Goal: Transaction & Acquisition: Purchase product/service

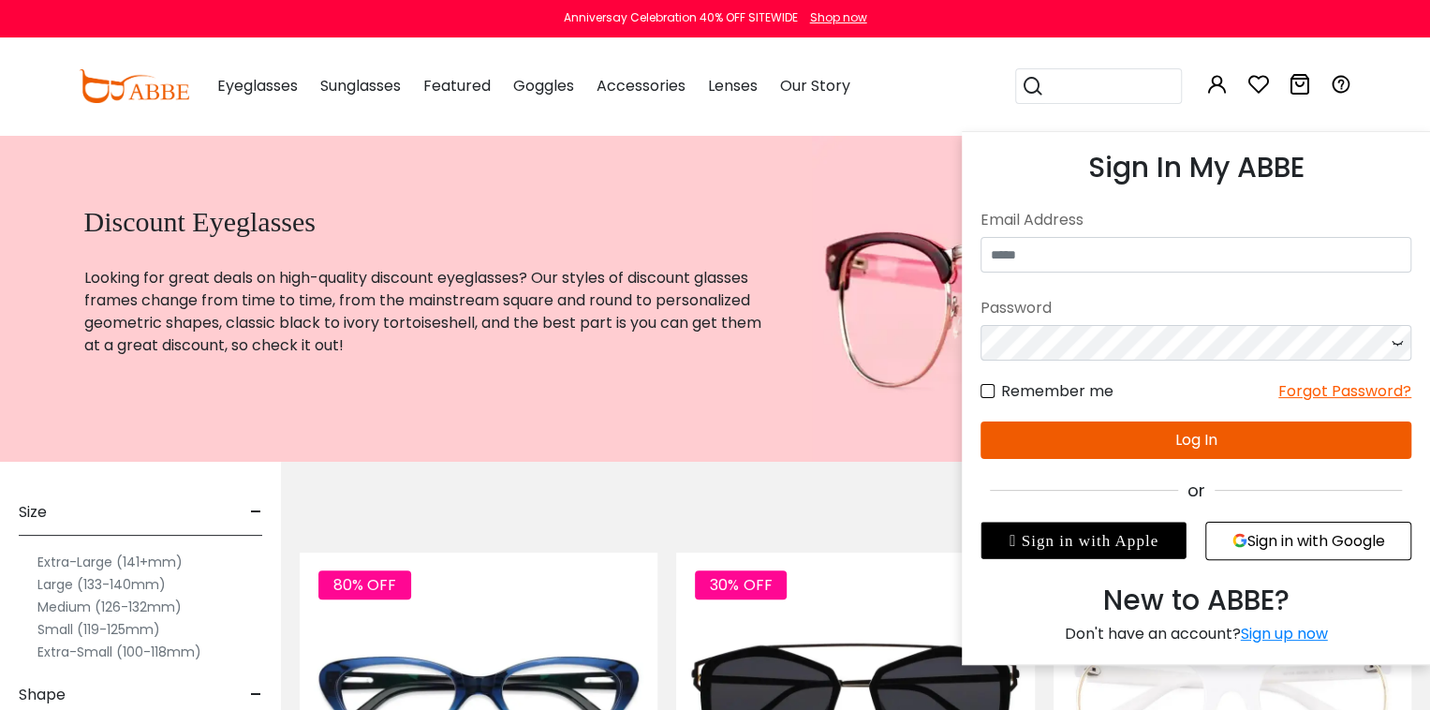
click at [1222, 82] on icon at bounding box center [1218, 84] width 22 height 22
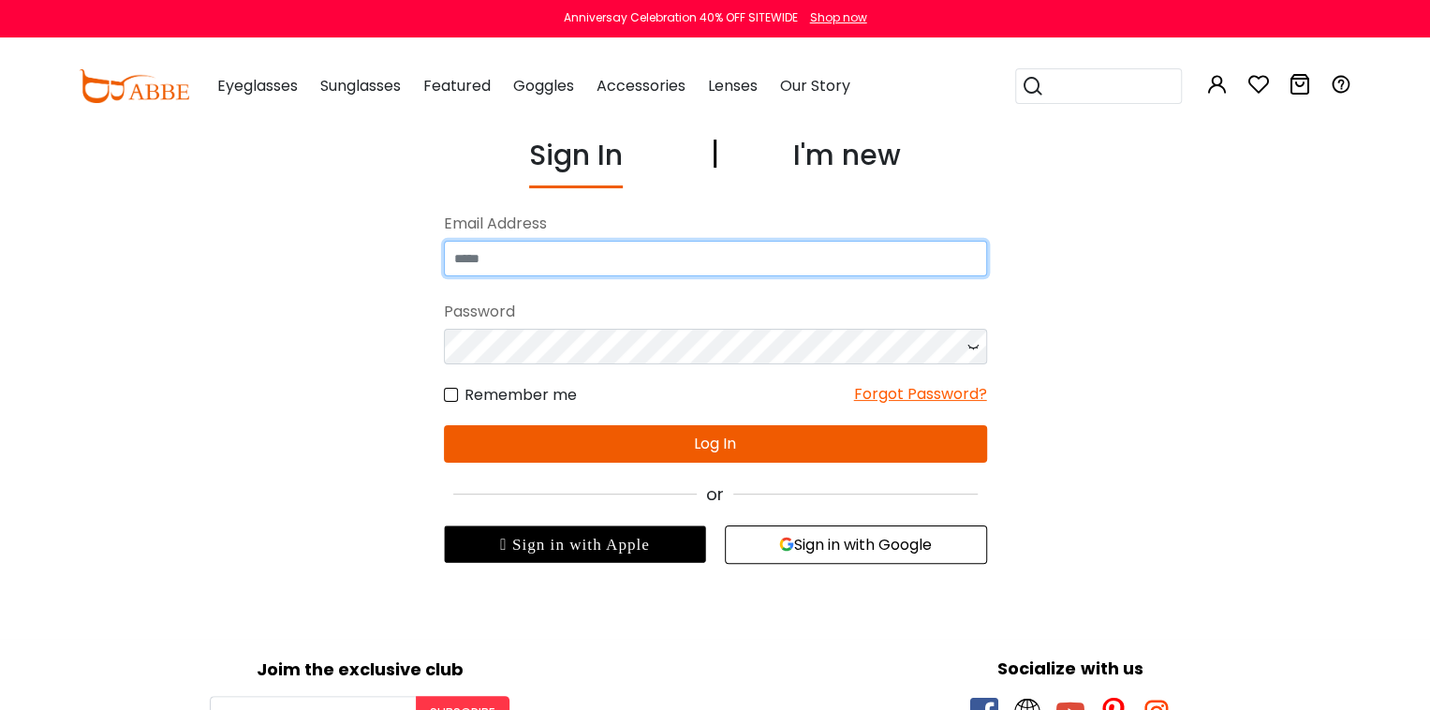
click at [739, 259] on input "email" at bounding box center [715, 259] width 543 height 36
type input "**********"
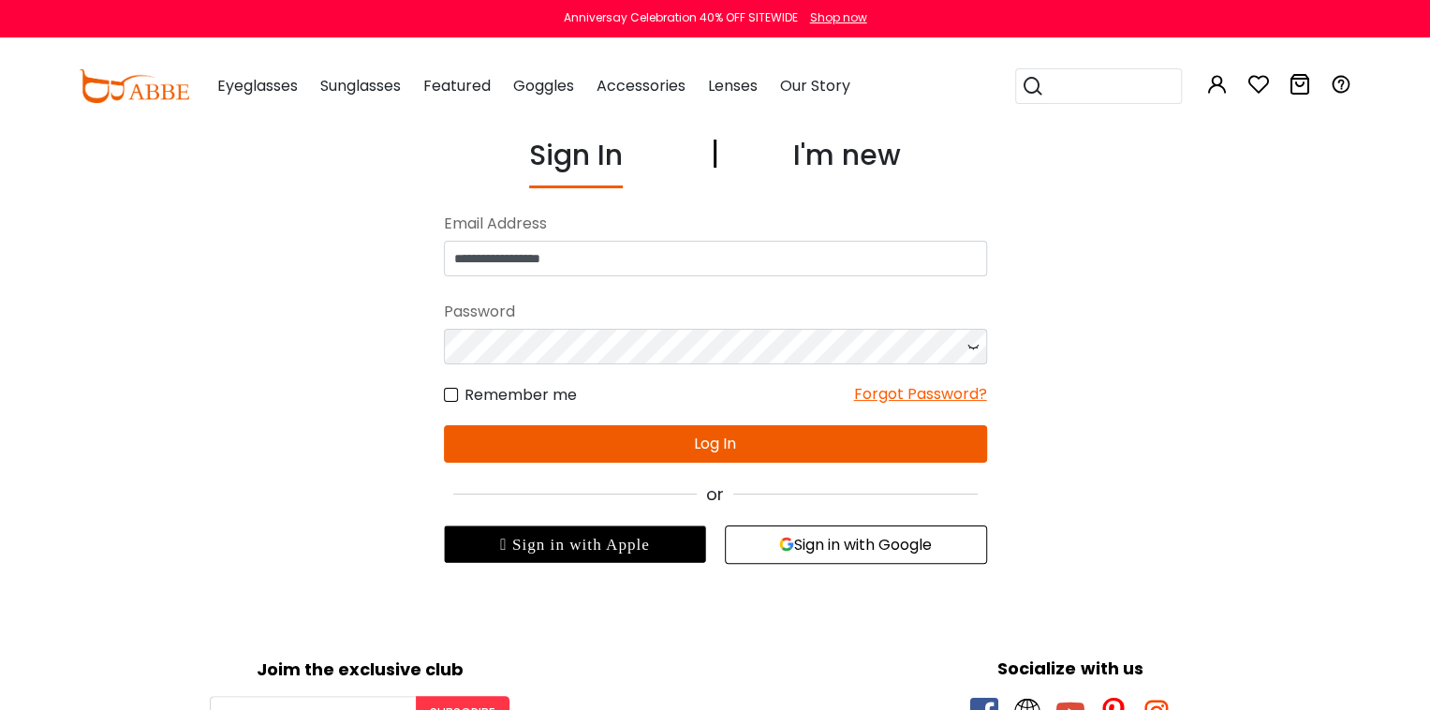
click at [823, 542] on button "Sign in with Google" at bounding box center [856, 545] width 262 height 38
click at [749, 114] on button "Later" at bounding box center [755, 120] width 85 height 47
click at [882, 544] on button "Sign in with Google" at bounding box center [856, 545] width 262 height 38
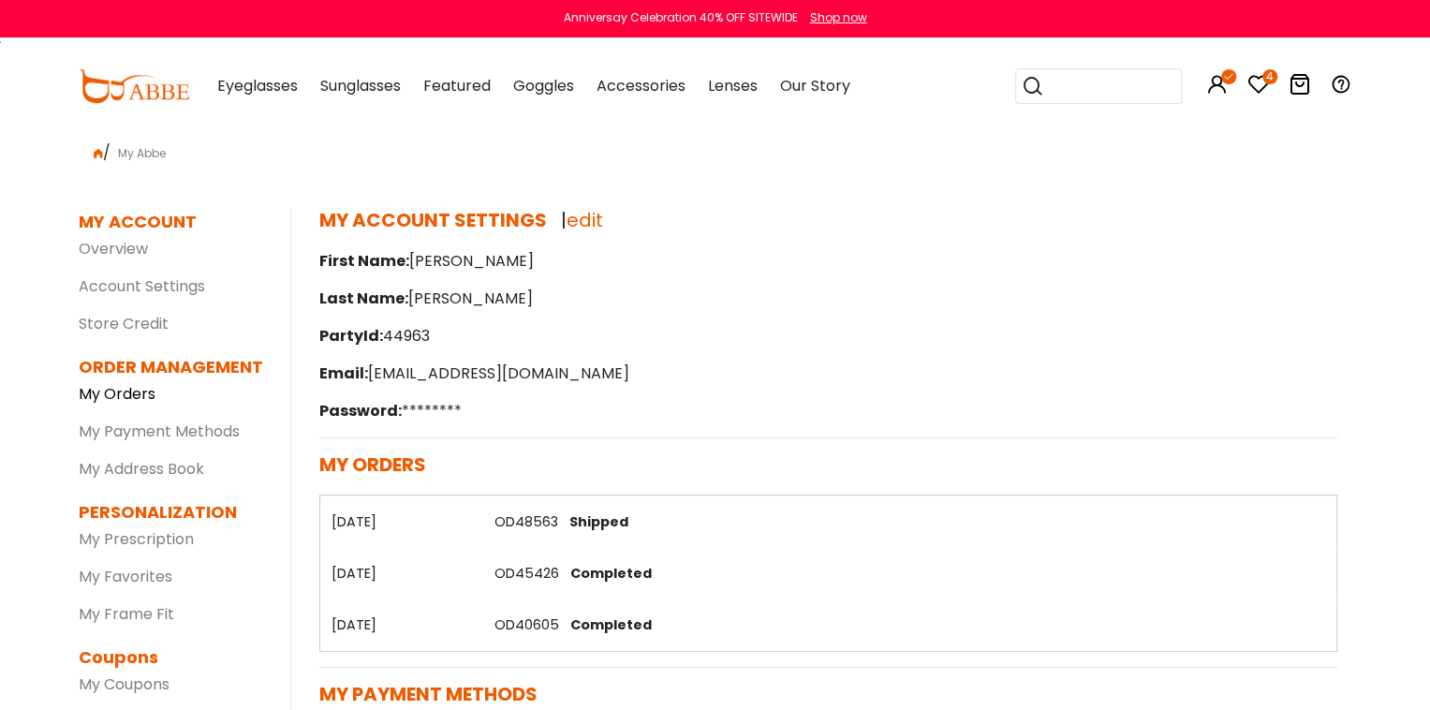
click at [126, 394] on link "My Orders" at bounding box center [117, 394] width 77 height 22
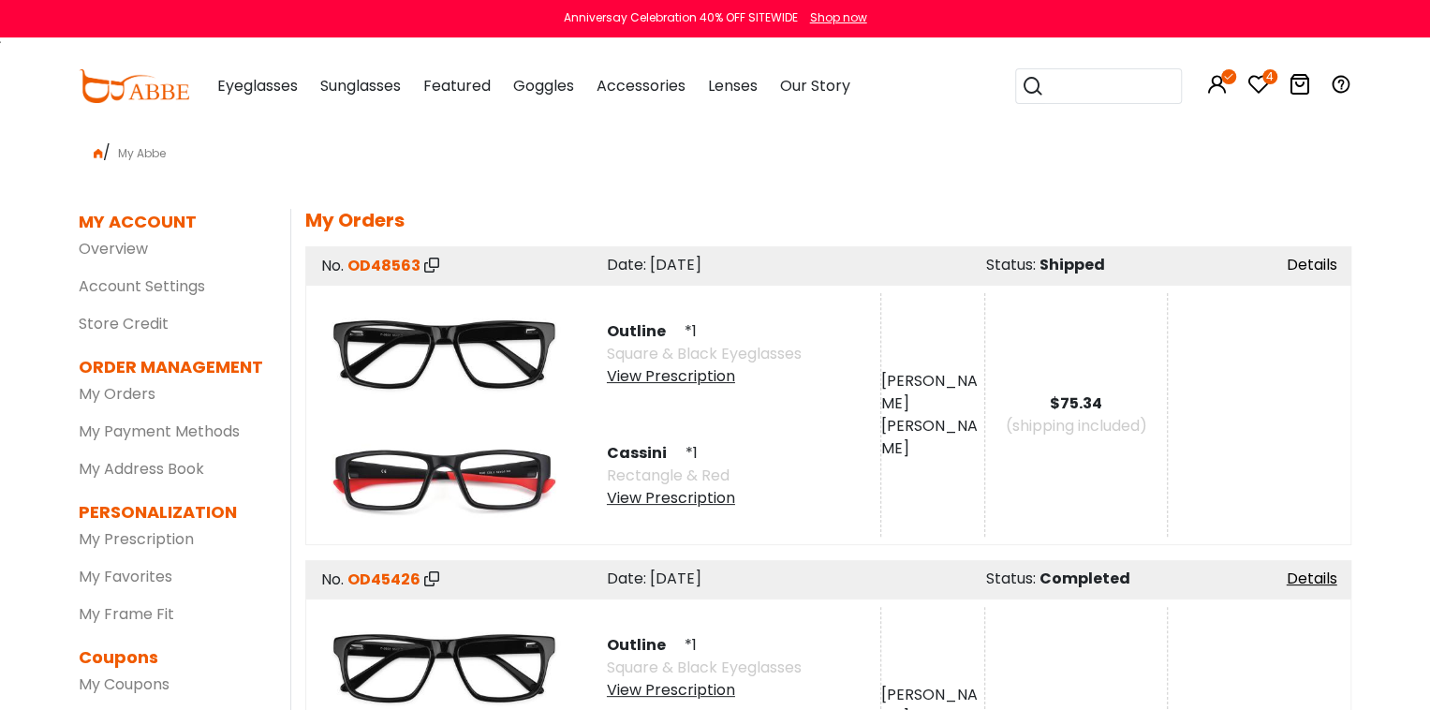
click at [1313, 266] on link "Details" at bounding box center [1311, 265] width 51 height 22
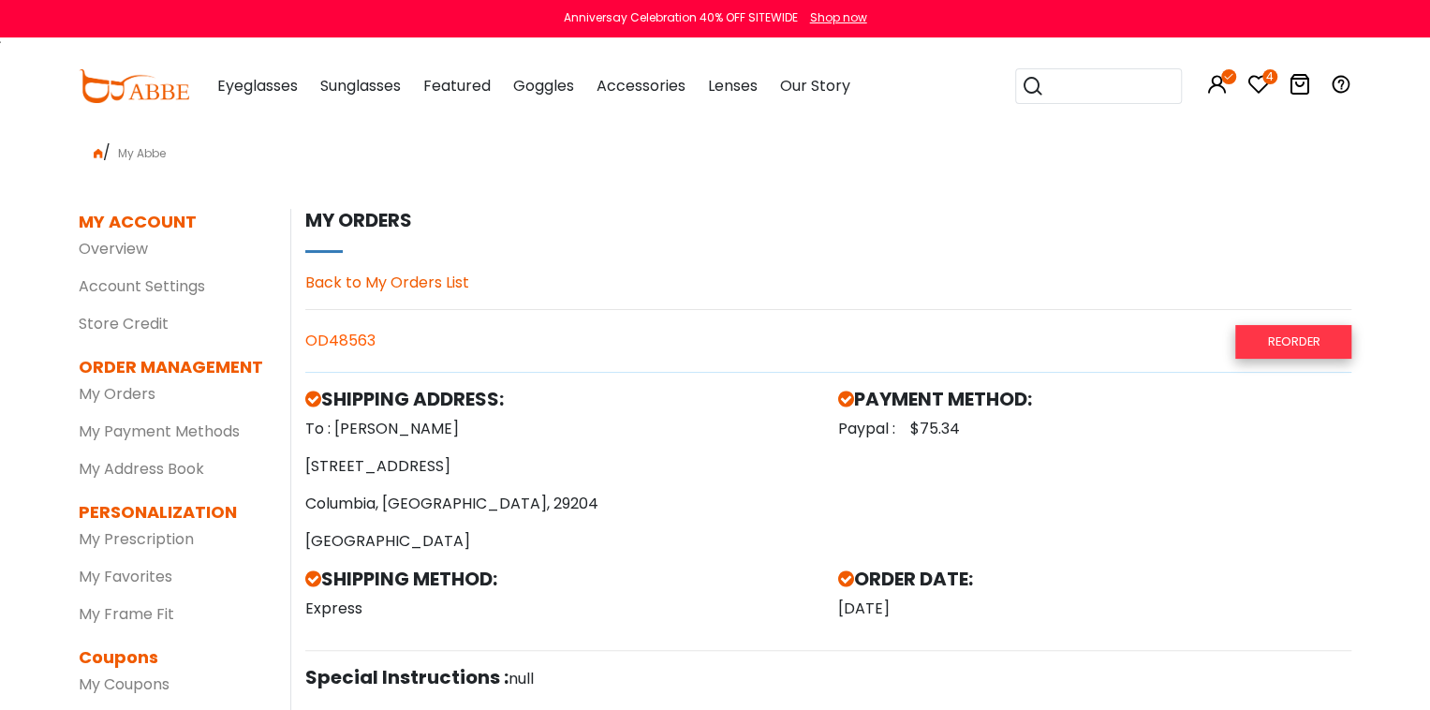
click at [1277, 334] on link "Reorder" at bounding box center [1294, 341] width 116 height 33
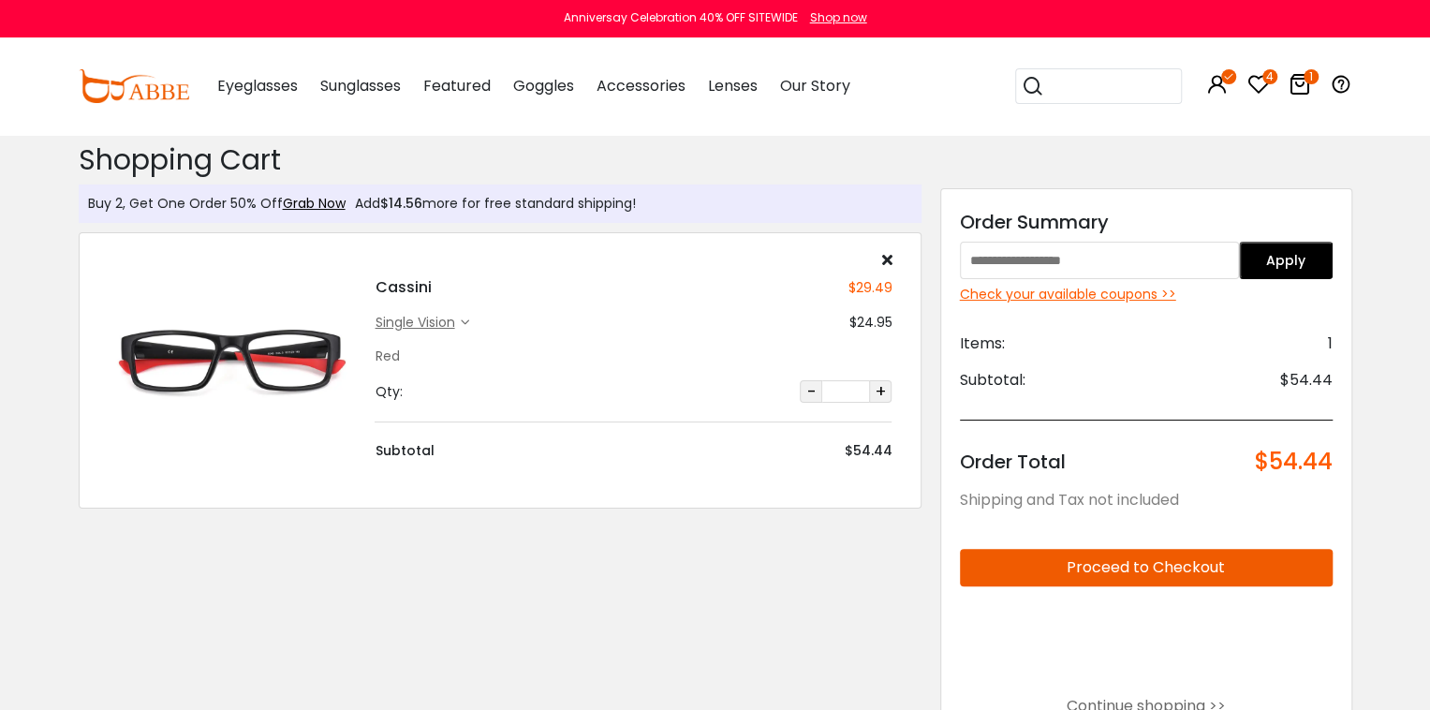
click at [1077, 290] on div "Check your available coupons >>" at bounding box center [1146, 295] width 373 height 20
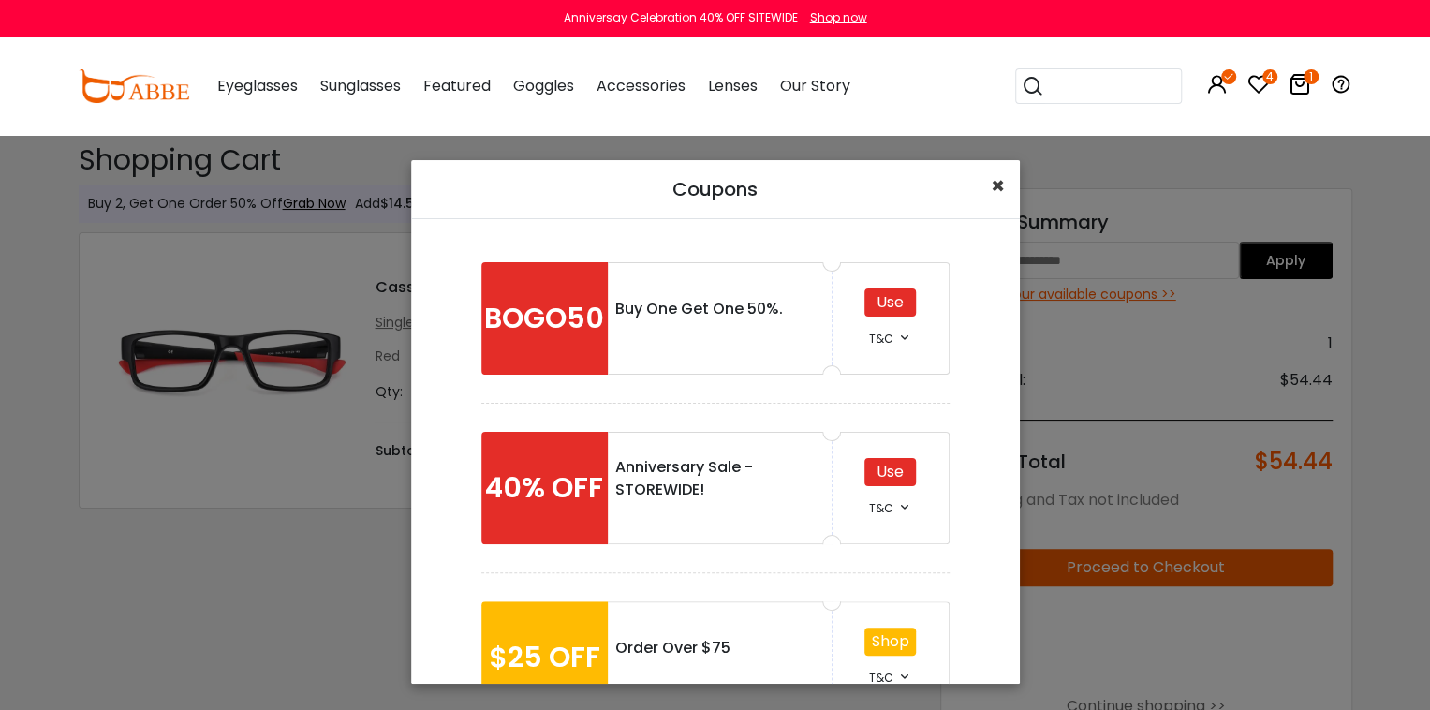
click at [996, 181] on span "×" at bounding box center [998, 185] width 14 height 31
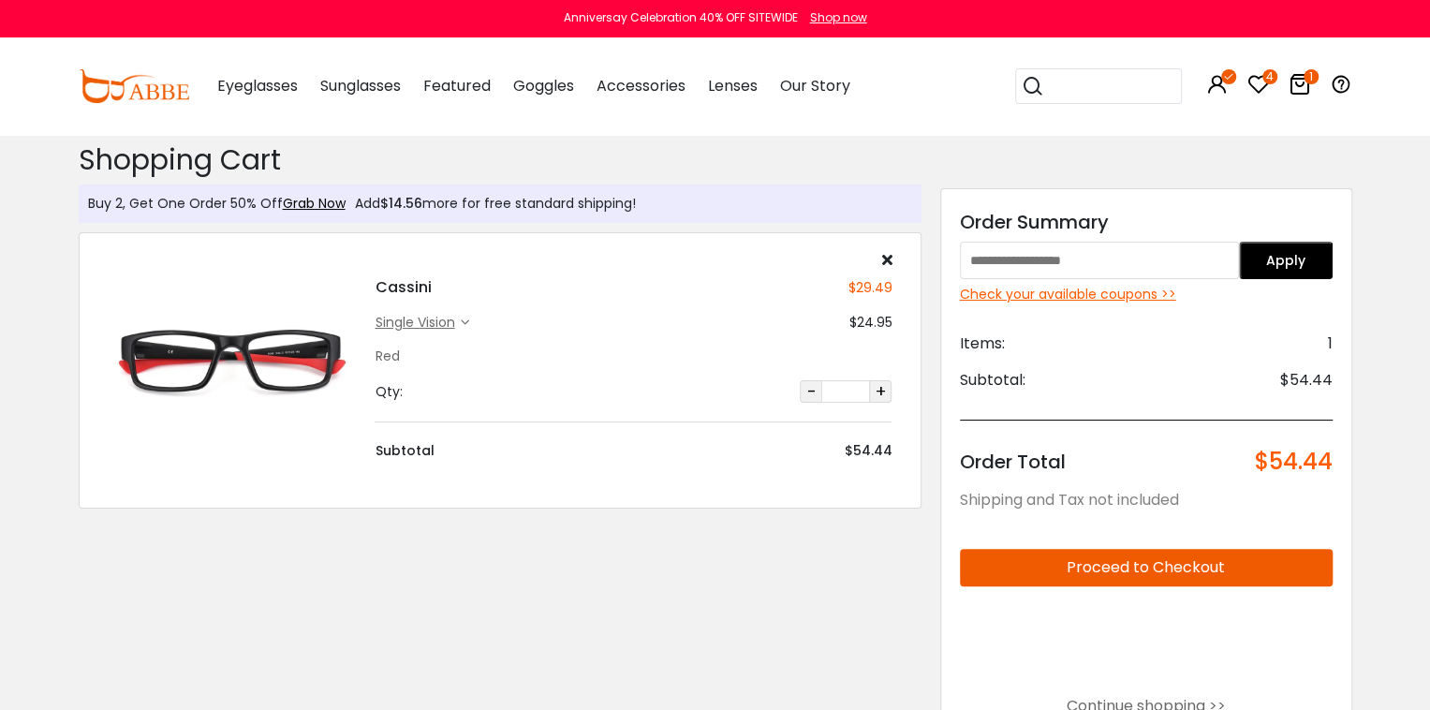
click at [1070, 301] on div "Check your available coupons >>" at bounding box center [1146, 295] width 373 height 20
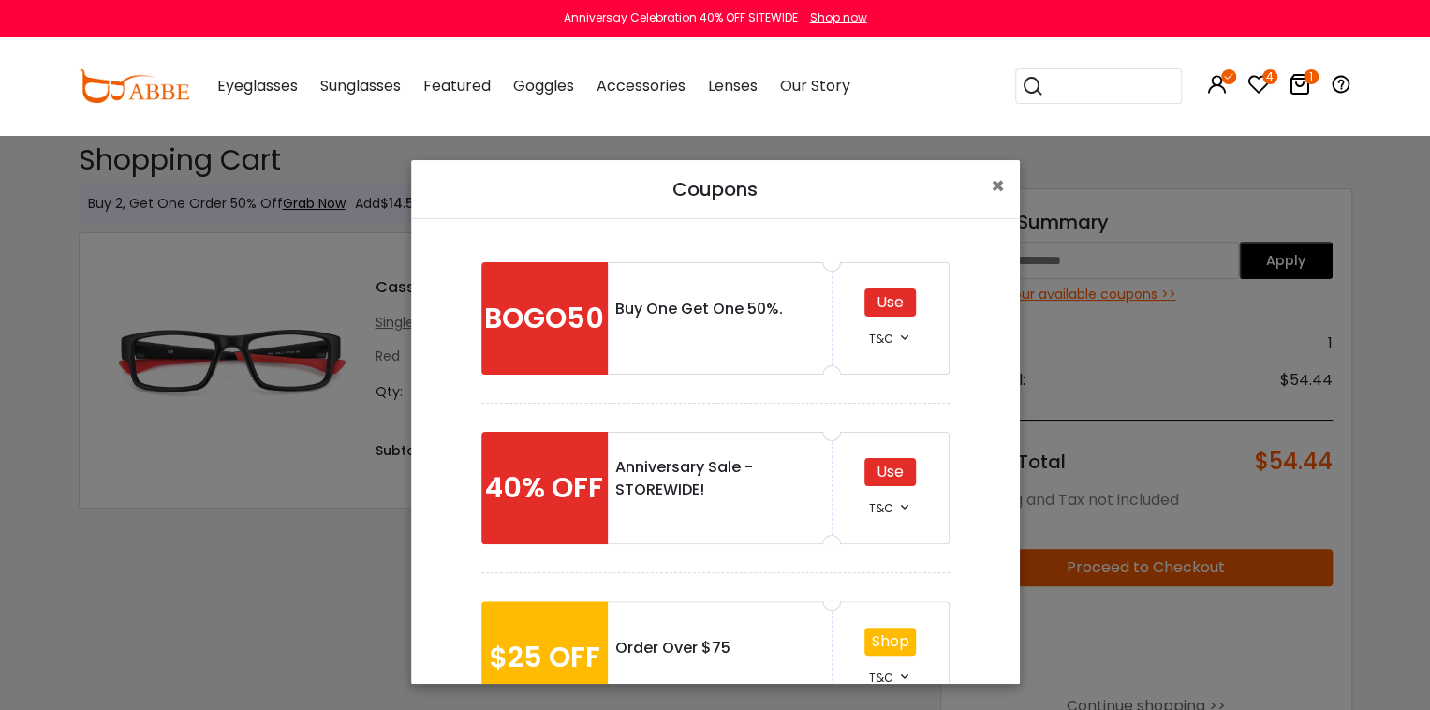
click at [787, 333] on div at bounding box center [719, 329] width 209 height 19
click at [885, 458] on div "Use" at bounding box center [891, 472] width 52 height 28
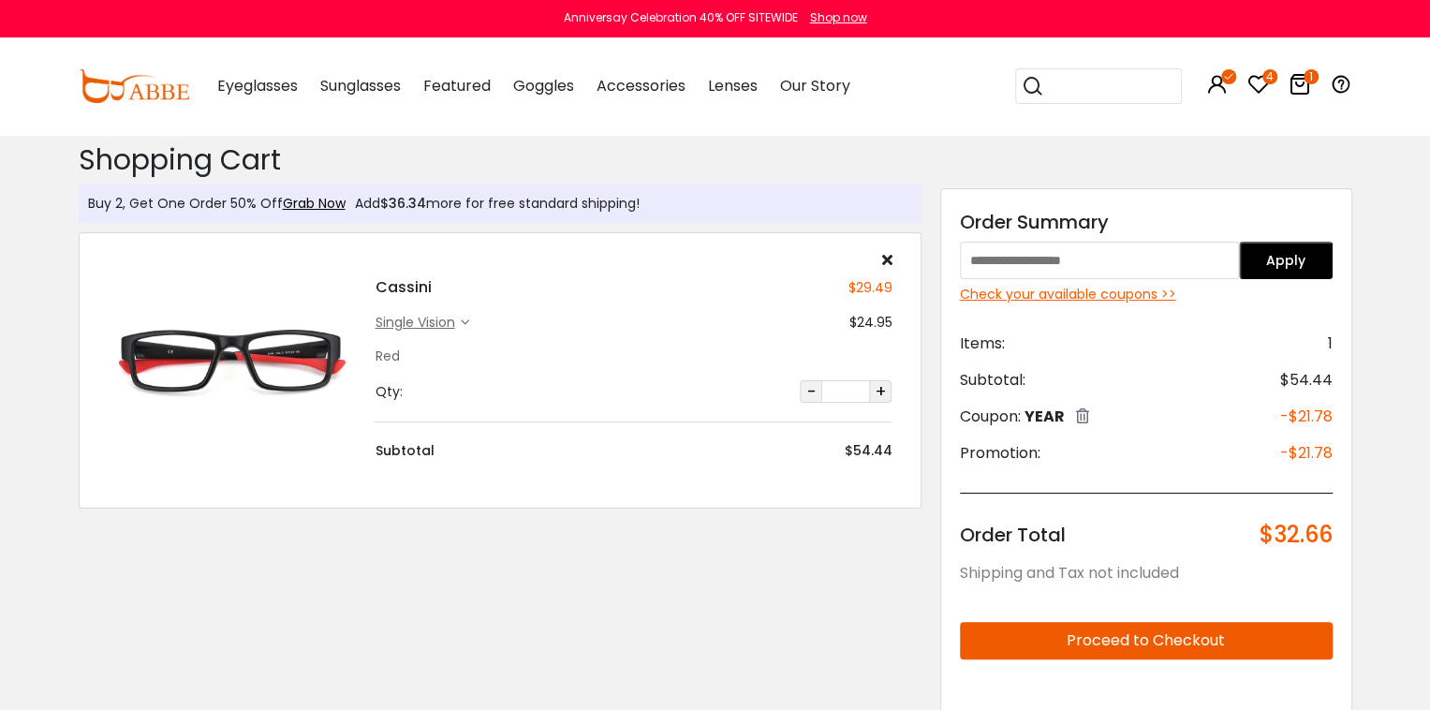
click at [1085, 290] on div "Check your available coupons >>" at bounding box center [1146, 295] width 373 height 20
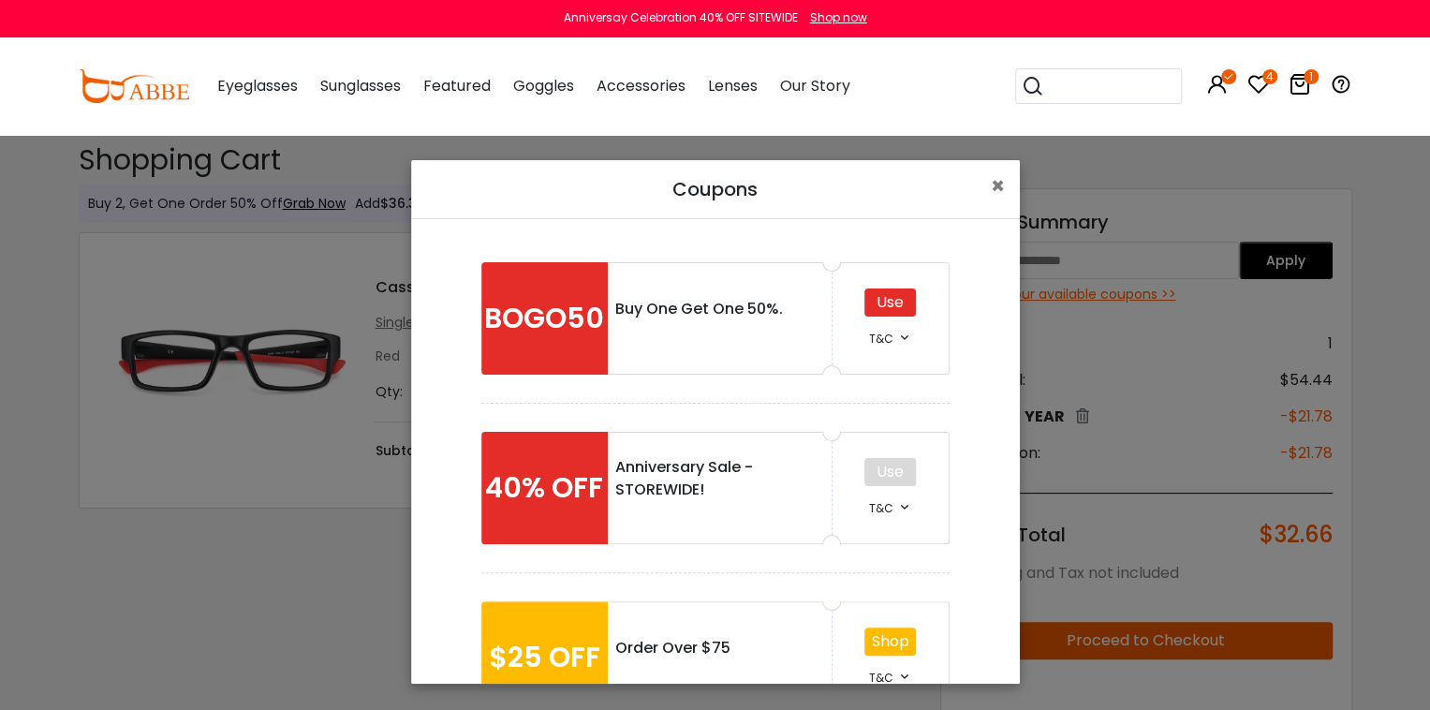
click at [894, 299] on div "Use" at bounding box center [891, 303] width 52 height 28
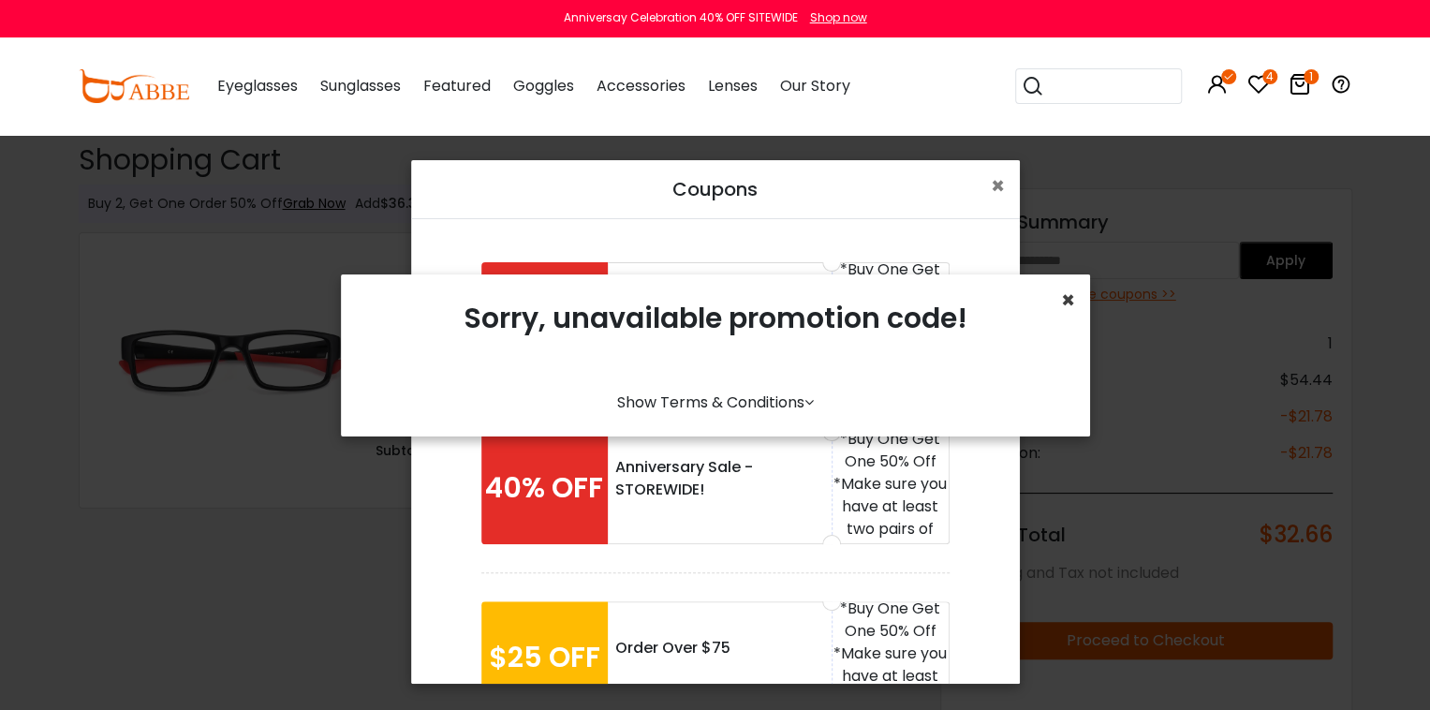
click at [1071, 295] on span "×" at bounding box center [1068, 300] width 14 height 31
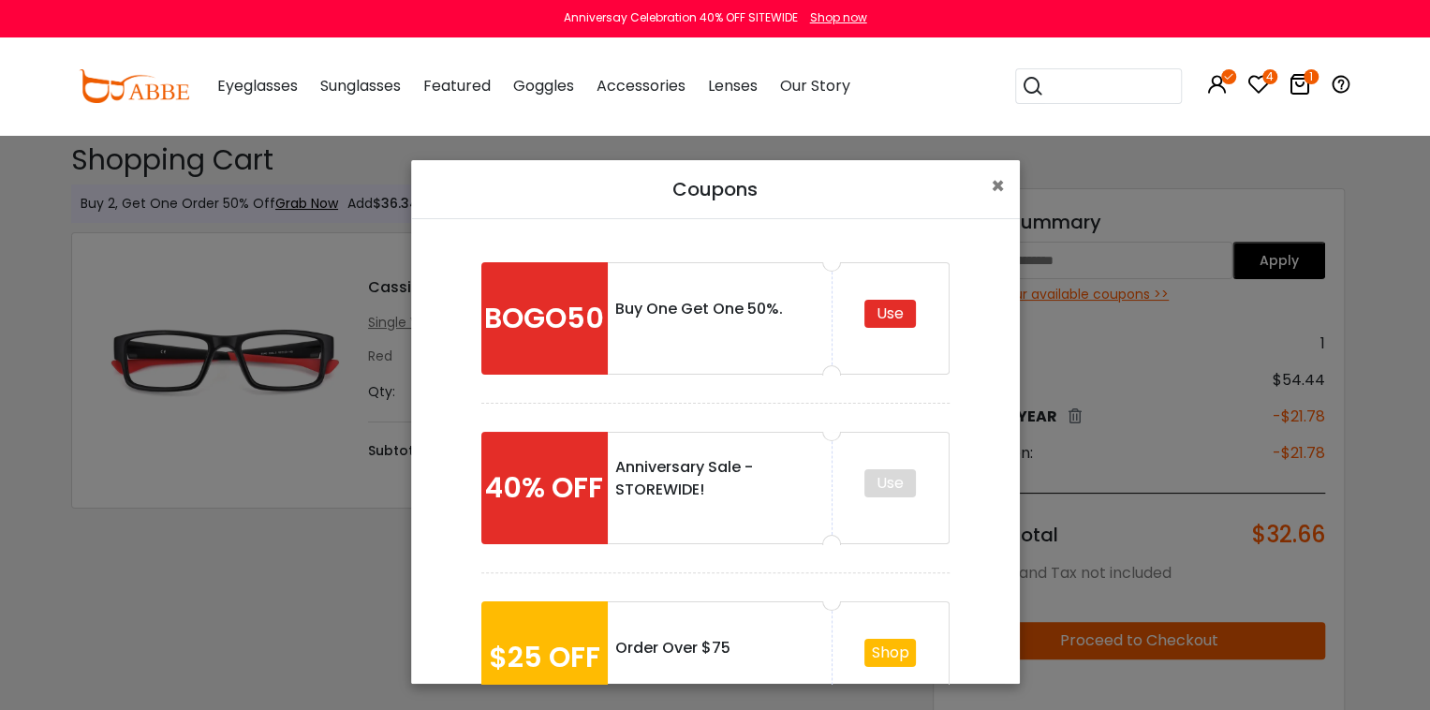
click at [897, 314] on div "Use" at bounding box center [891, 314] width 52 height 28
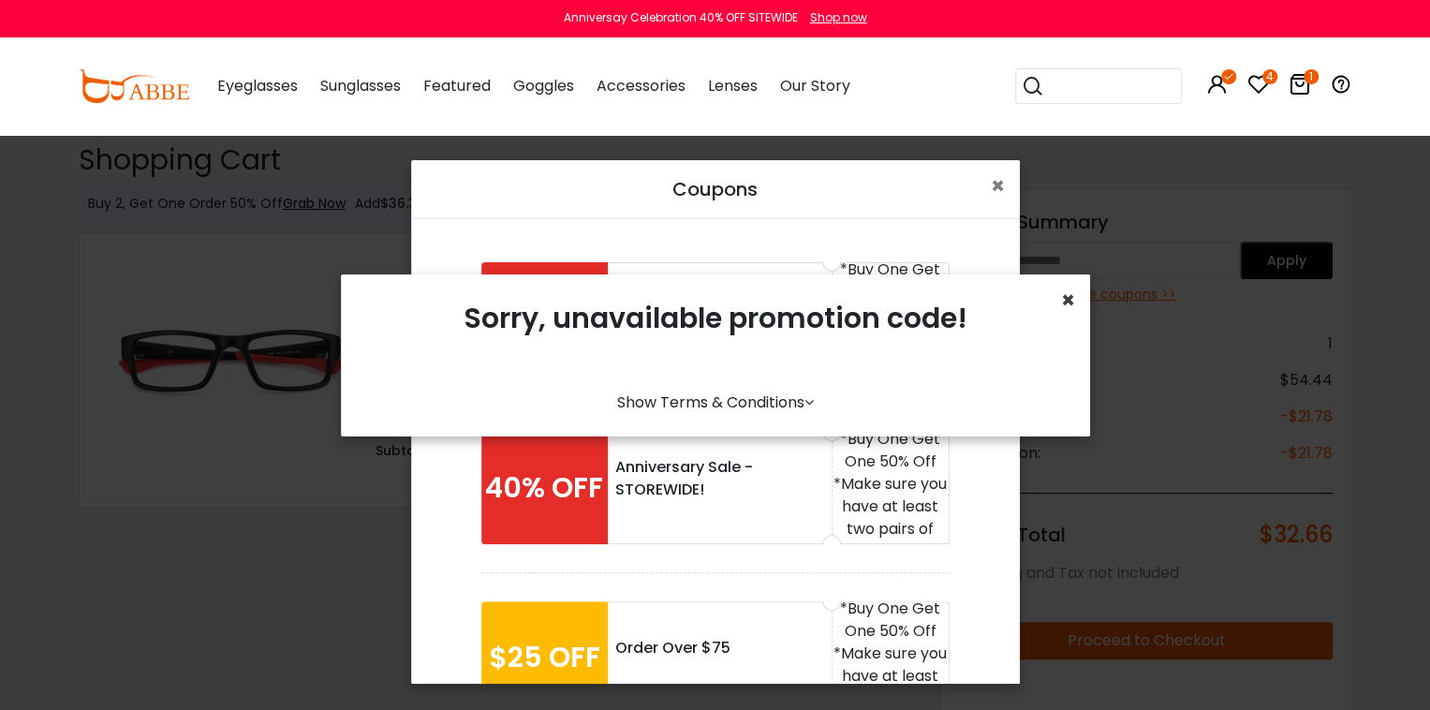
click at [1070, 290] on span "×" at bounding box center [1068, 300] width 14 height 31
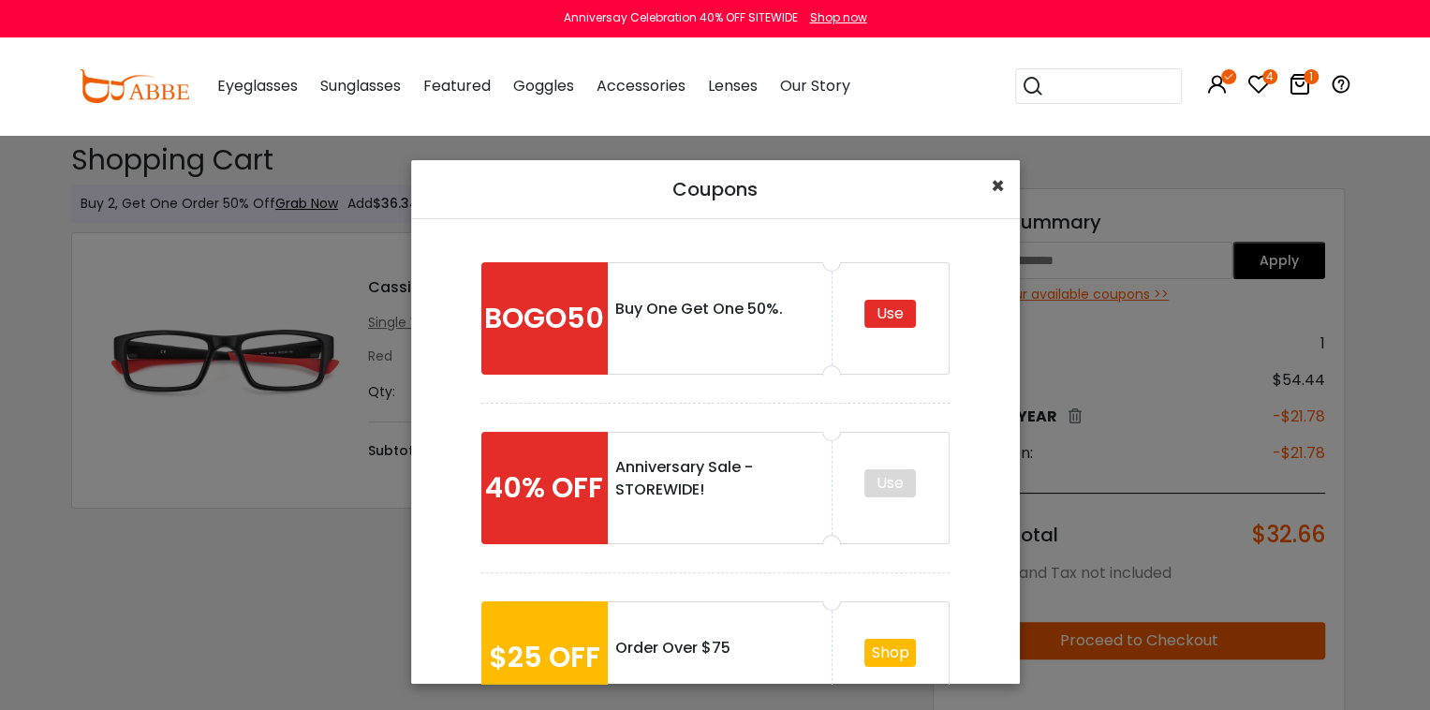
click at [996, 181] on span "×" at bounding box center [998, 185] width 14 height 31
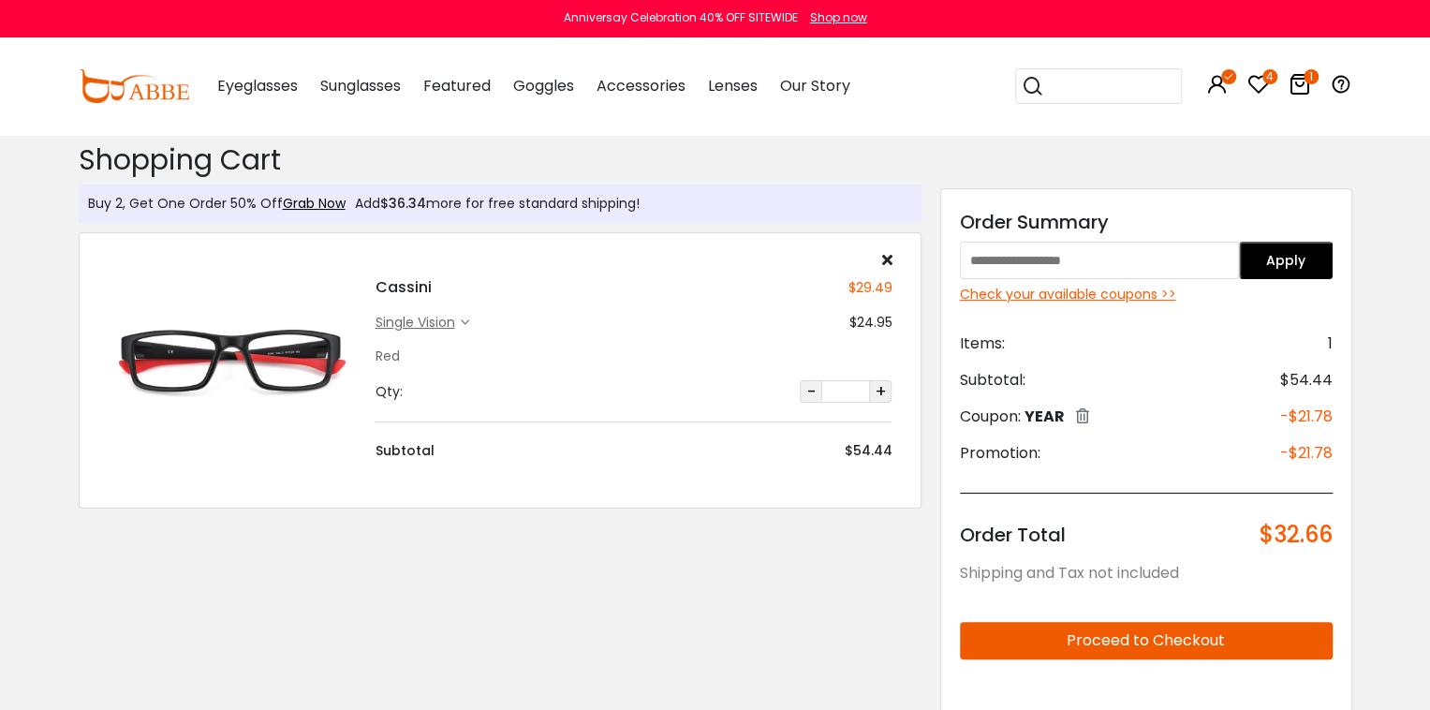
click at [1083, 412] on icon at bounding box center [1082, 415] width 13 height 15
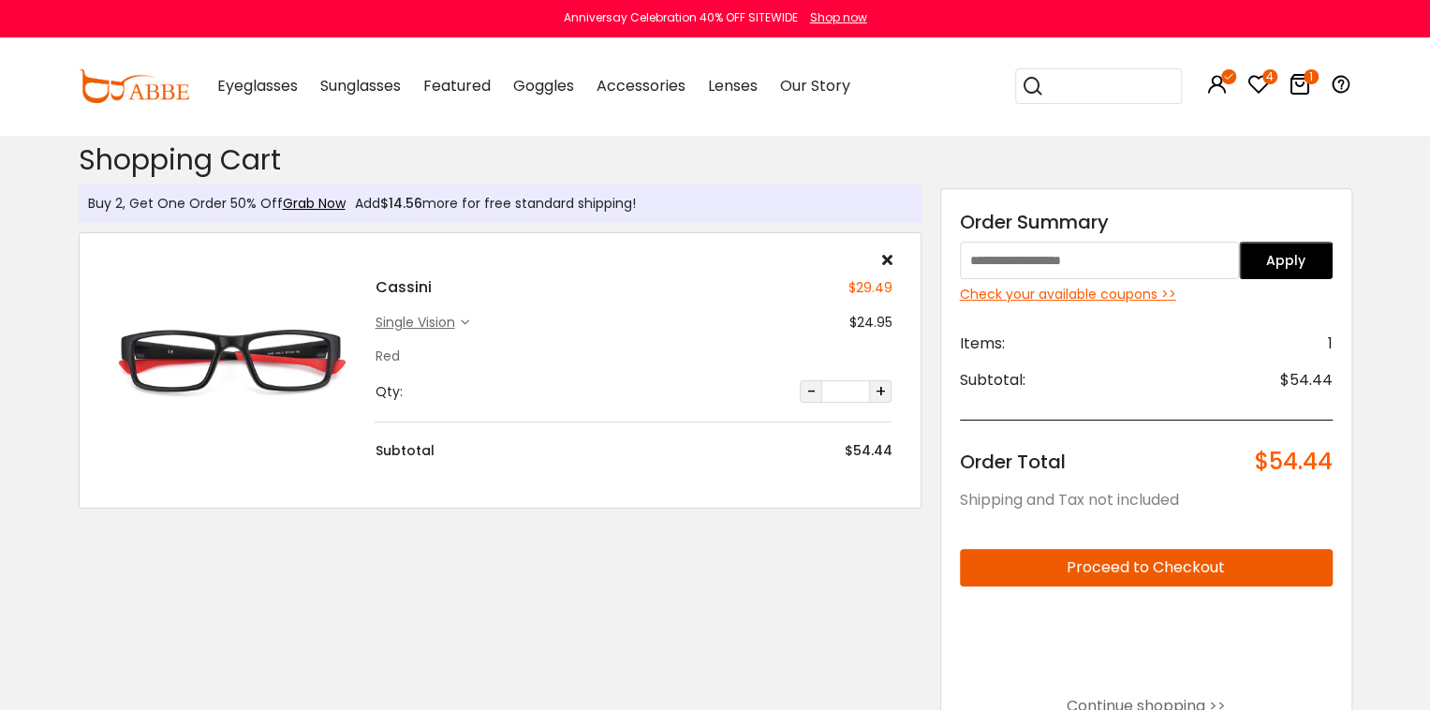
click at [1105, 290] on div "Check your available coupons >>" at bounding box center [1146, 295] width 373 height 20
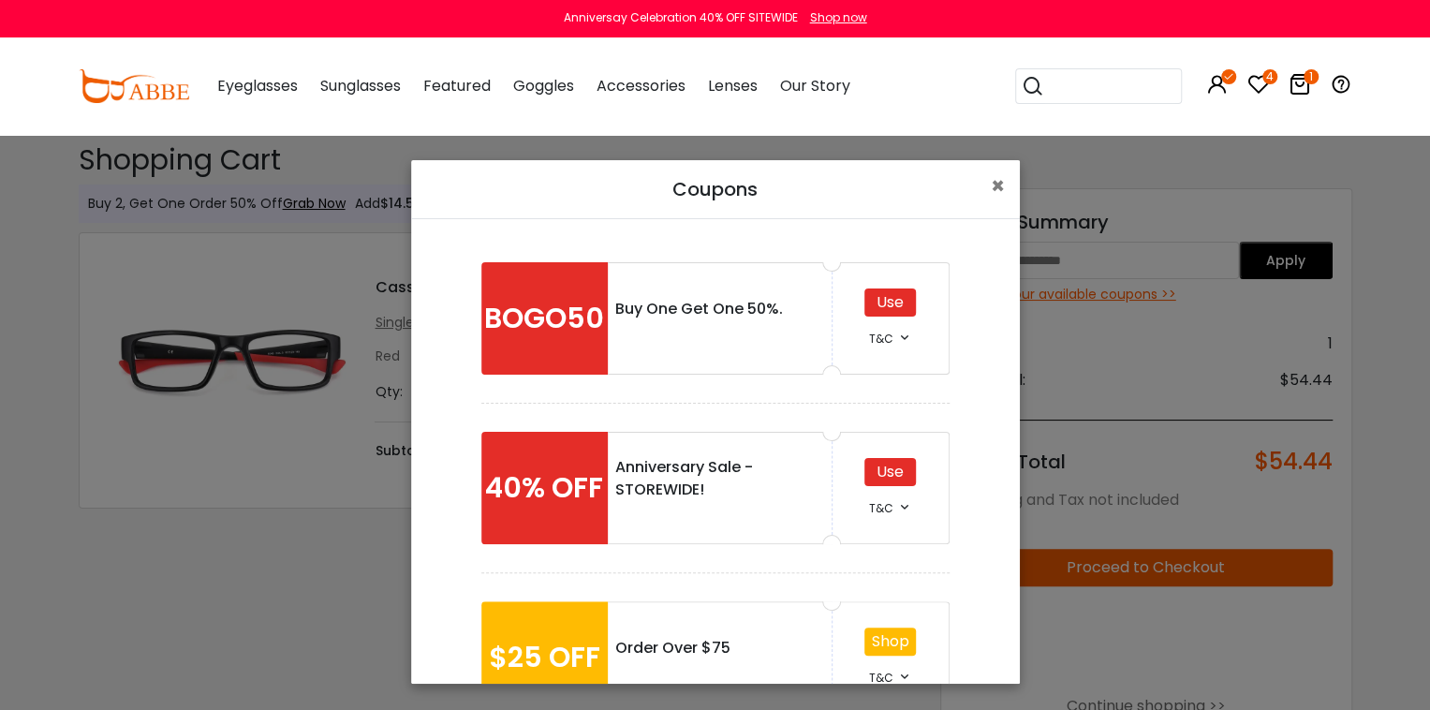
click at [899, 301] on div "Use" at bounding box center [891, 303] width 52 height 28
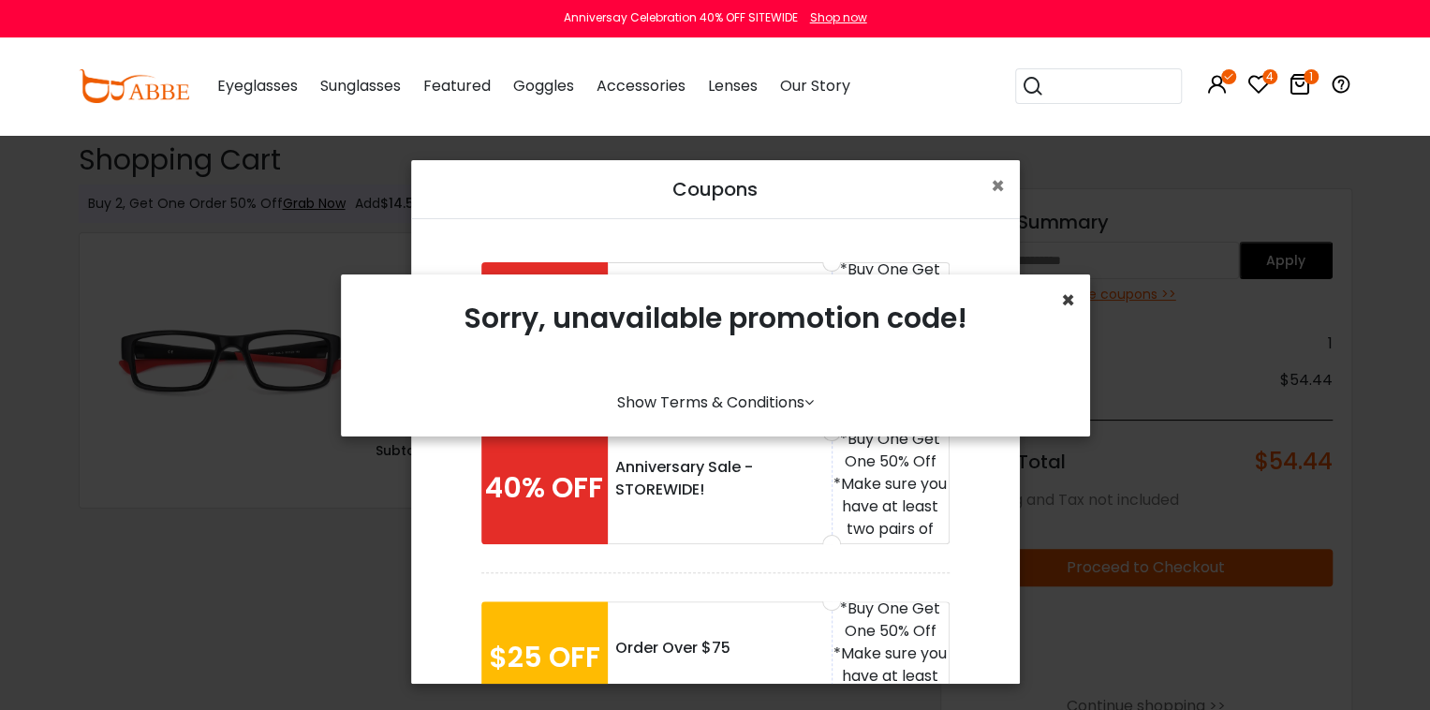
click at [1072, 293] on span "×" at bounding box center [1068, 300] width 14 height 31
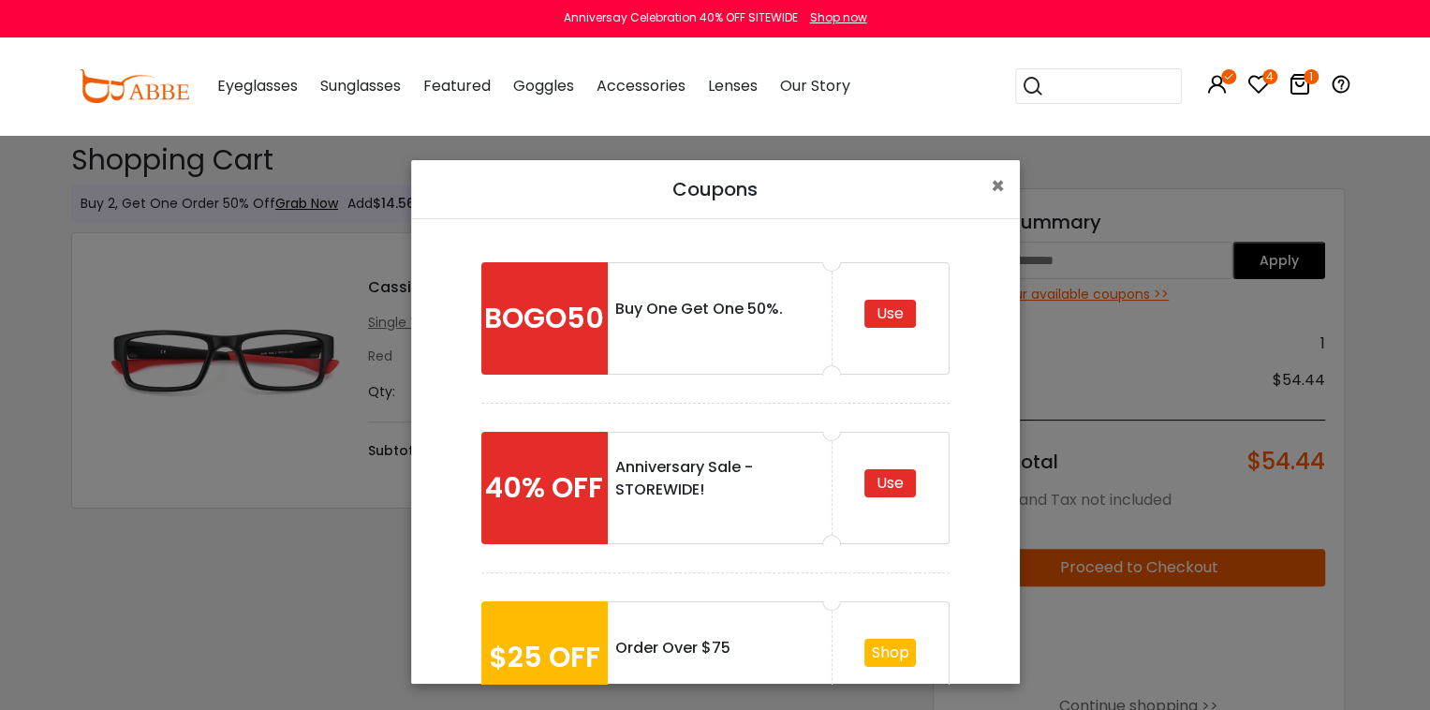
click at [524, 343] on div "BOGO50" at bounding box center [545, 318] width 126 height 112
click at [989, 183] on button "×" at bounding box center [998, 186] width 44 height 52
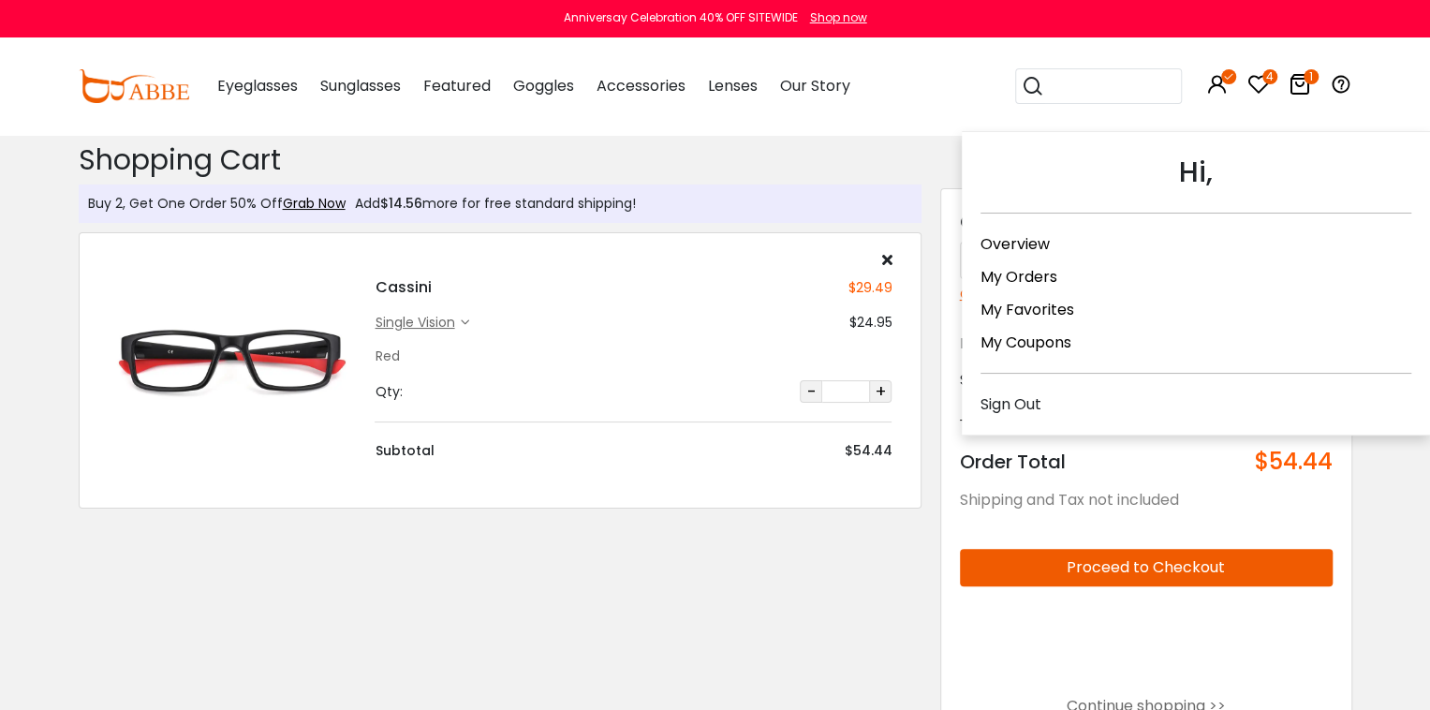
click at [1223, 81] on icon at bounding box center [1229, 76] width 15 height 15
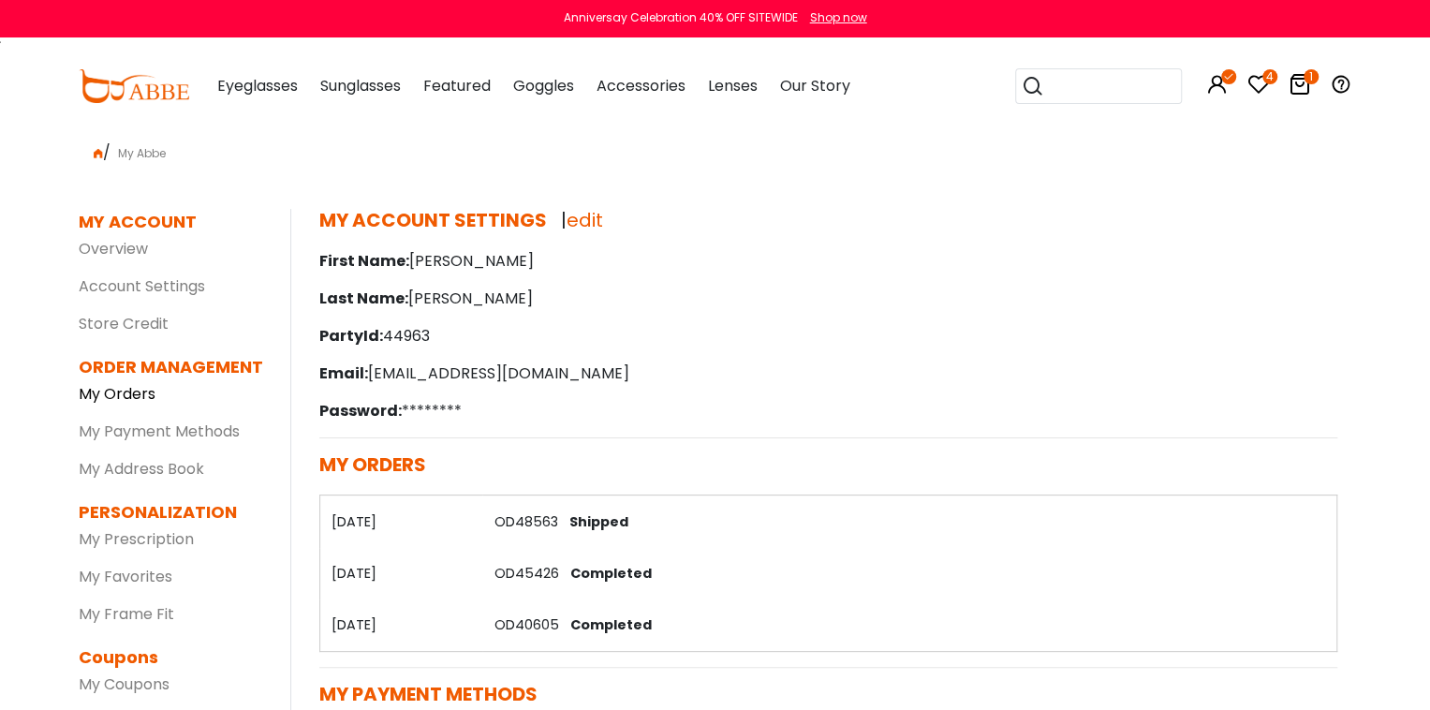
click at [129, 396] on link "My Orders" at bounding box center [117, 394] width 77 height 22
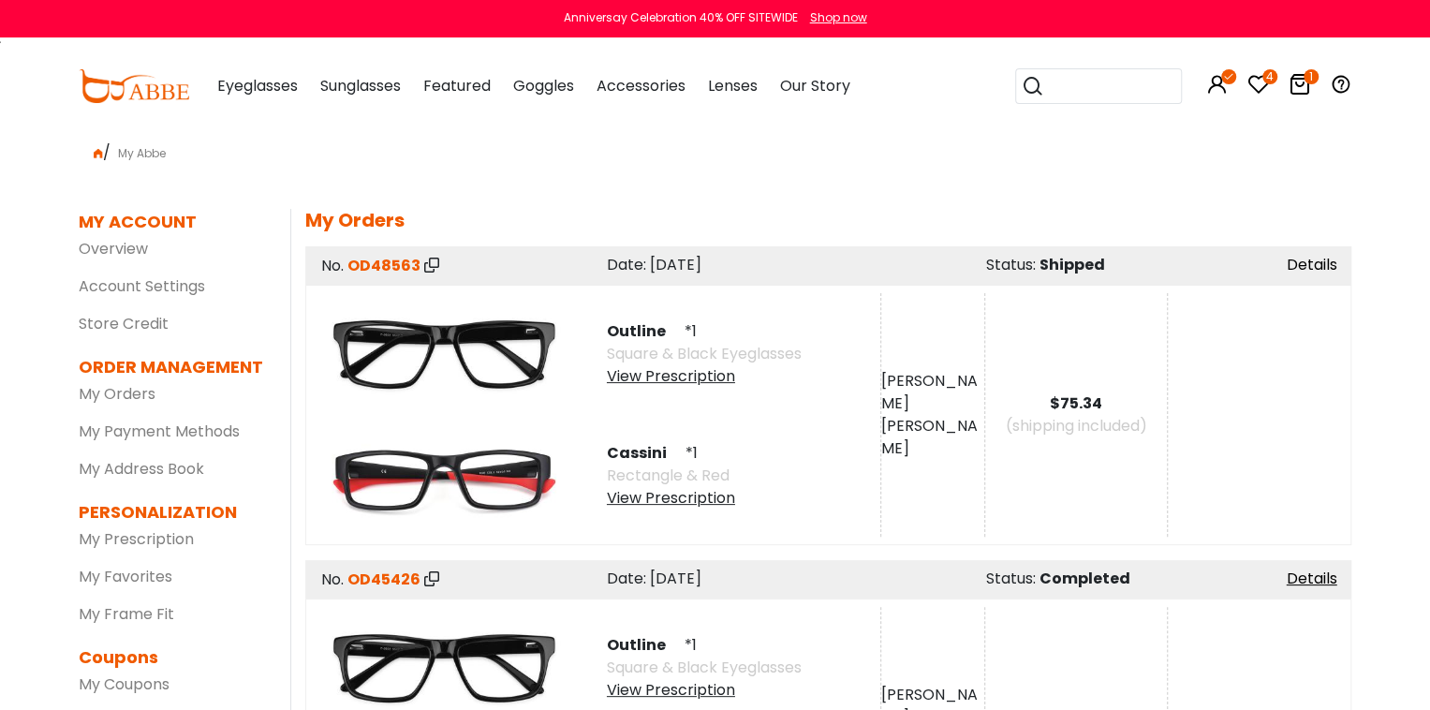
click at [1289, 266] on link "Details" at bounding box center [1311, 265] width 51 height 22
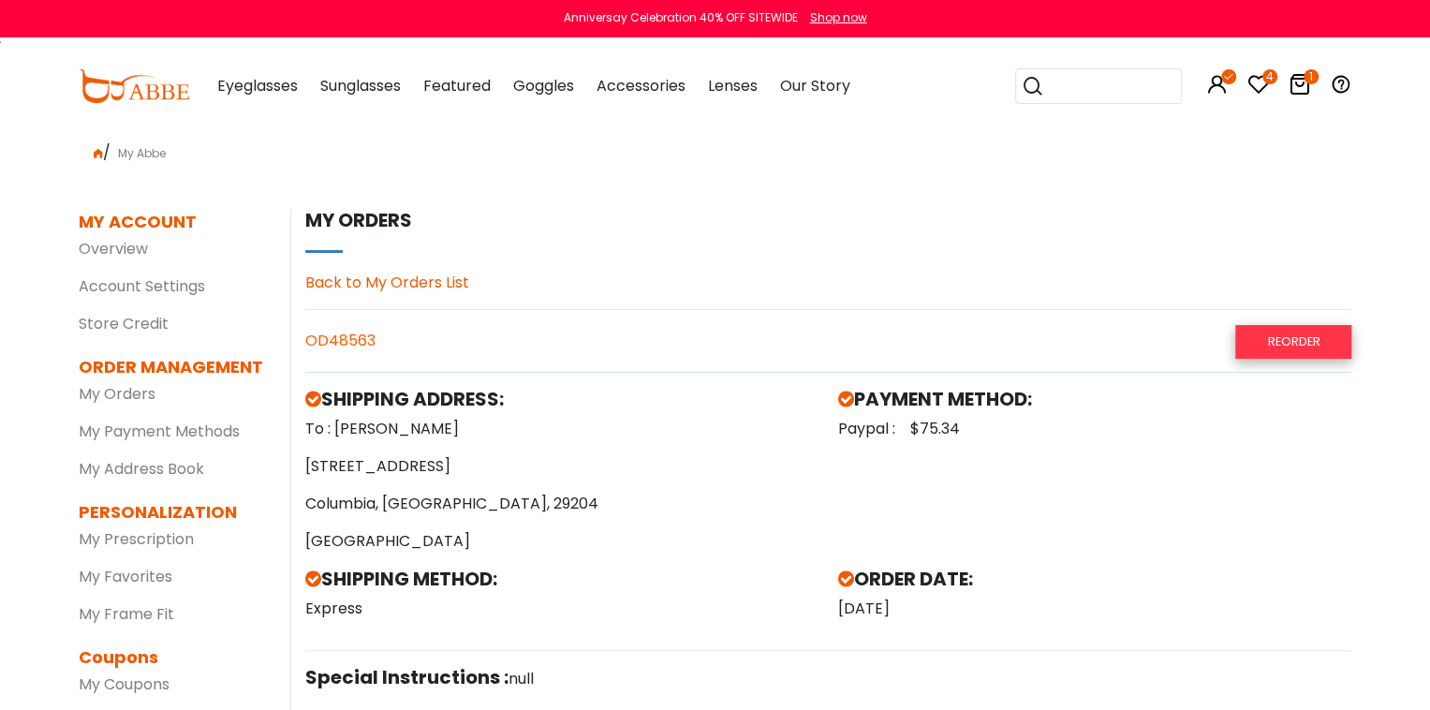
click at [1285, 336] on link "Reorder" at bounding box center [1294, 341] width 116 height 33
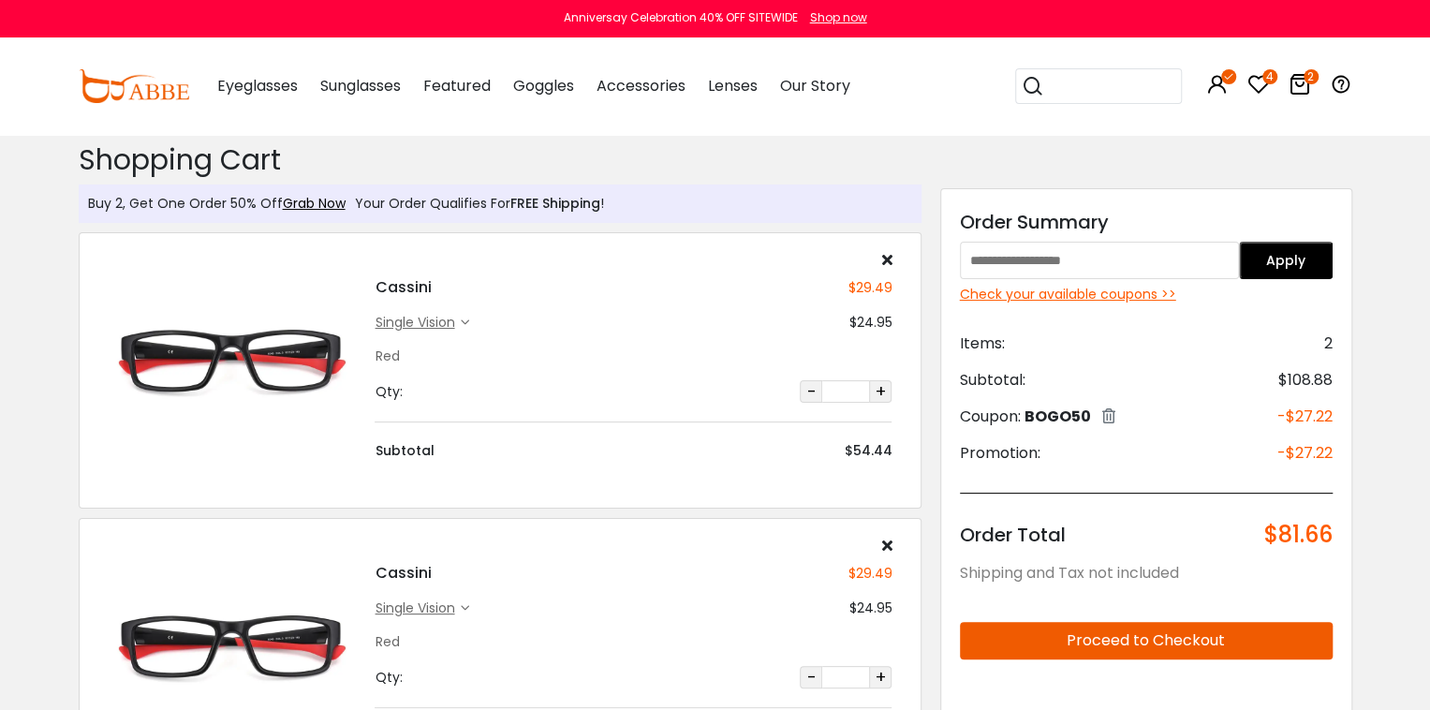
click at [416, 604] on div "single vision" at bounding box center [417, 609] width 85 height 20
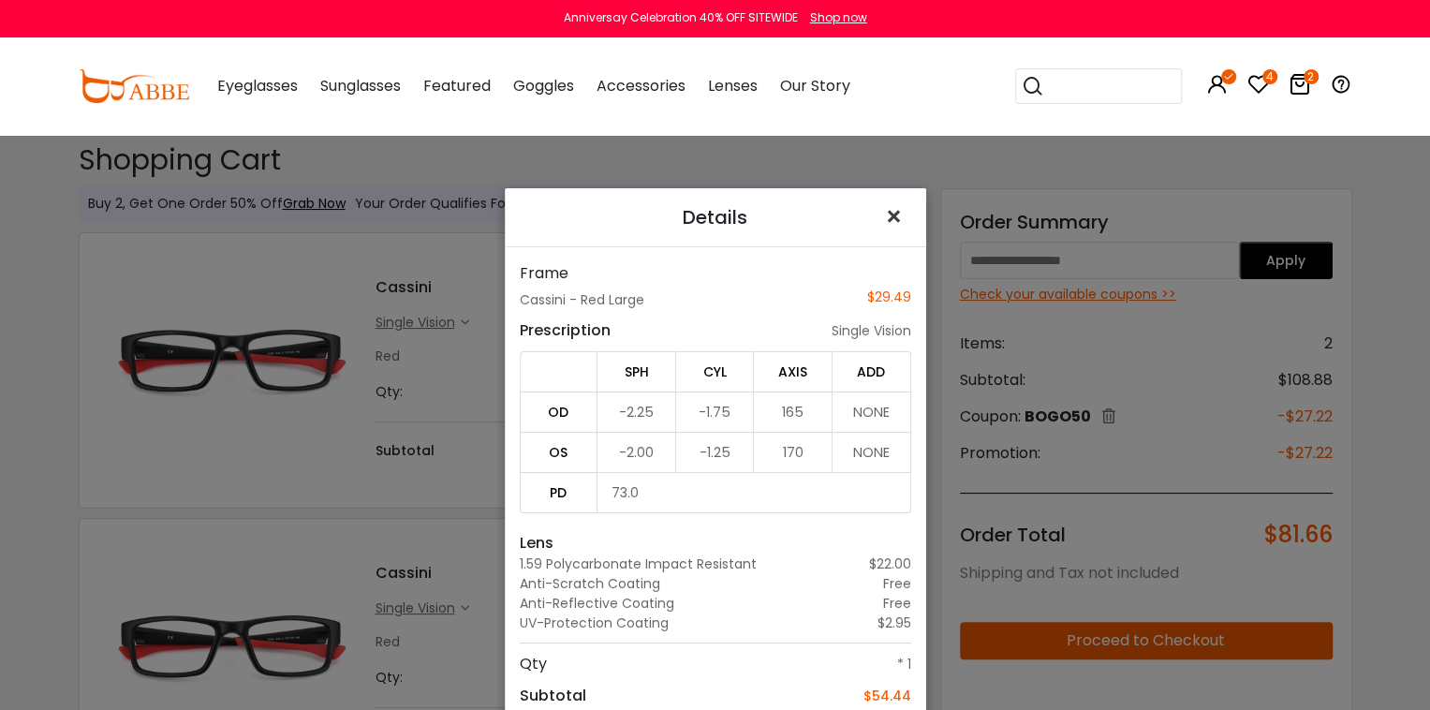
click at [889, 213] on span "×" at bounding box center [897, 217] width 27 height 40
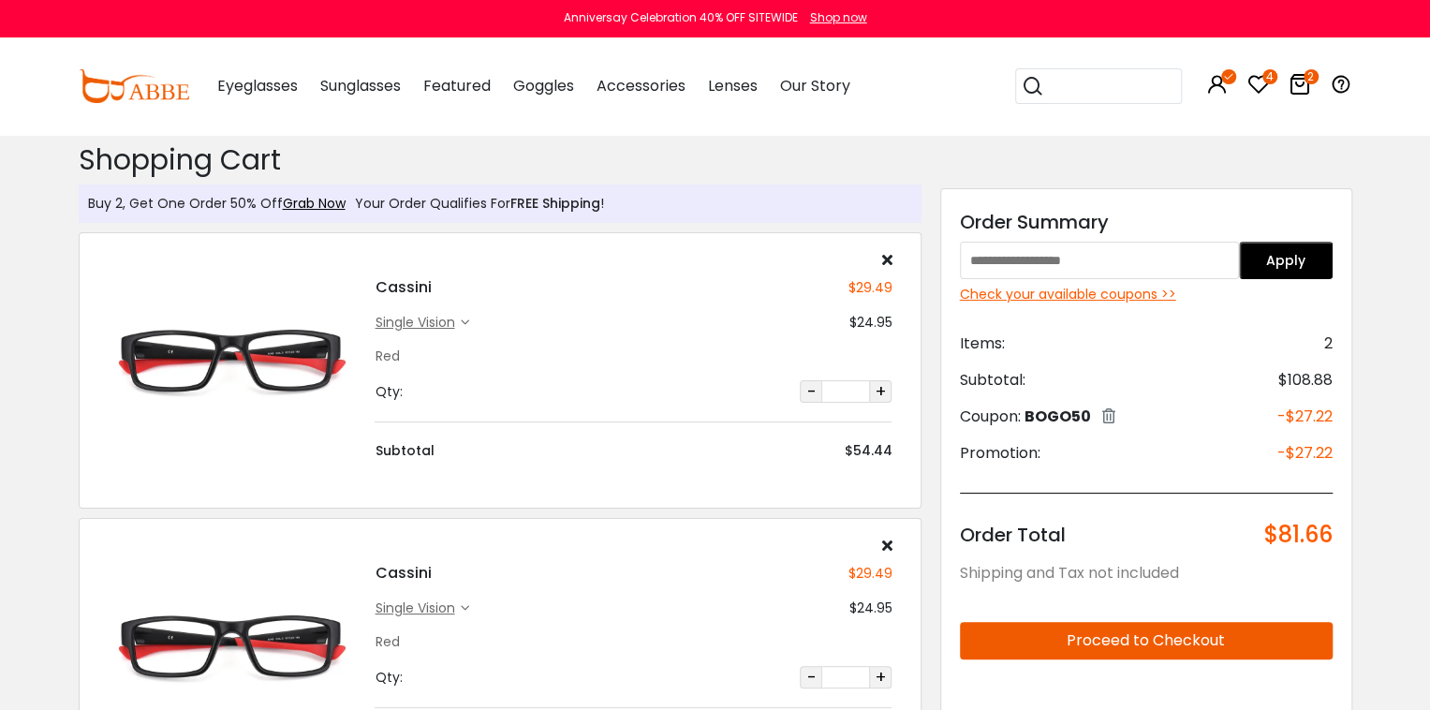
click at [395, 577] on h4 "Cassini" at bounding box center [403, 573] width 56 height 22
click at [885, 544] on icon at bounding box center [887, 545] width 10 height 15
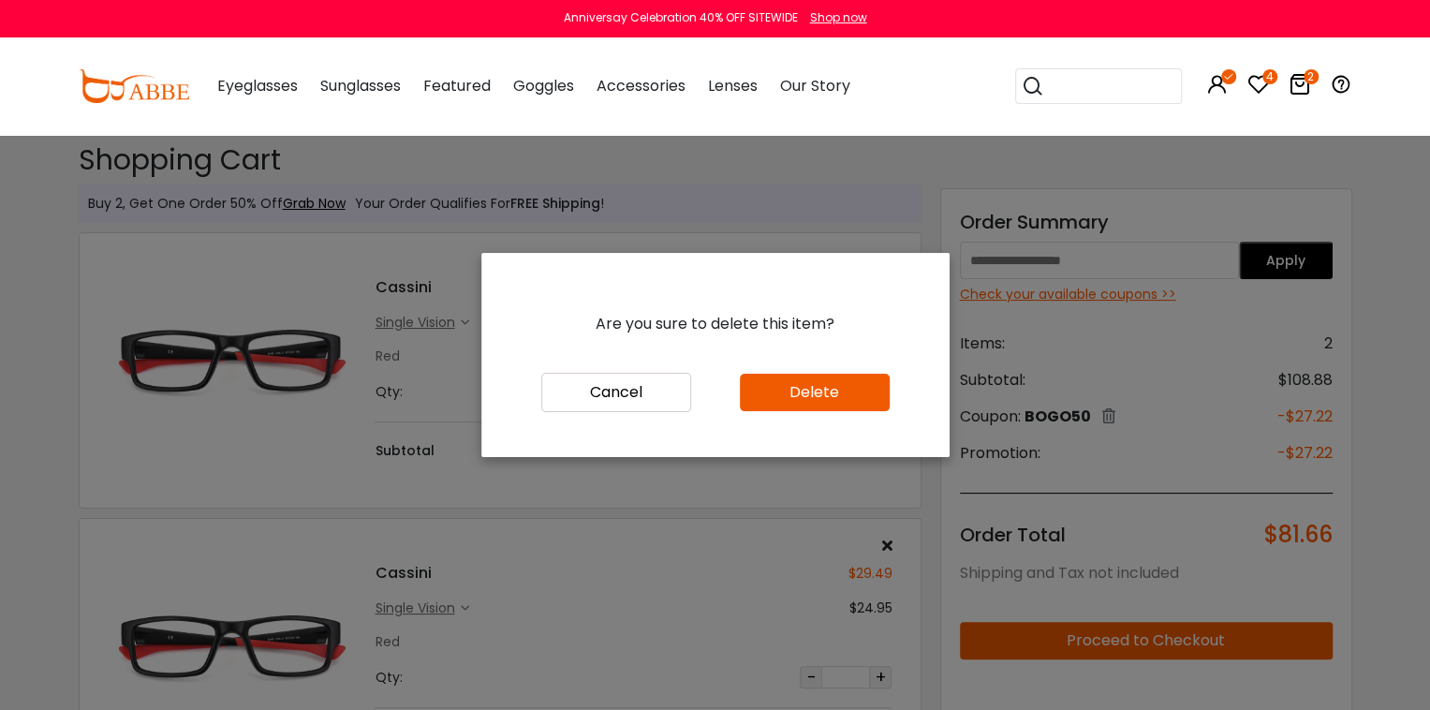
click at [772, 391] on button "Delete" at bounding box center [815, 392] width 150 height 37
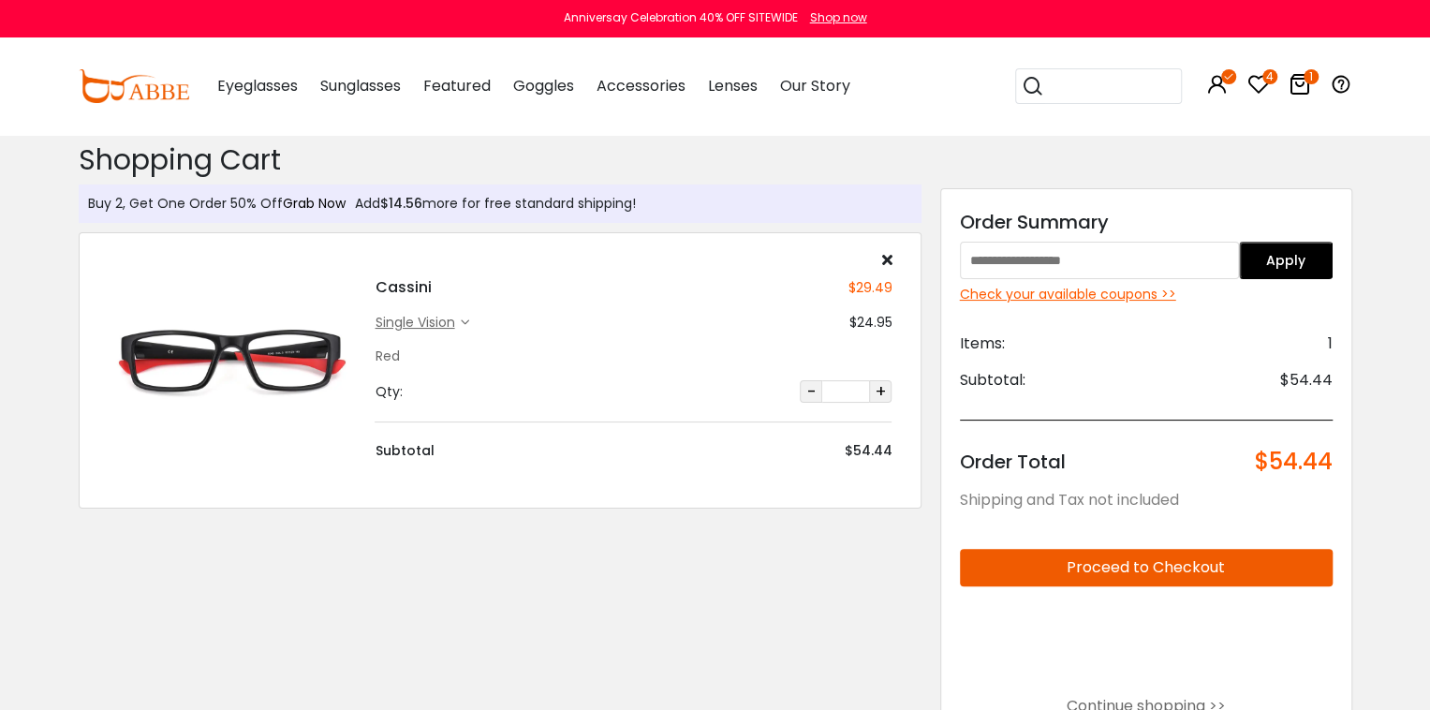
click at [323, 202] on link "Grab Now" at bounding box center [314, 203] width 63 height 19
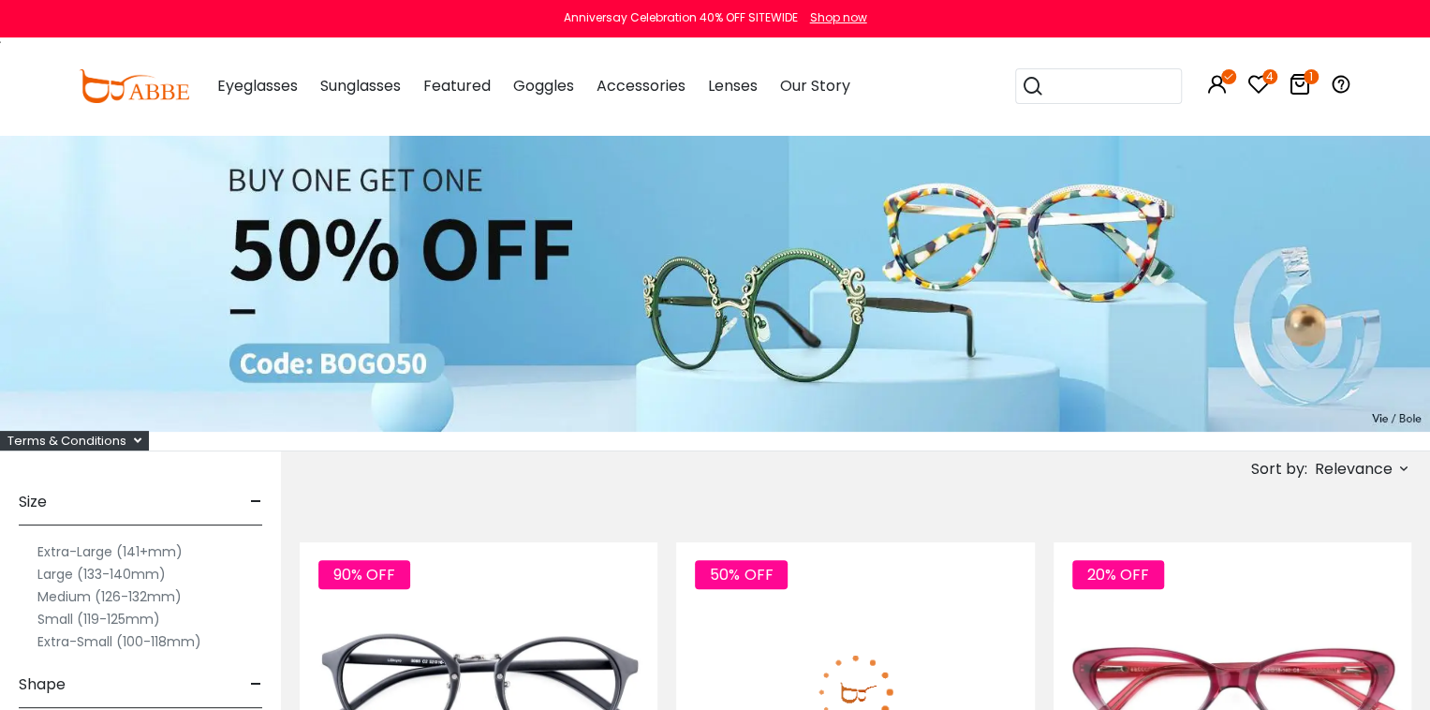
scroll to position [406, 0]
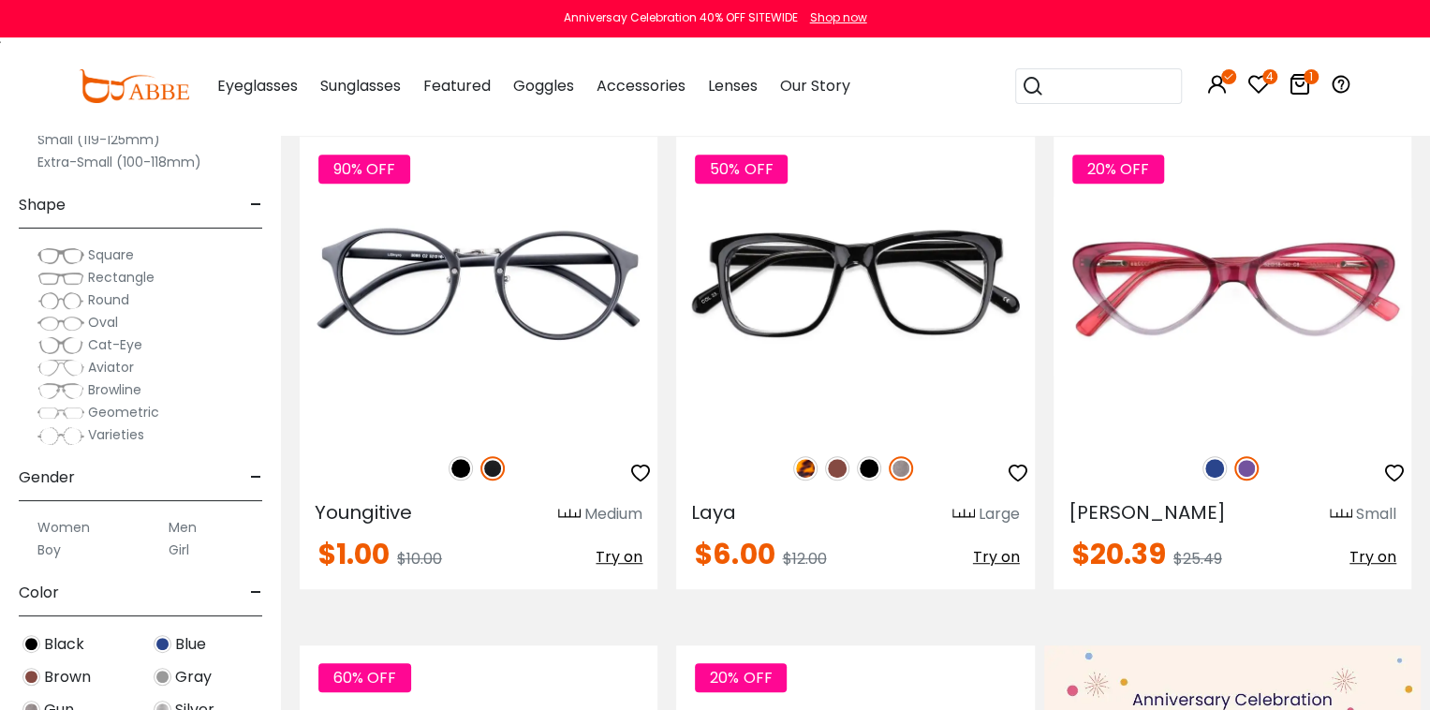
click at [185, 527] on label "Men" at bounding box center [183, 527] width 28 height 22
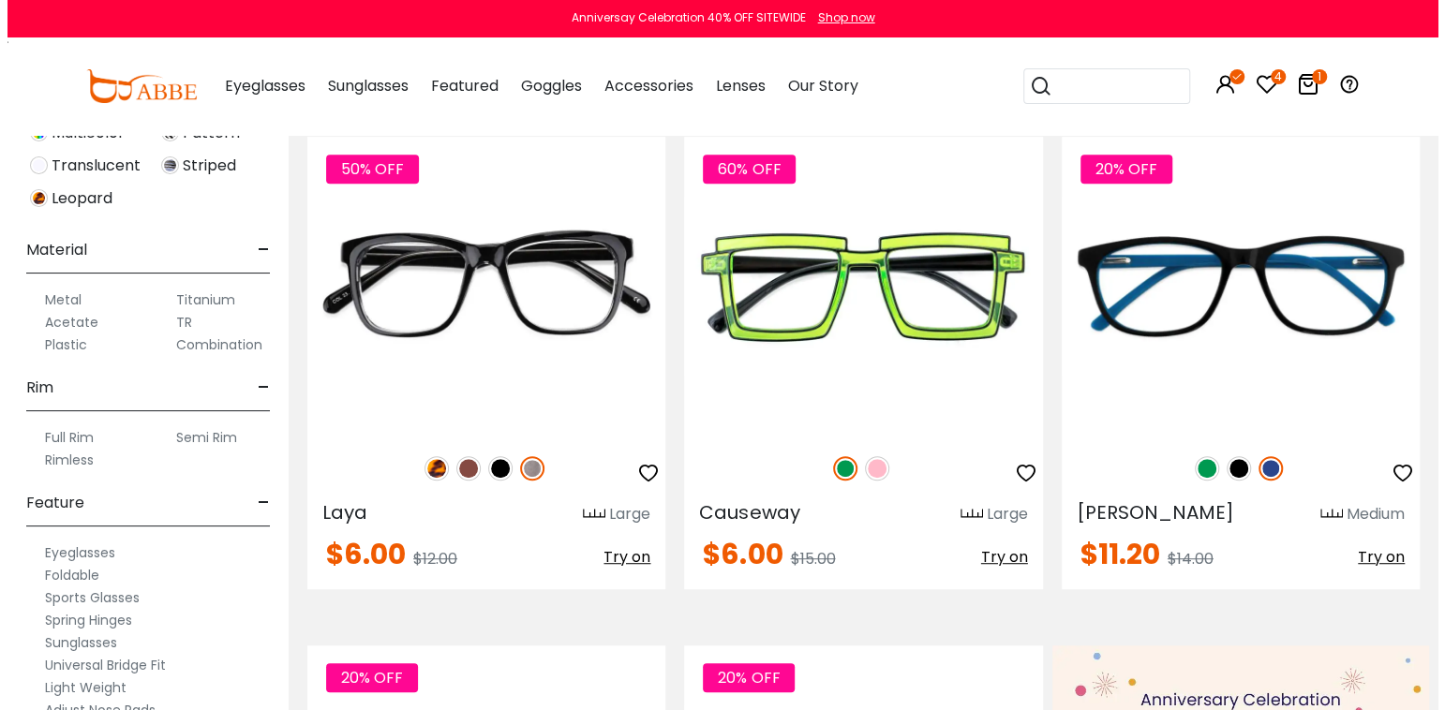
scroll to position [963, 0]
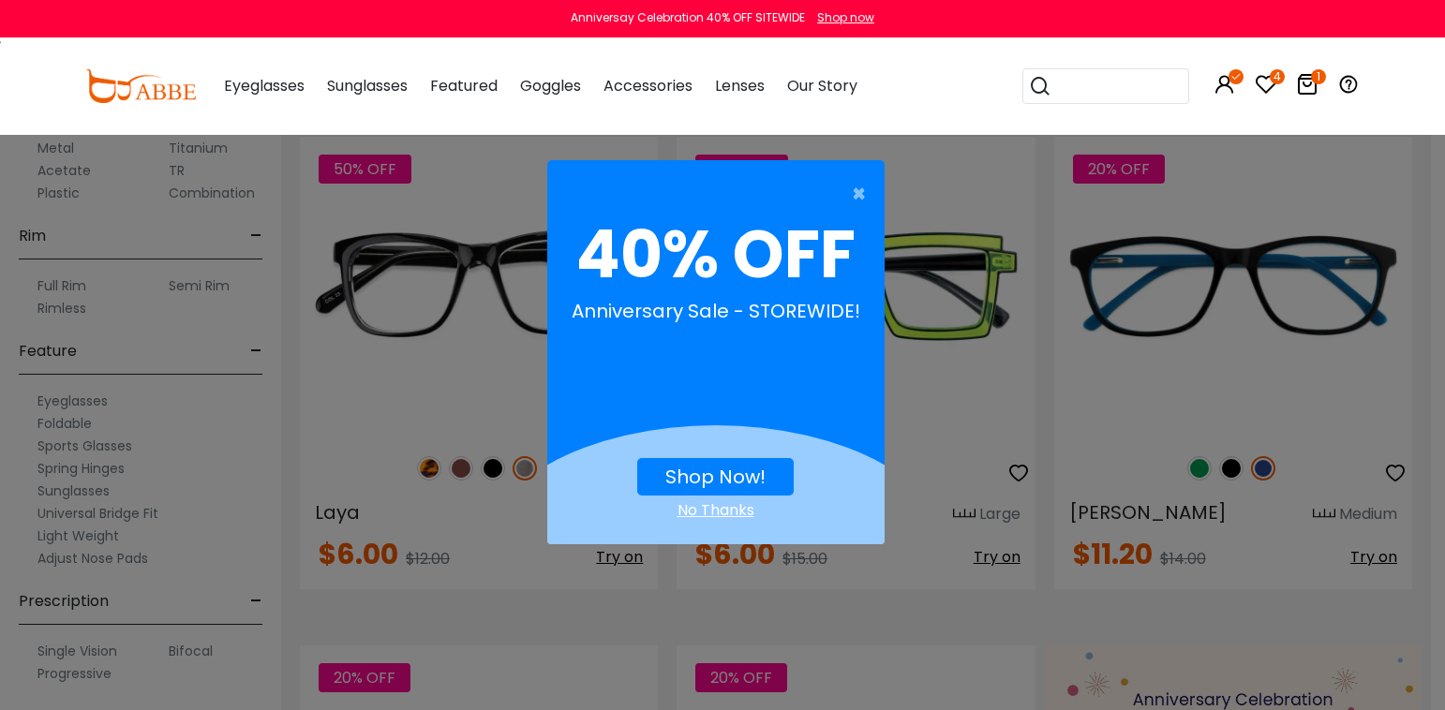
click at [714, 473] on link "Shop Now!" at bounding box center [715, 477] width 100 height 26
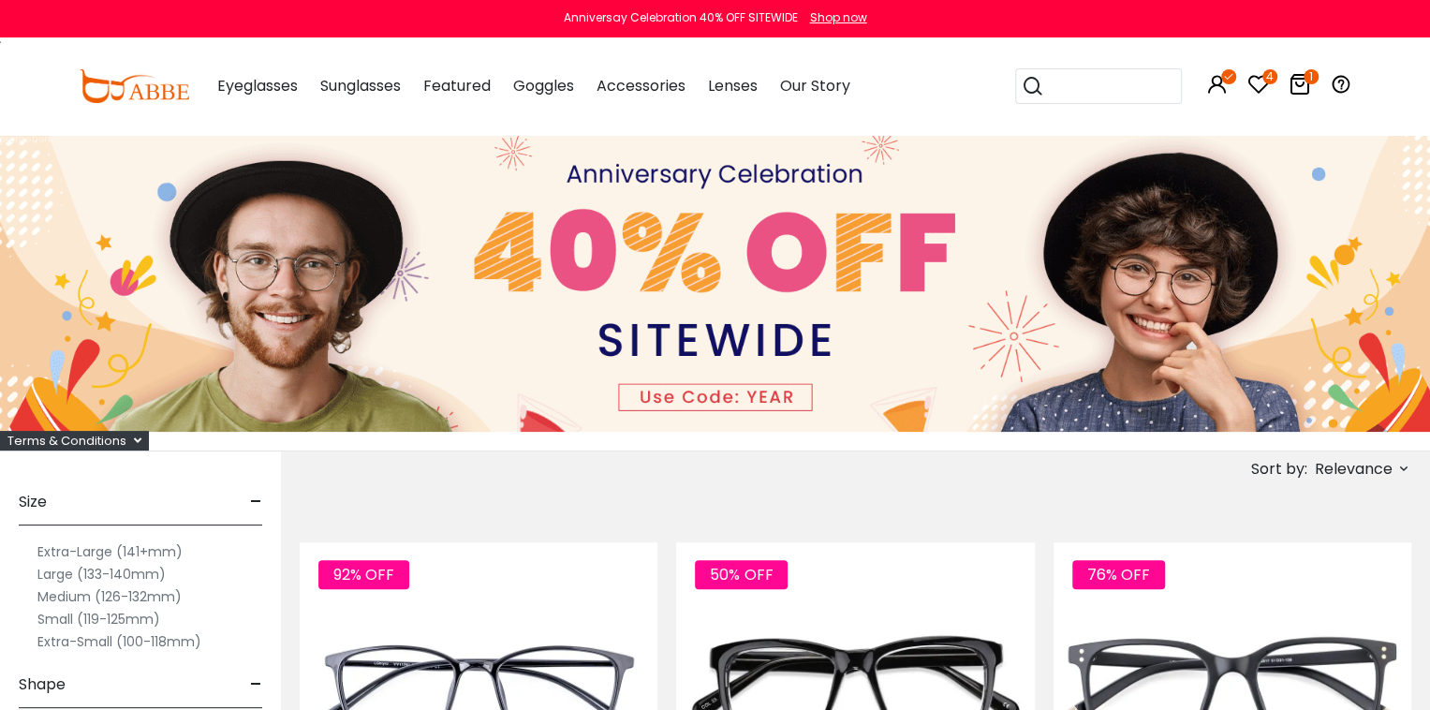
click at [106, 551] on label "Extra-Large (141+mm)" at bounding box center [109, 552] width 145 height 22
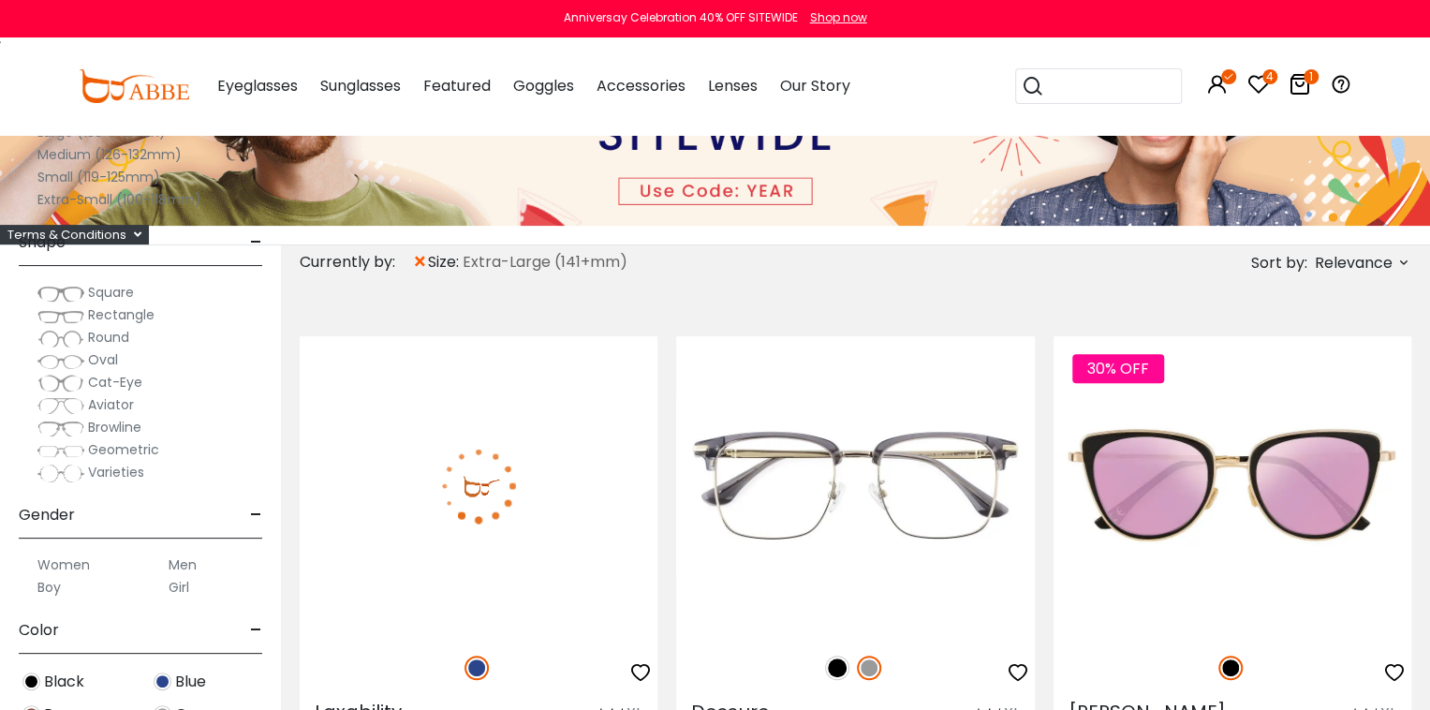
scroll to position [406, 0]
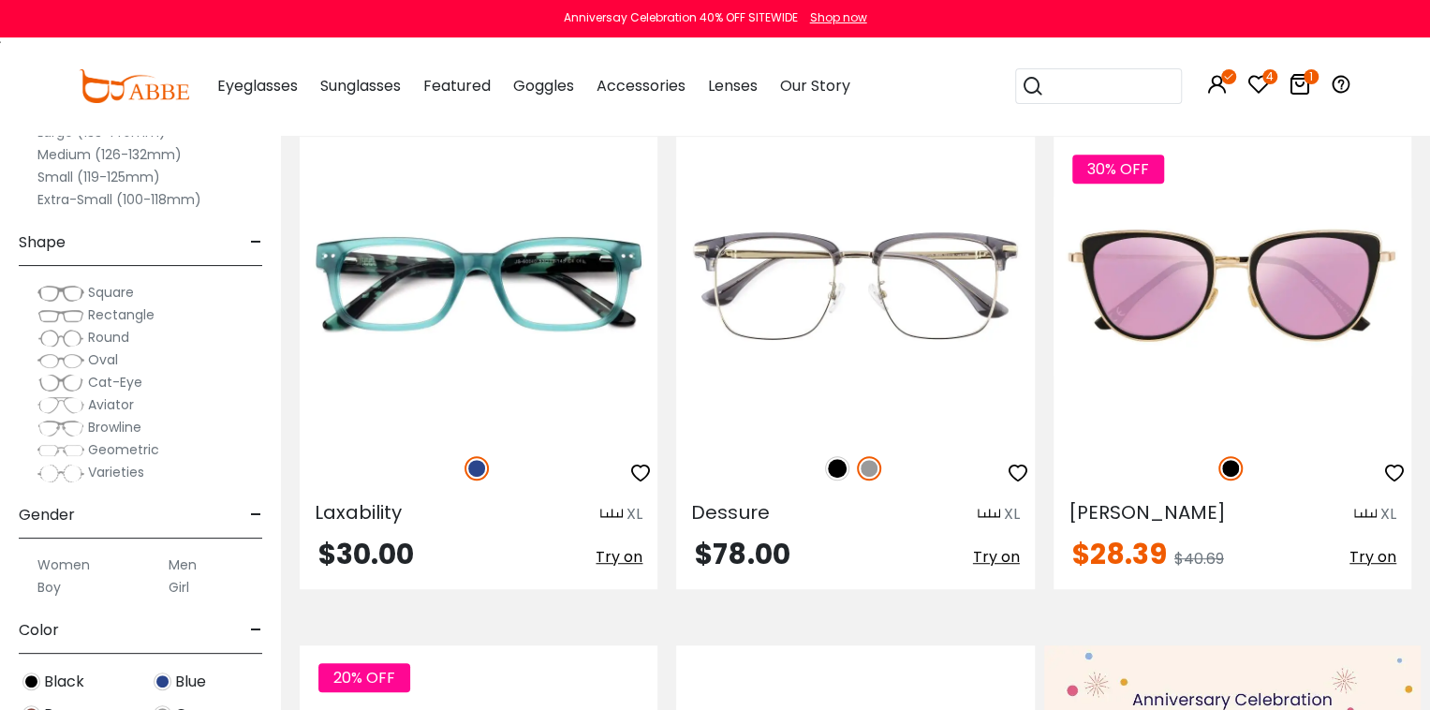
click at [177, 567] on label "Men" at bounding box center [183, 565] width 28 height 22
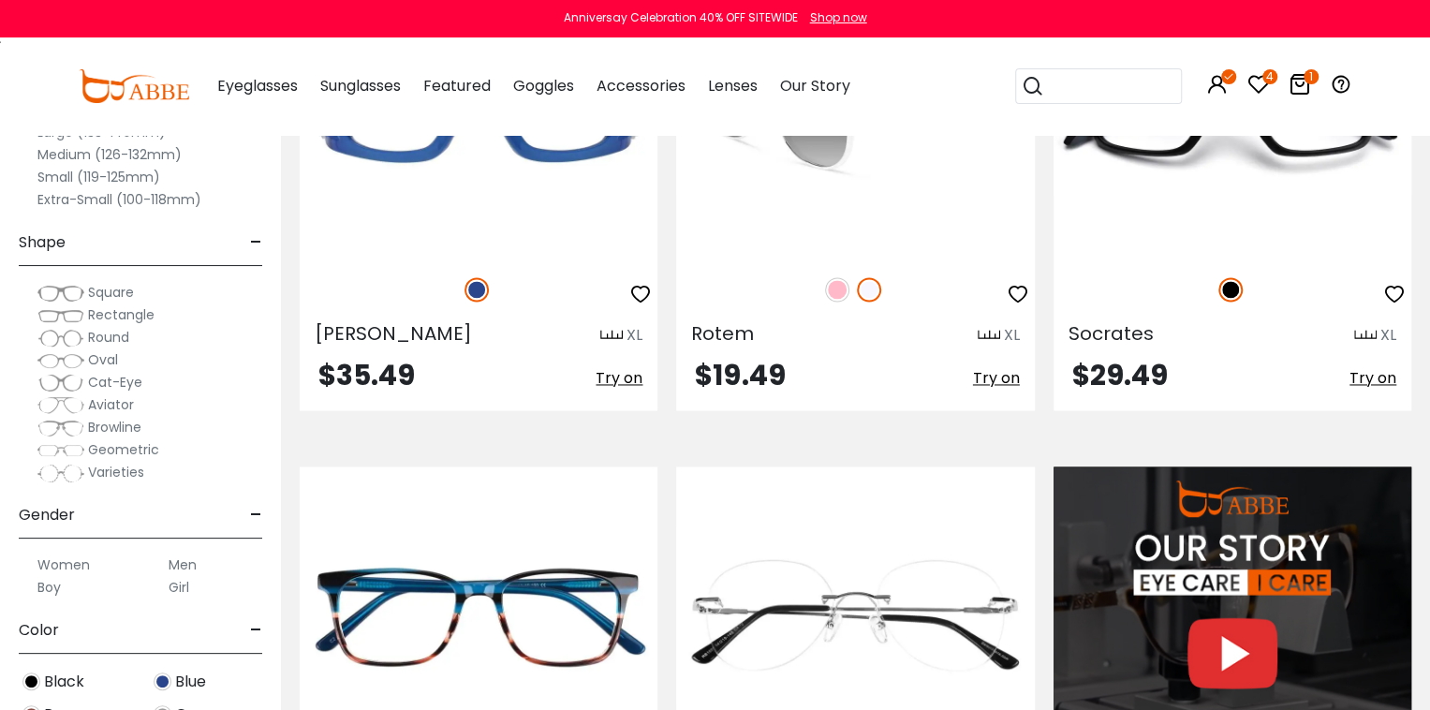
scroll to position [2026, 0]
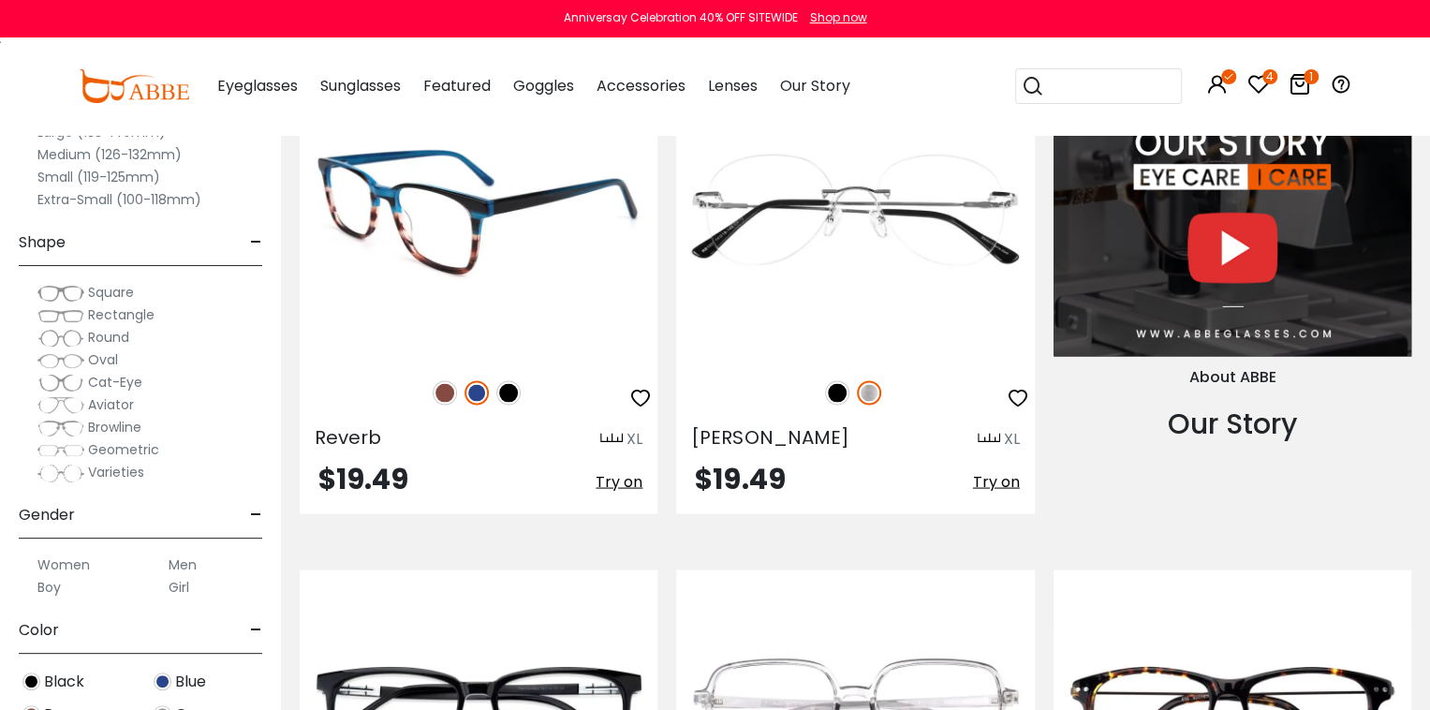
click at [448, 389] on img at bounding box center [445, 392] width 24 height 24
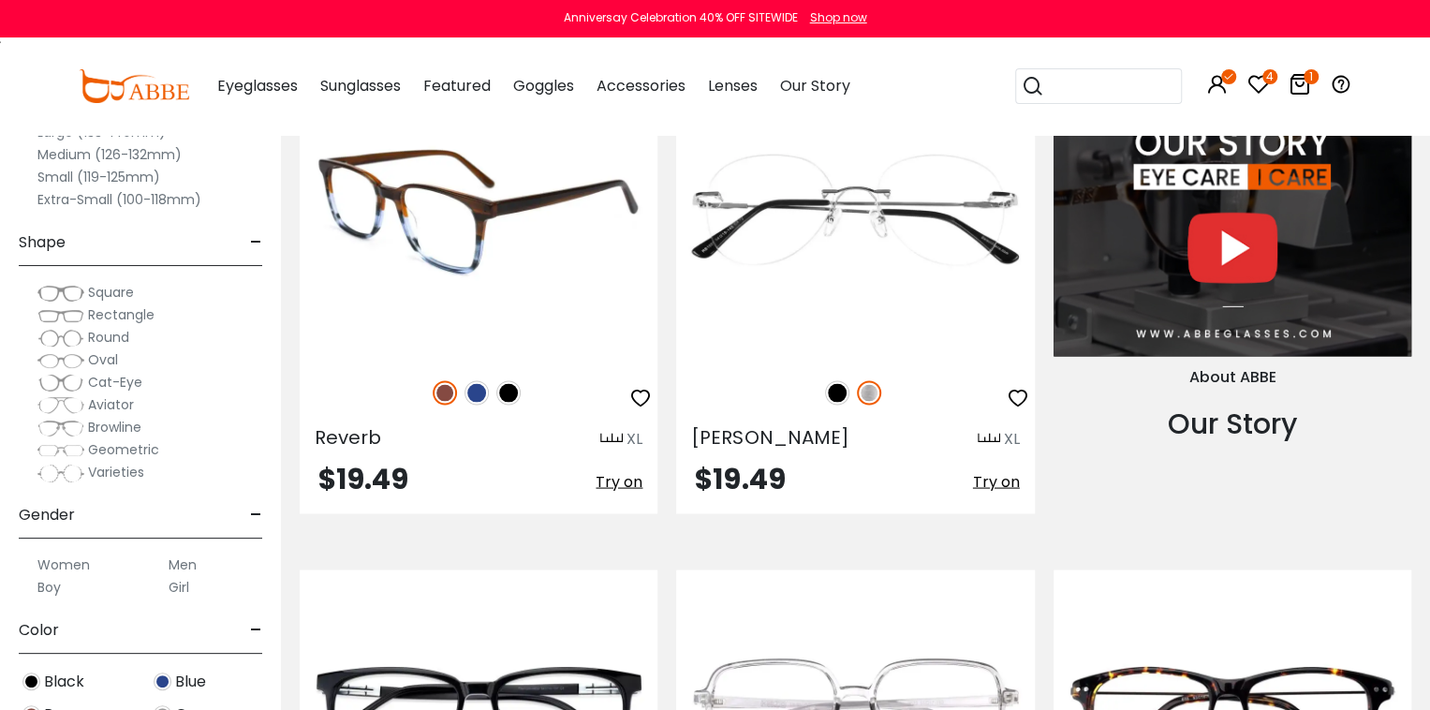
click at [509, 391] on img at bounding box center [509, 392] width 24 height 24
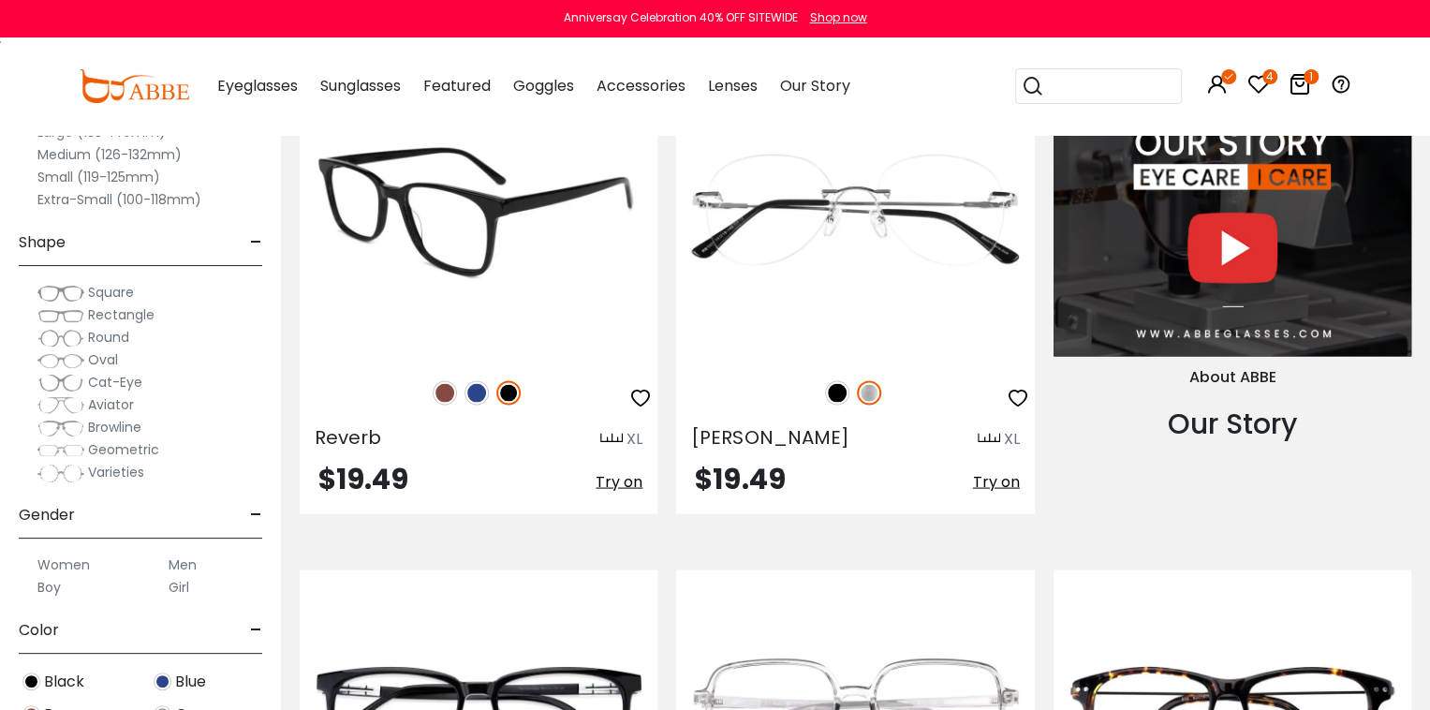
click at [449, 391] on img at bounding box center [445, 392] width 24 height 24
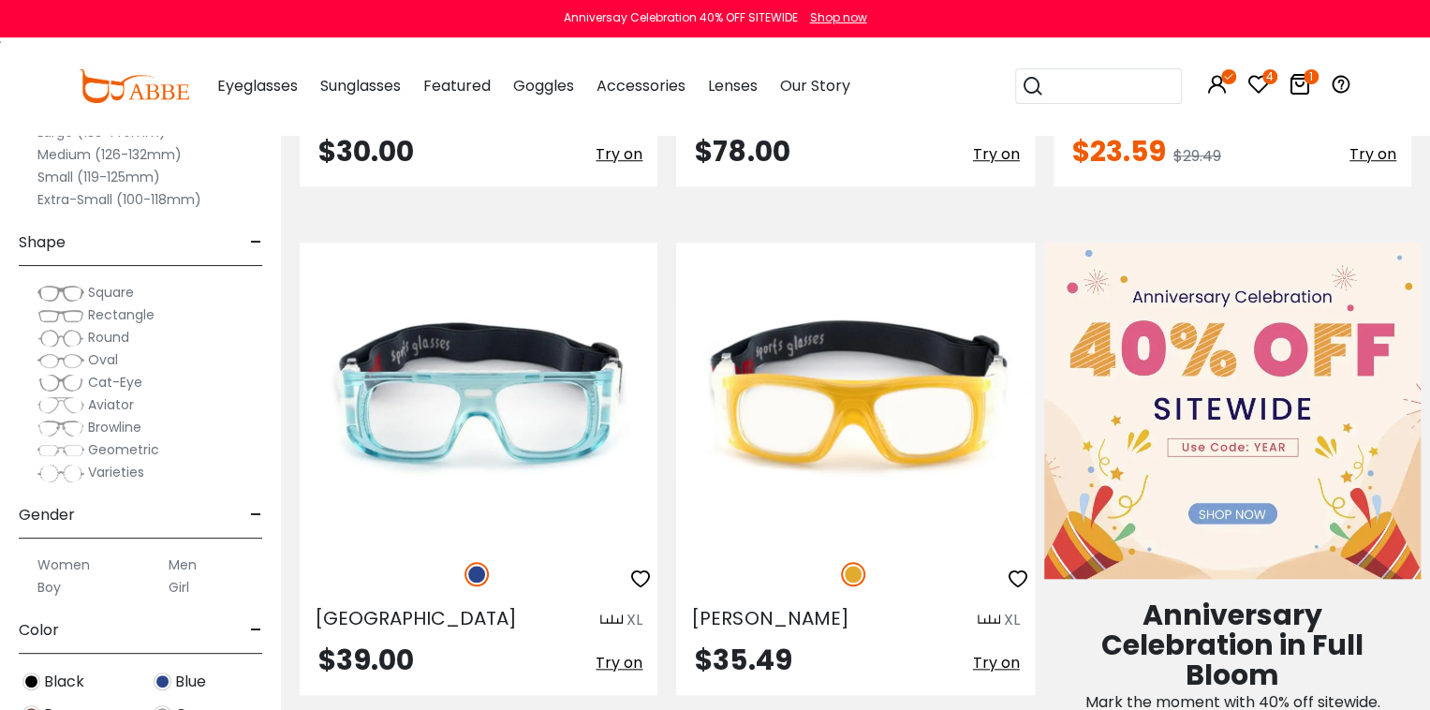
scroll to position [1214, 0]
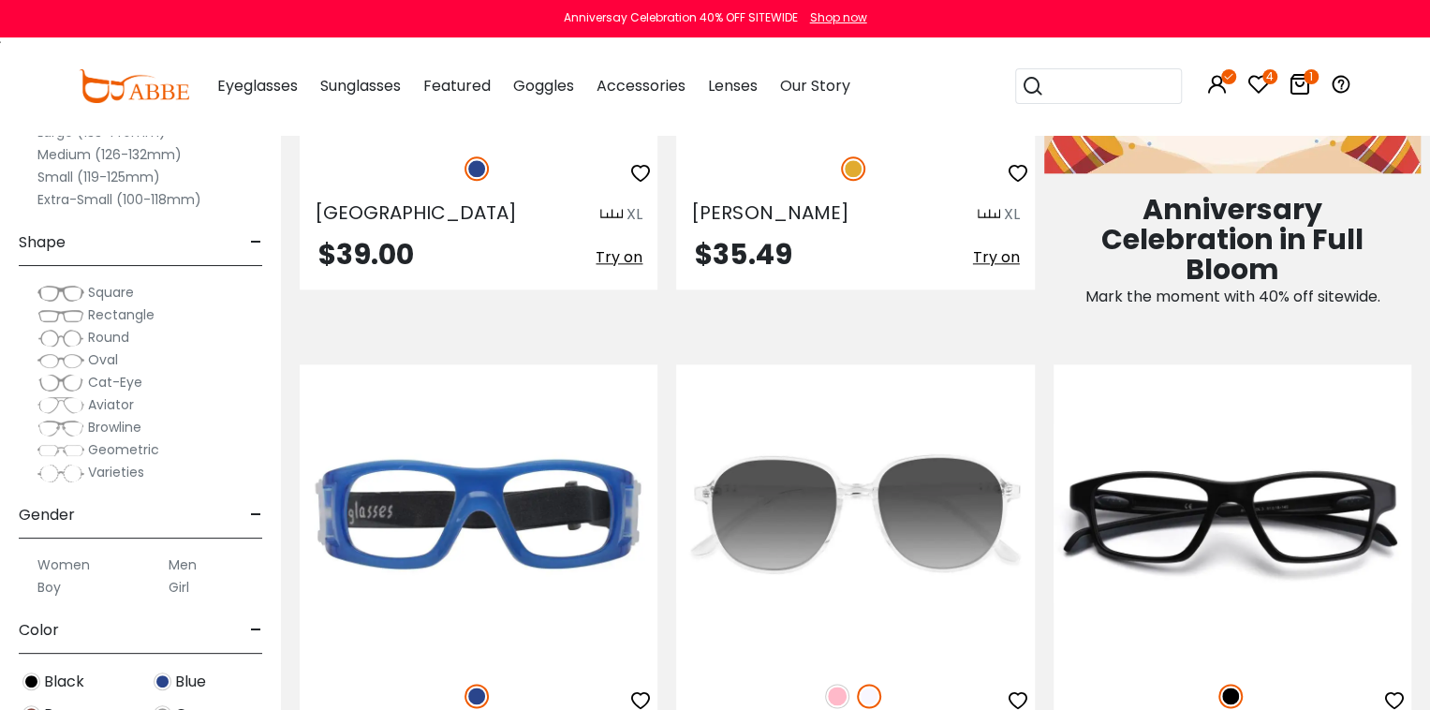
click at [124, 314] on span "Rectangle" at bounding box center [121, 314] width 67 height 19
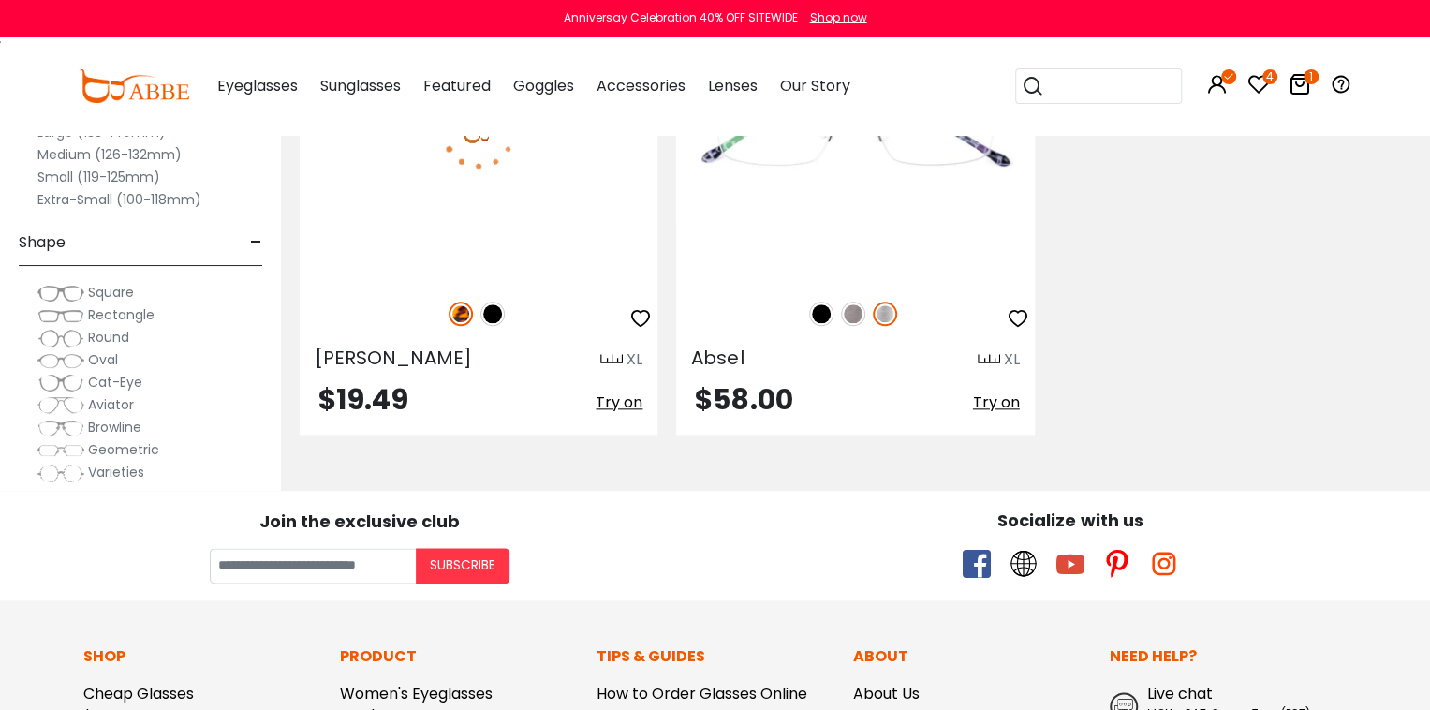
scroll to position [663, 0]
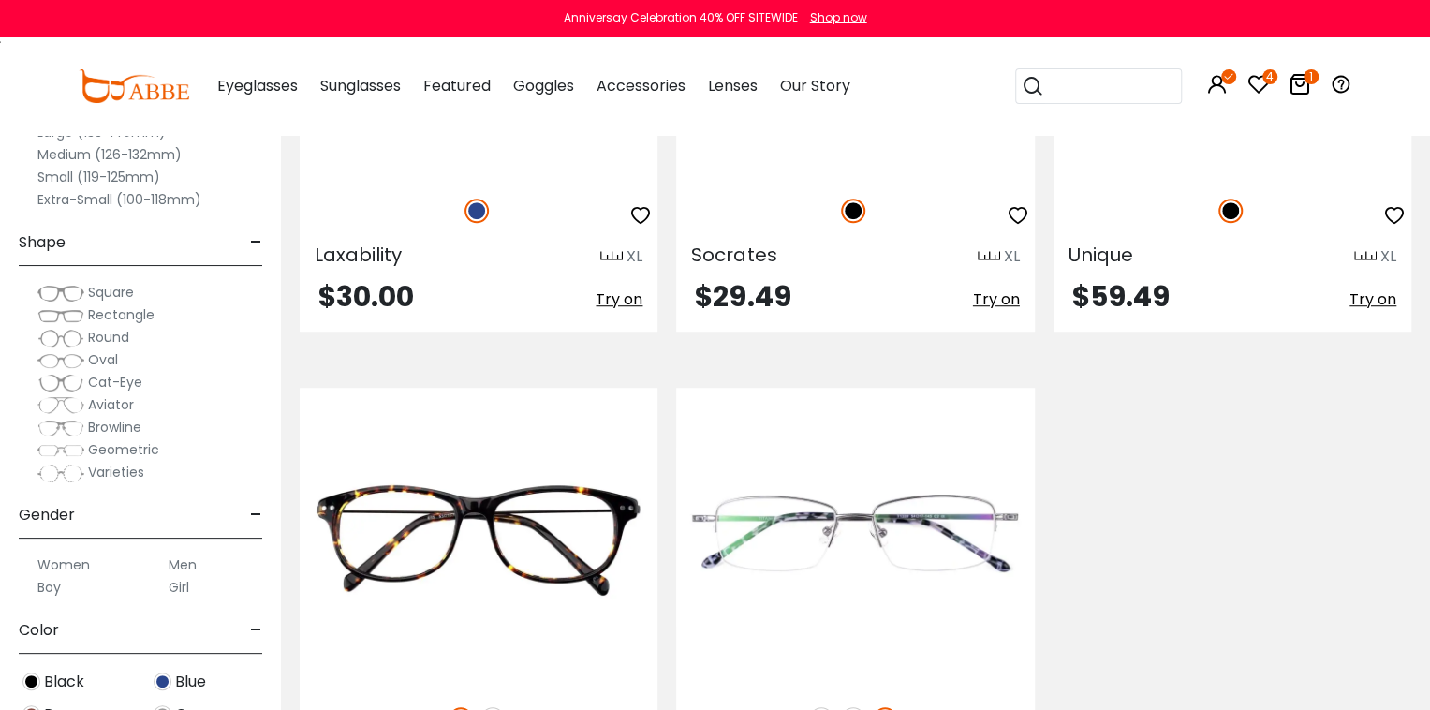
click at [127, 449] on span "Geometric" at bounding box center [123, 449] width 71 height 19
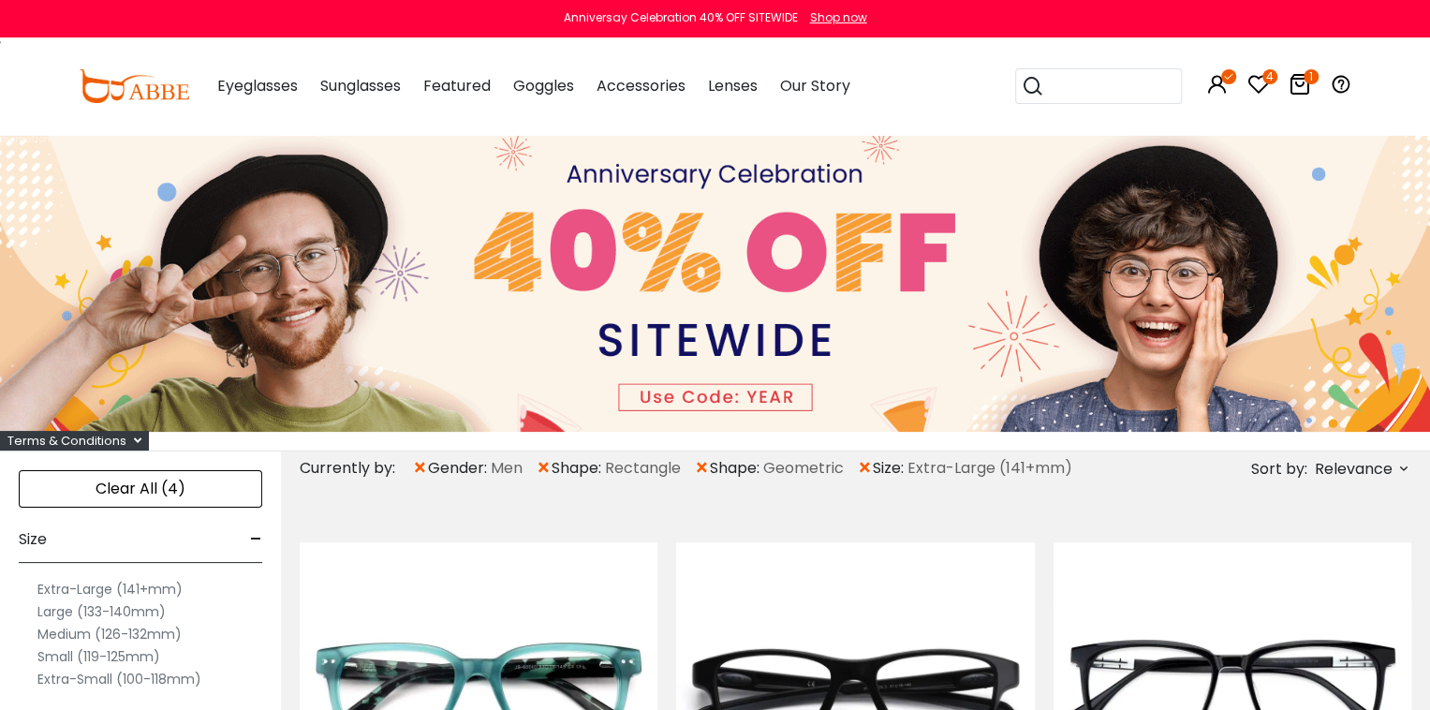
scroll to position [406, 0]
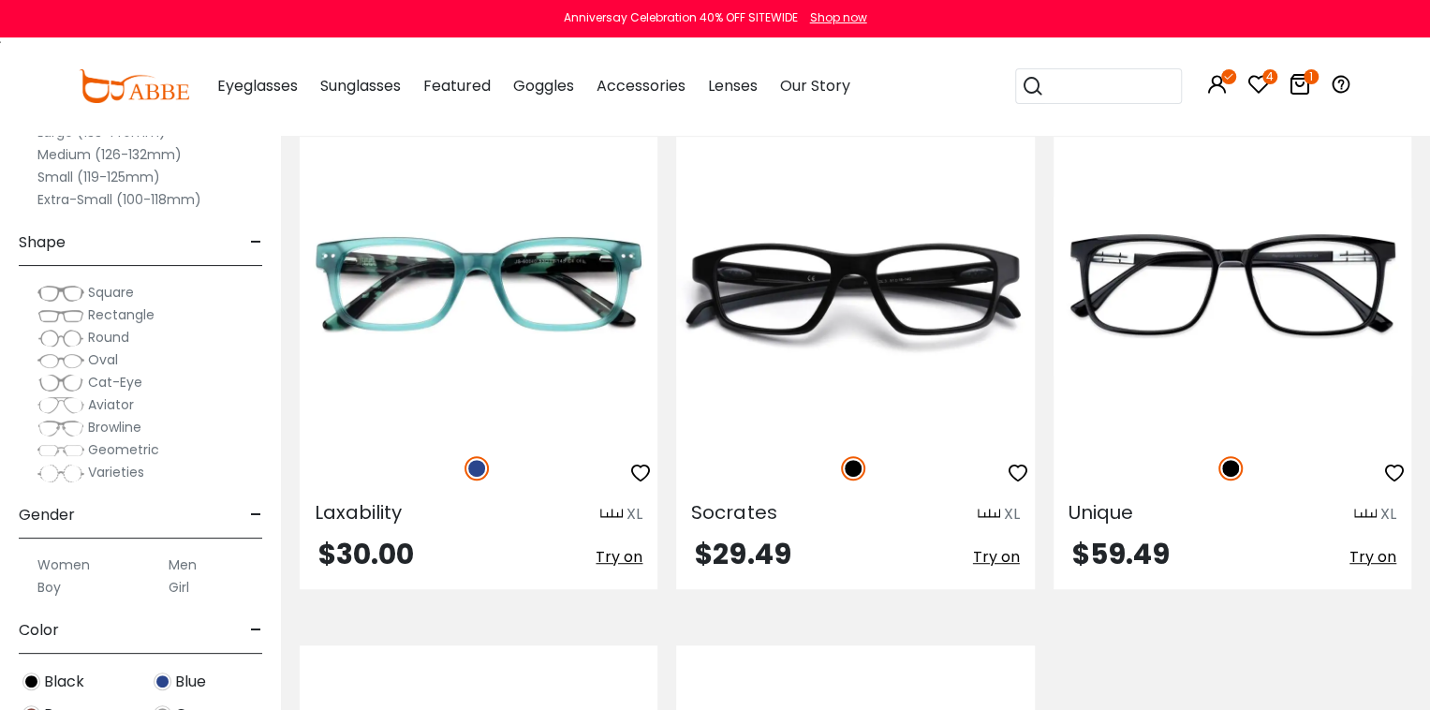
click at [183, 560] on label "Men" at bounding box center [183, 565] width 28 height 22
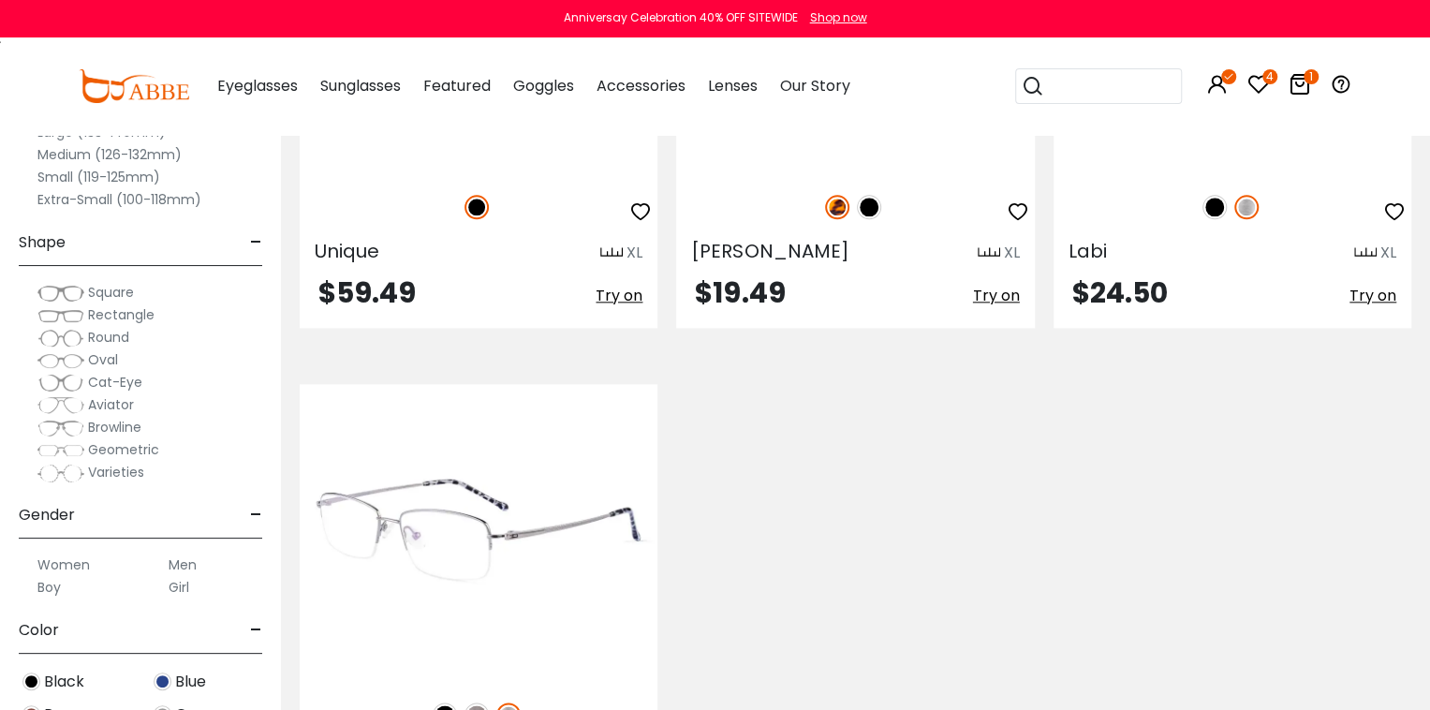
scroll to position [811, 0]
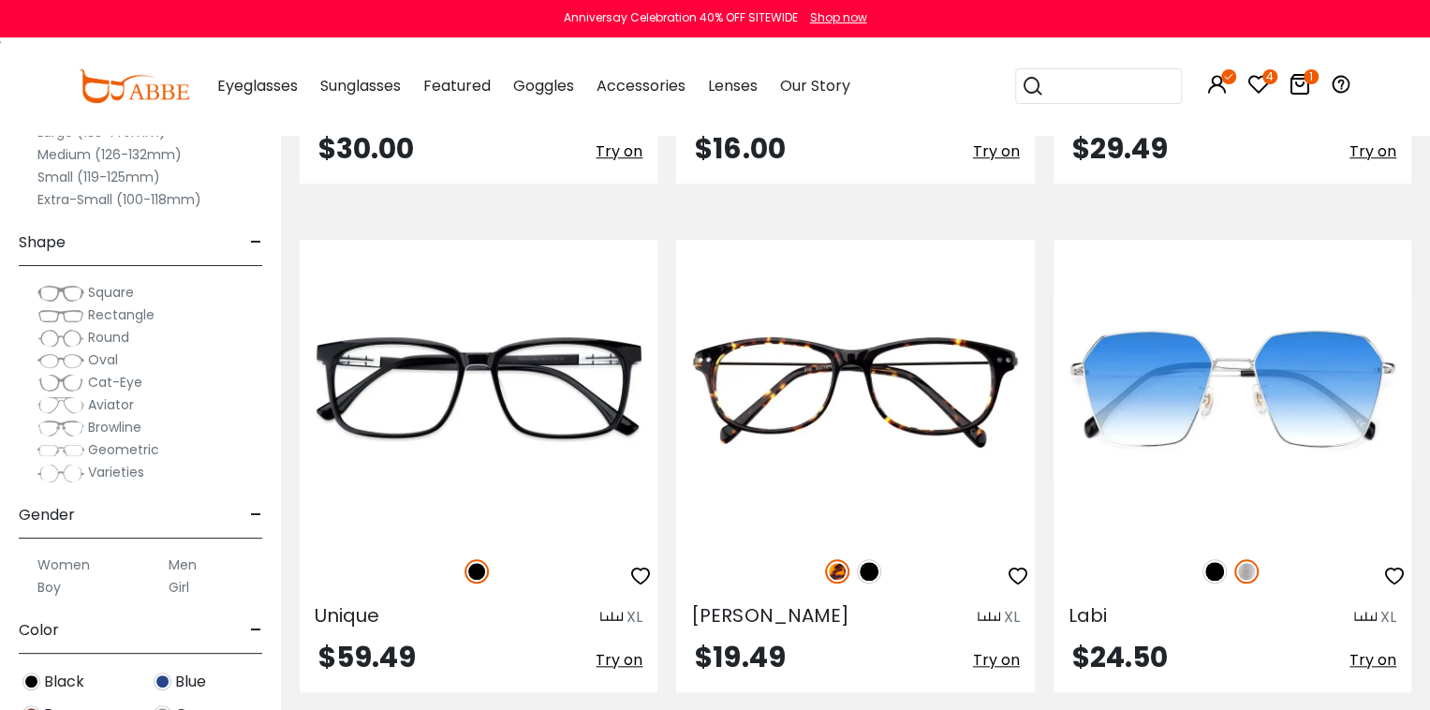
click at [107, 398] on span "Aviator" at bounding box center [111, 404] width 46 height 19
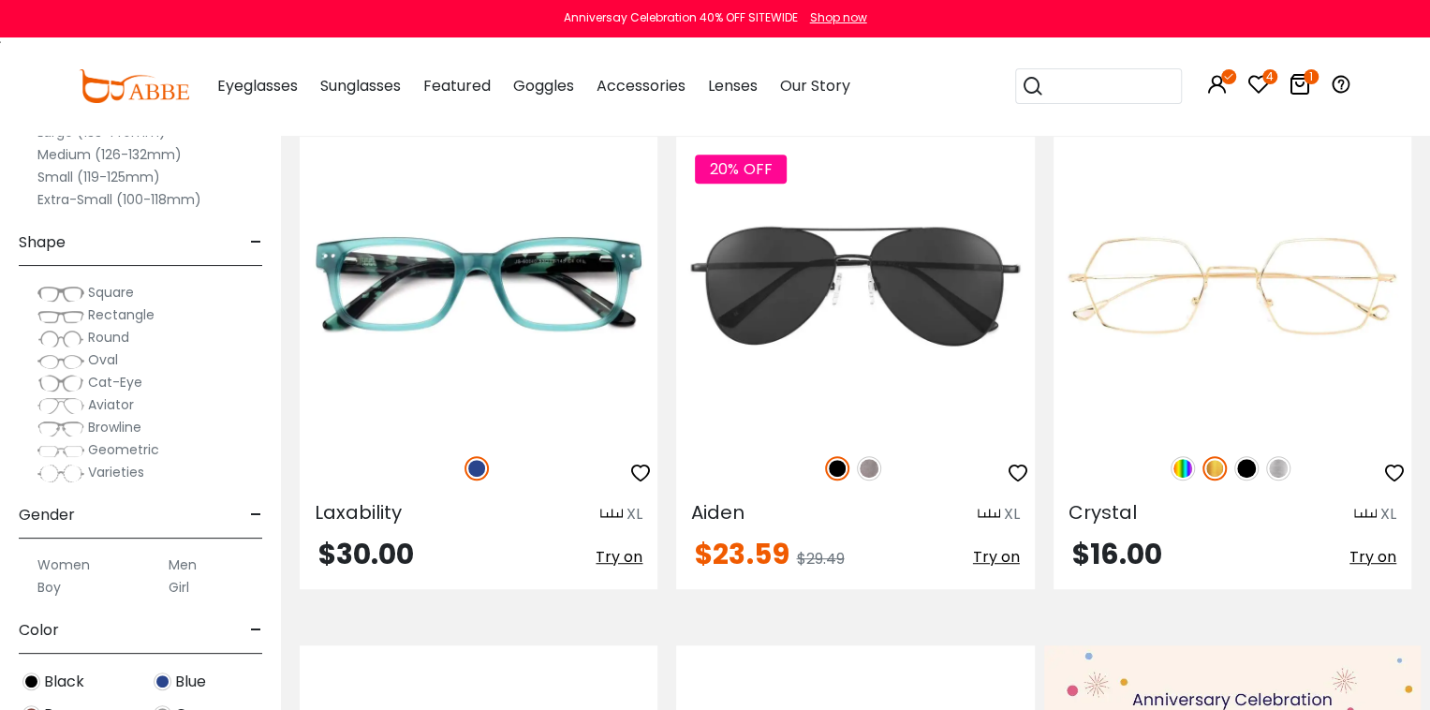
scroll to position [406, 0]
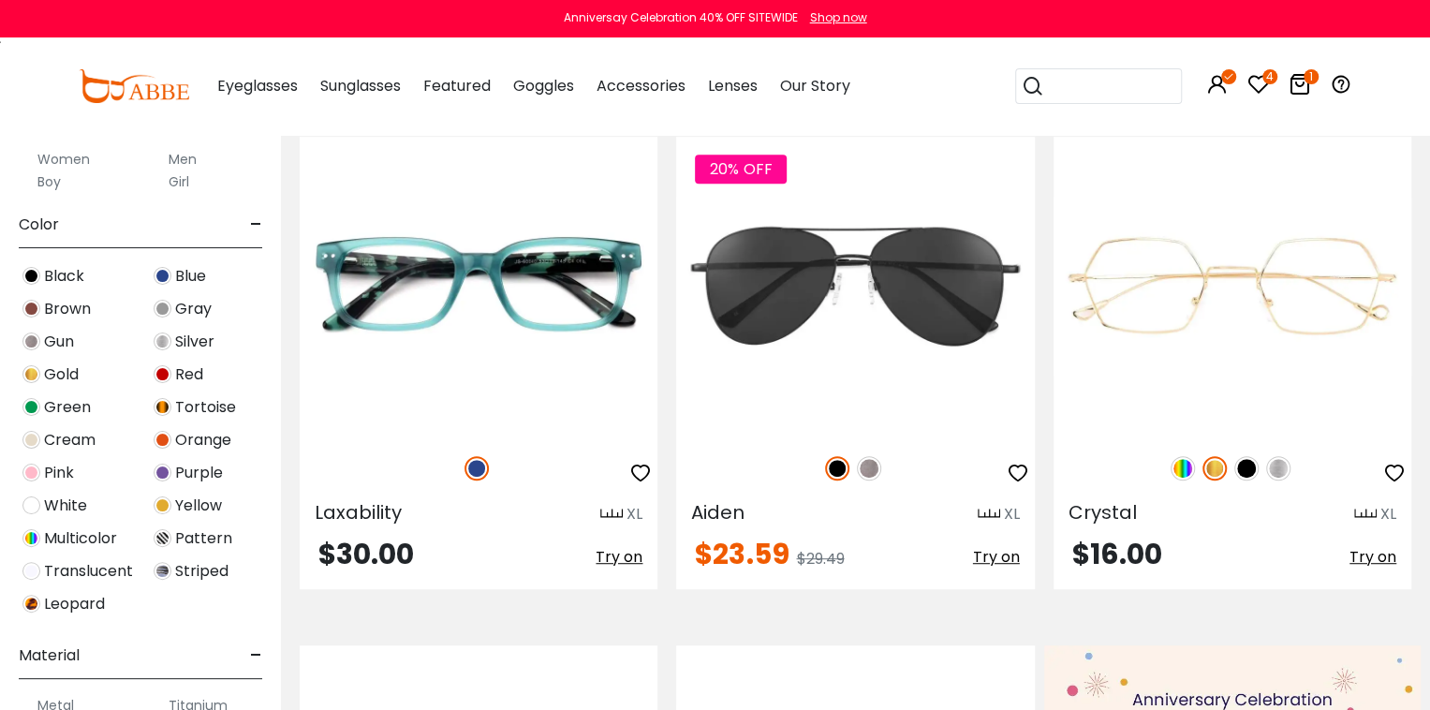
click at [189, 160] on label "Men" at bounding box center [183, 159] width 28 height 22
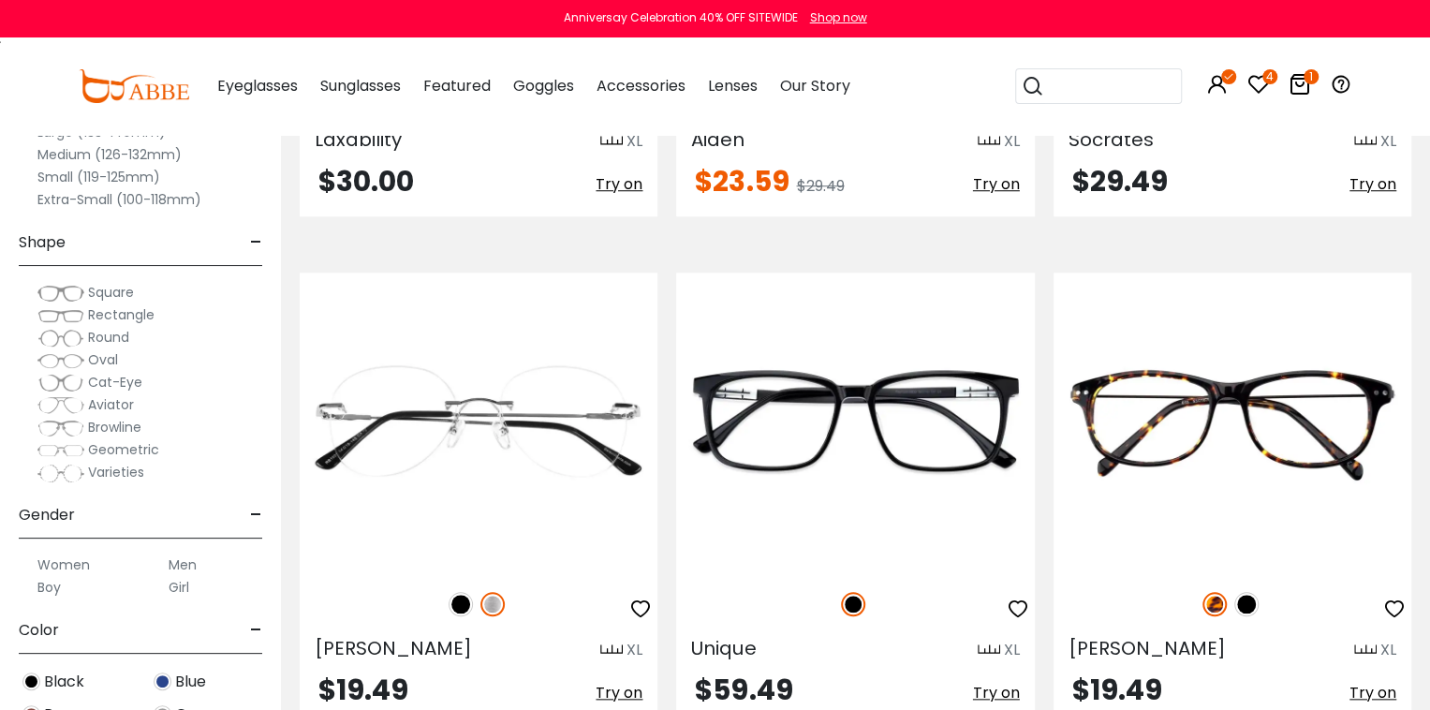
scroll to position [1218, 0]
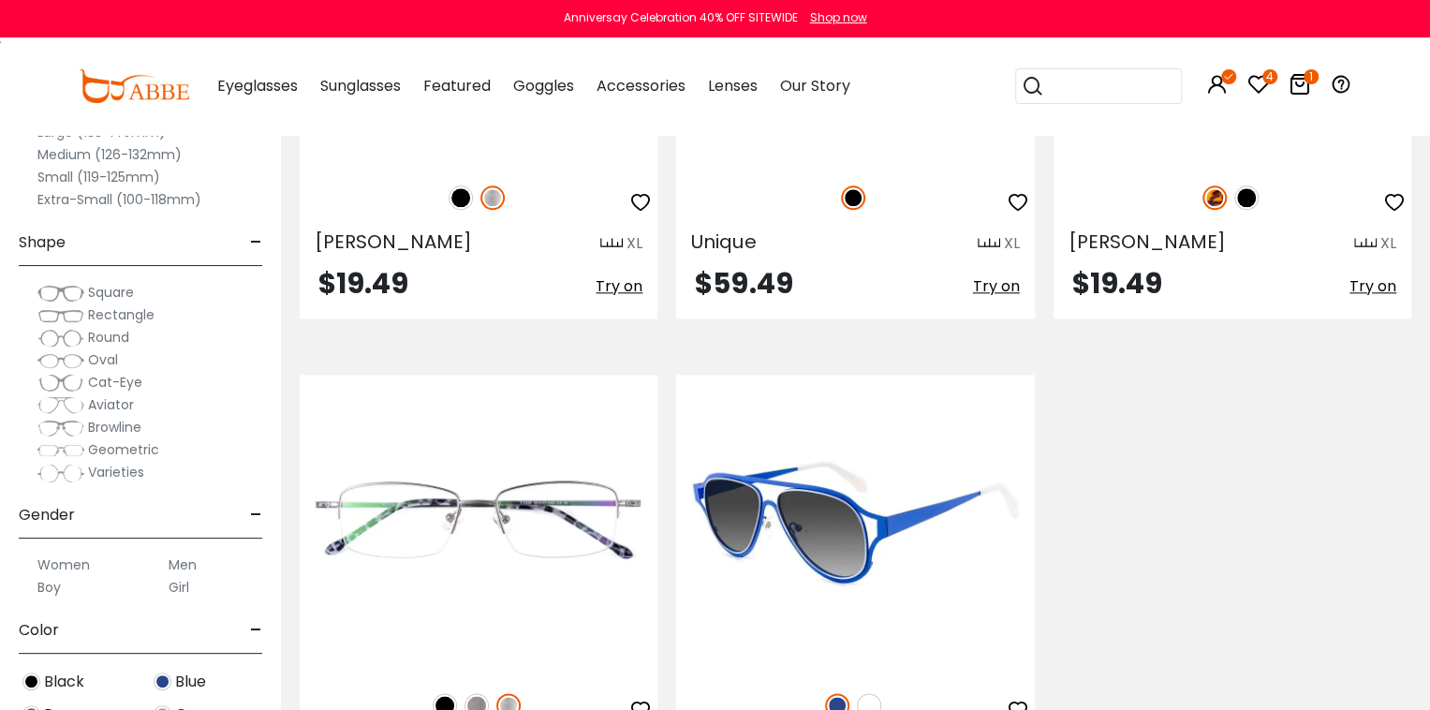
click at [863, 700] on img at bounding box center [869, 705] width 24 height 24
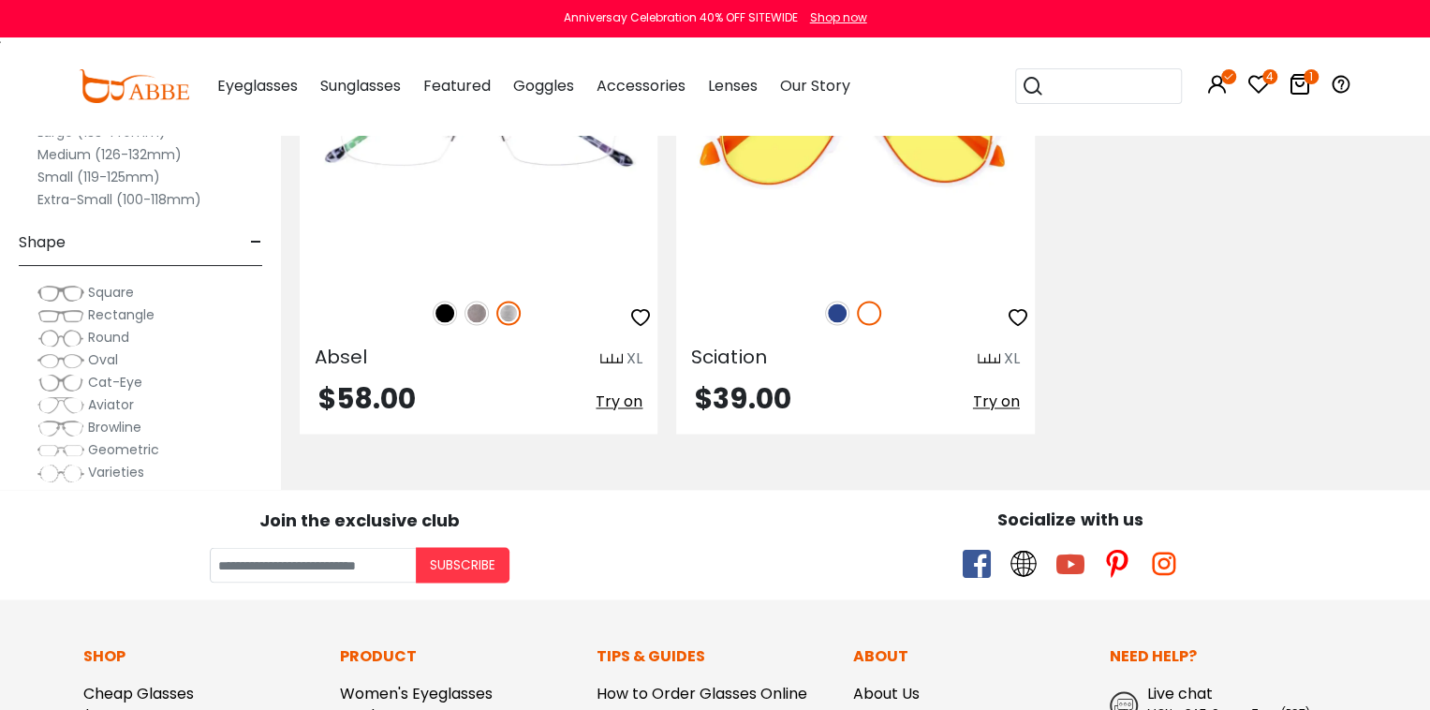
scroll to position [1205, 0]
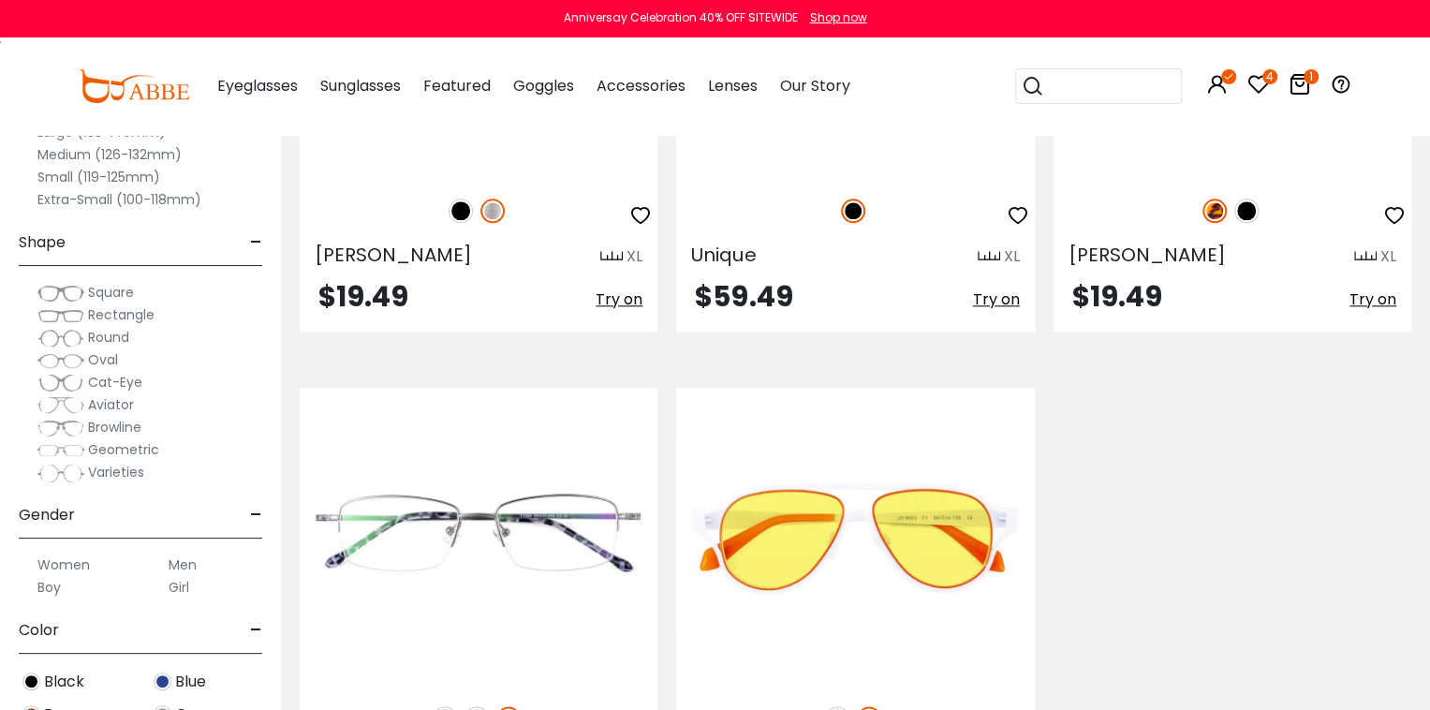
click at [115, 473] on span "Varieties" at bounding box center [116, 472] width 56 height 19
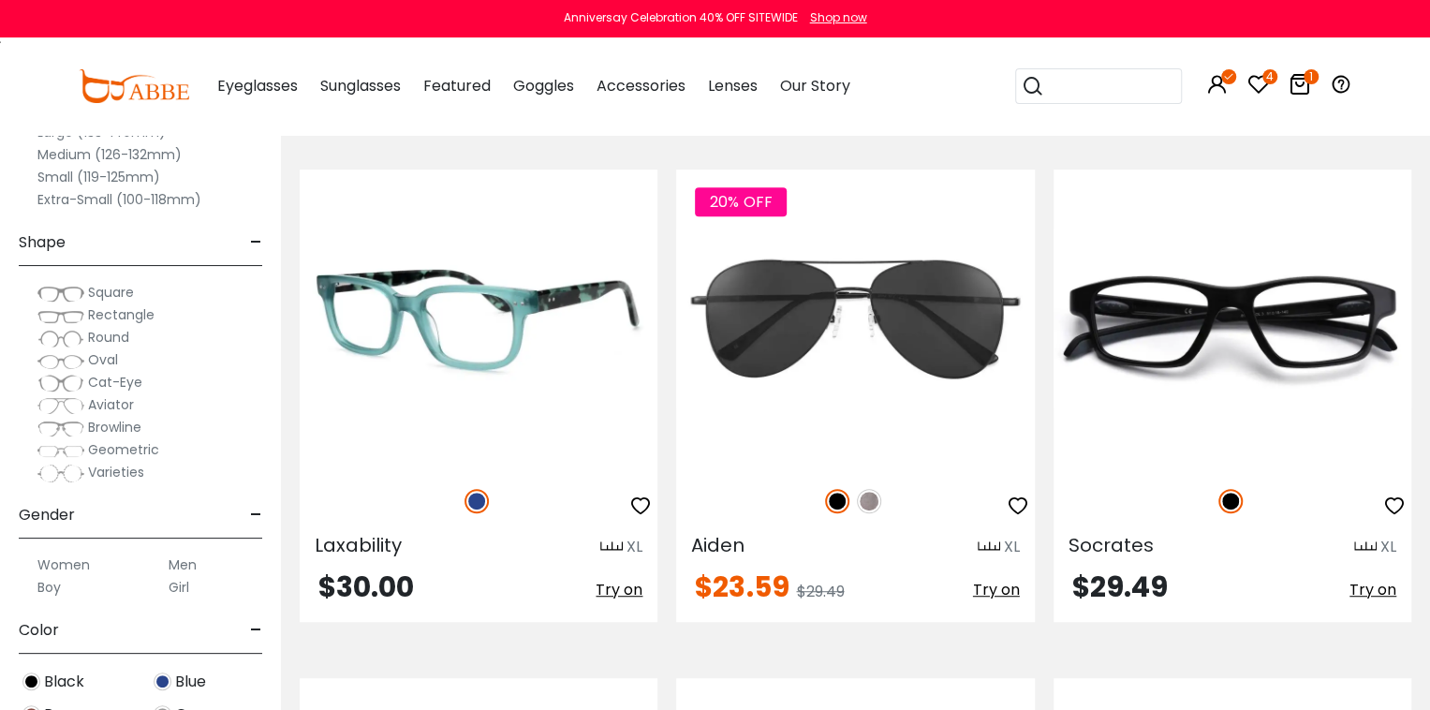
scroll to position [811, 0]
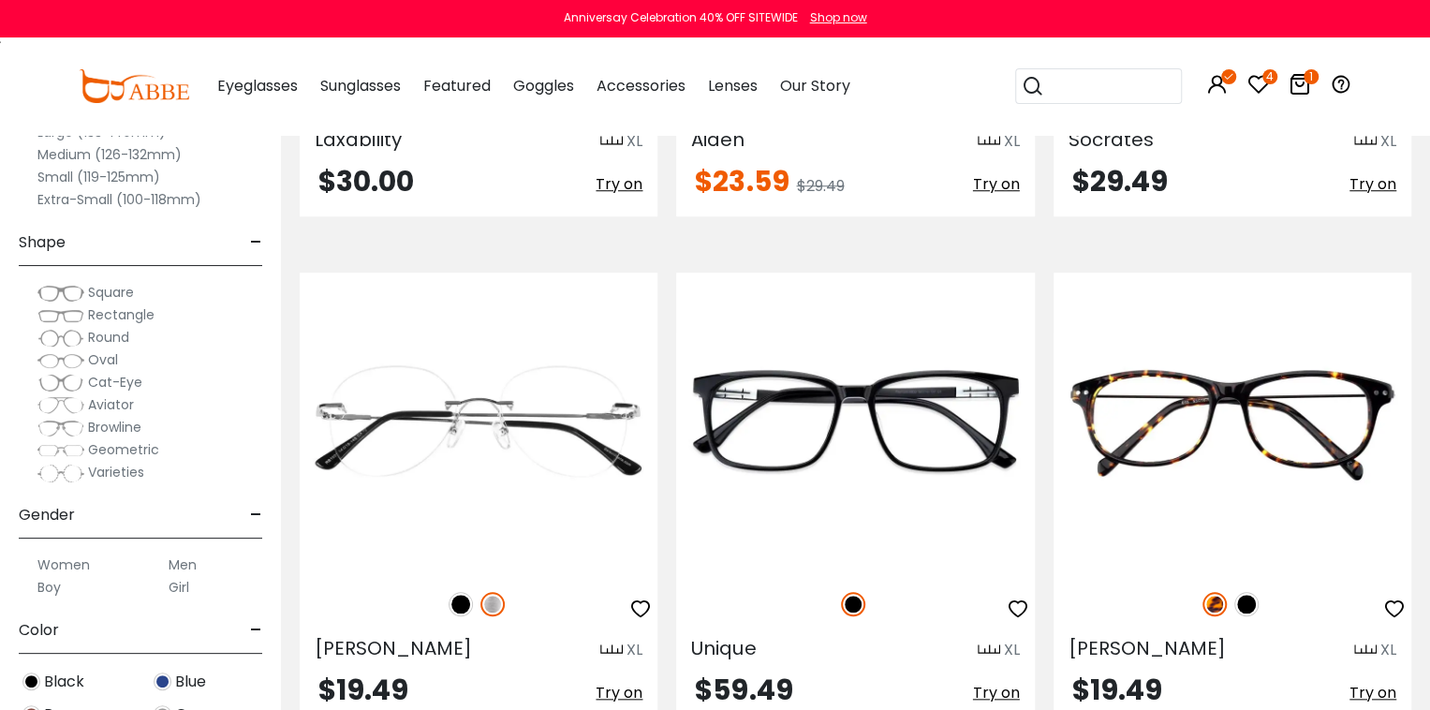
click at [187, 565] on label "Men" at bounding box center [183, 565] width 28 height 22
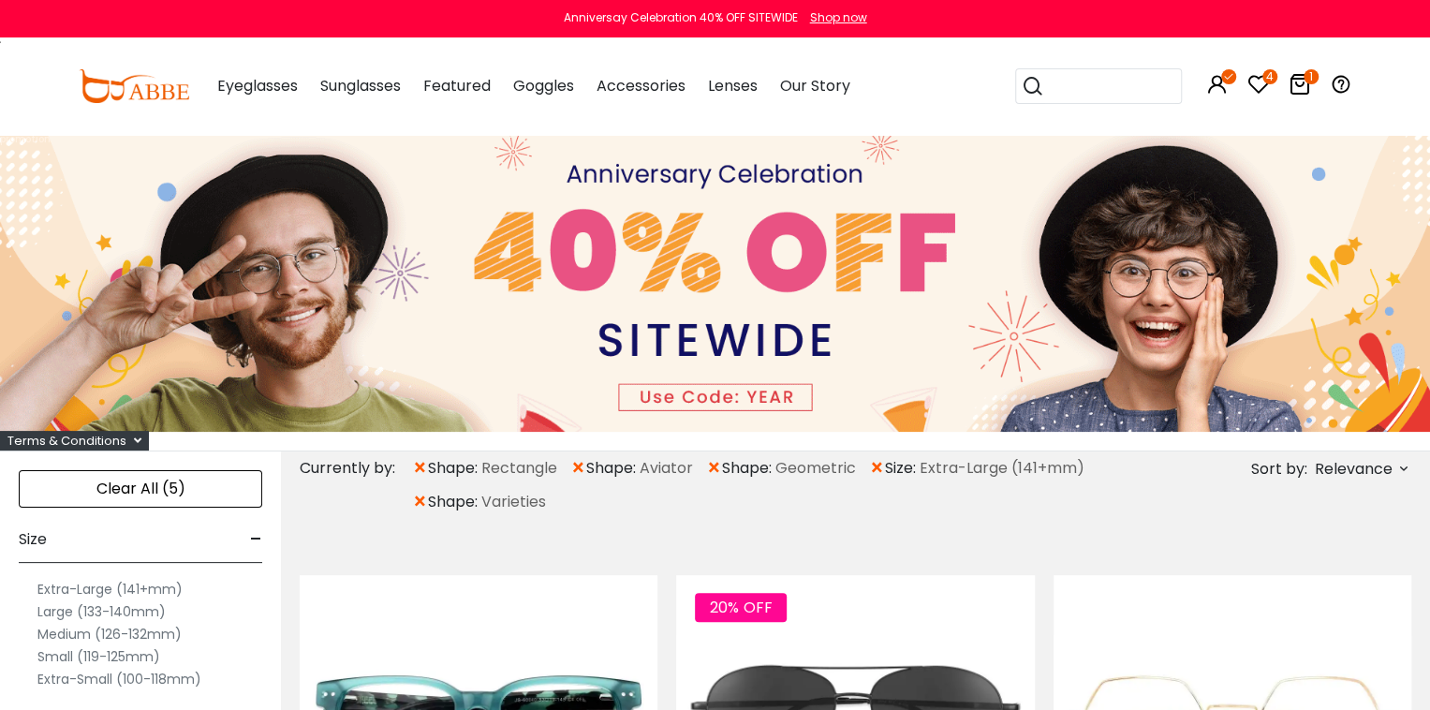
click at [159, 584] on label "Extra-Large (141+mm)" at bounding box center [109, 589] width 145 height 22
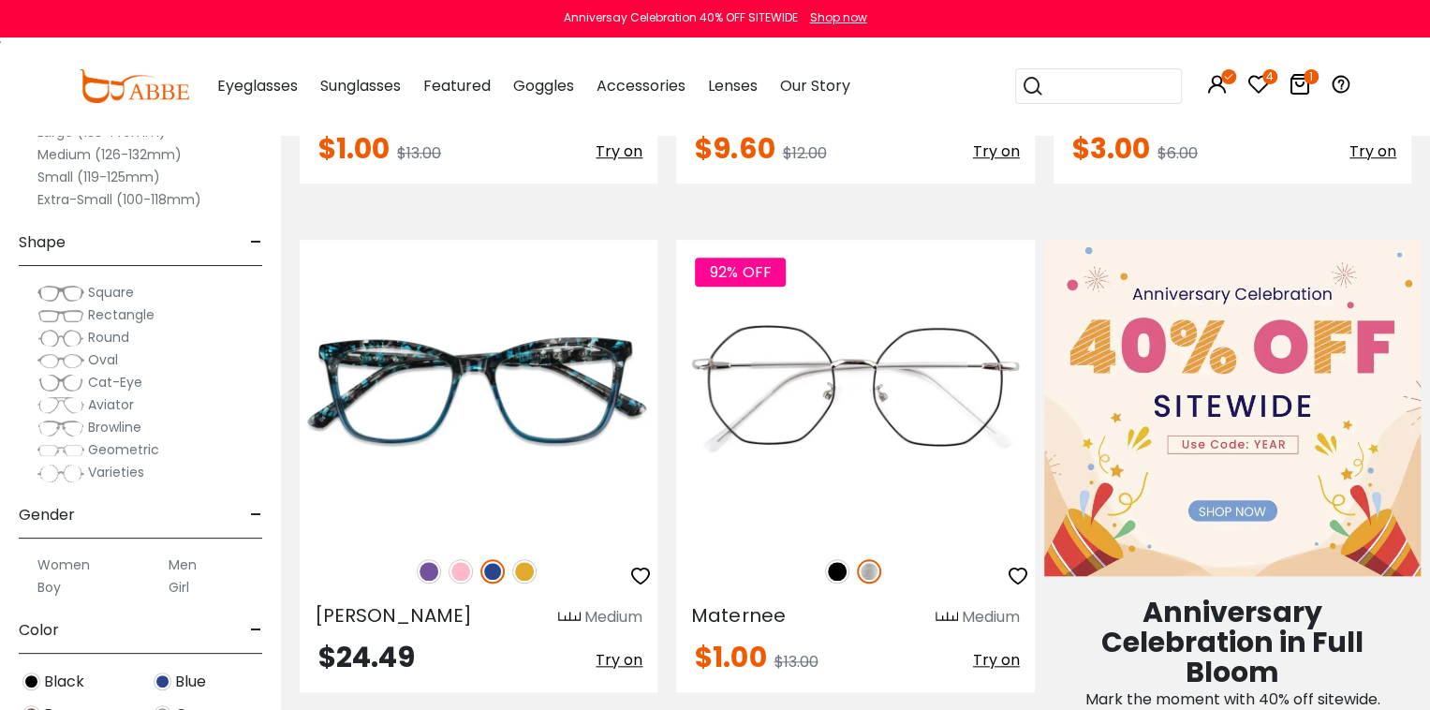
scroll to position [1218, 0]
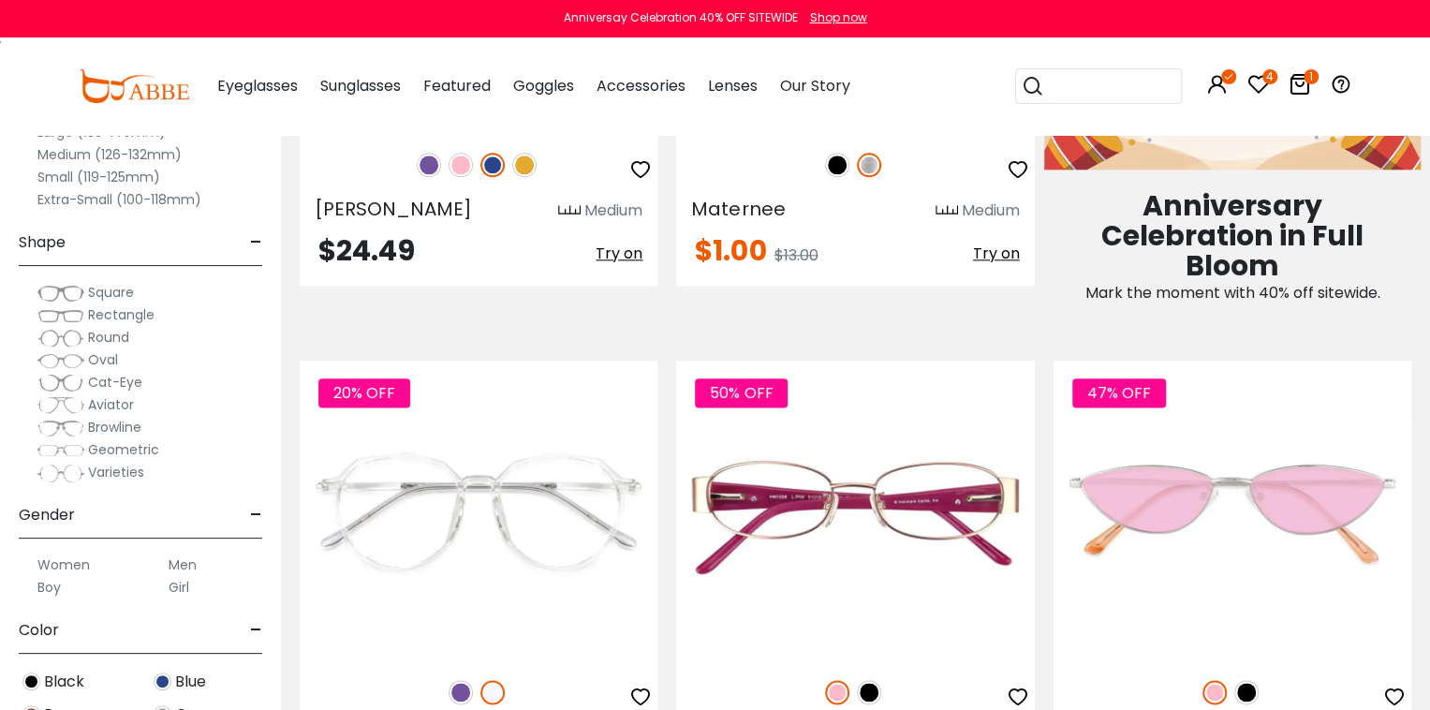
click at [179, 569] on label "Men" at bounding box center [183, 565] width 28 height 22
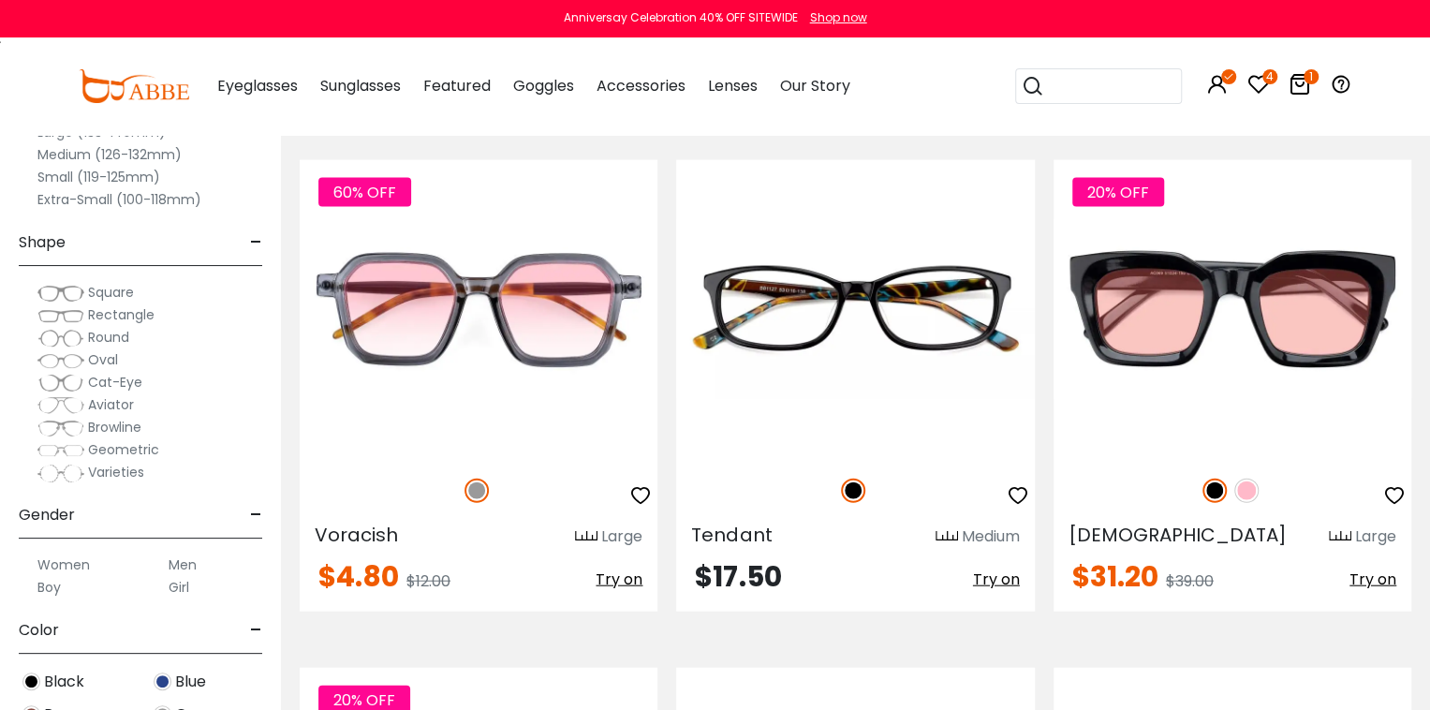
scroll to position [2841, 0]
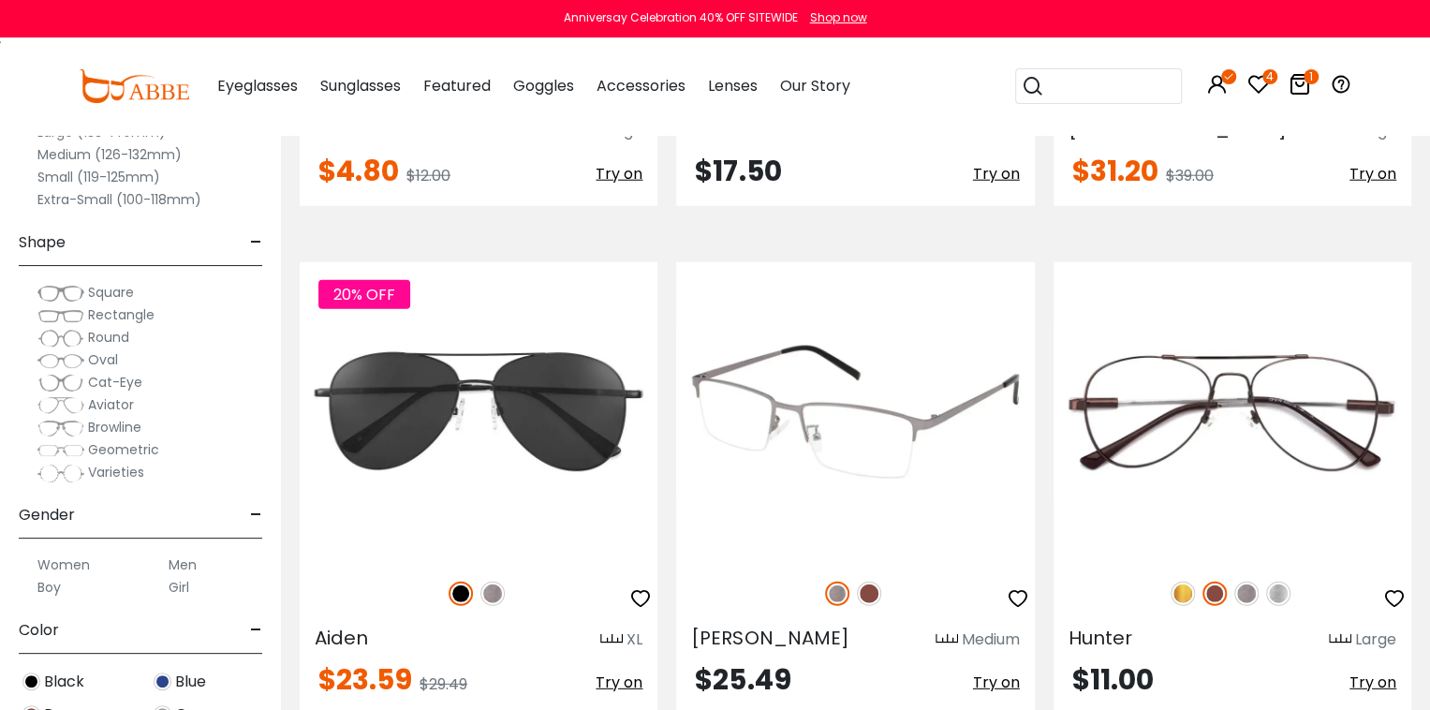
click at [876, 589] on img at bounding box center [869, 594] width 24 height 24
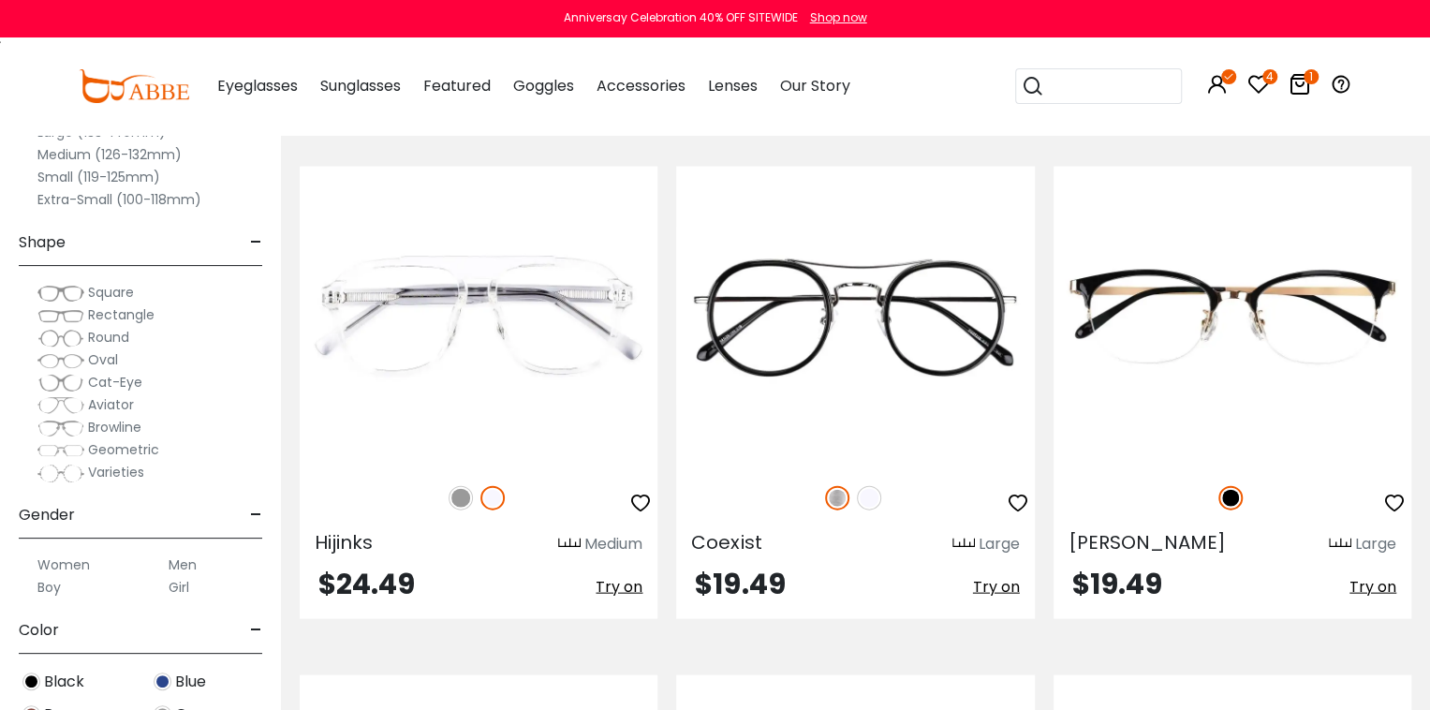
scroll to position [6900, 0]
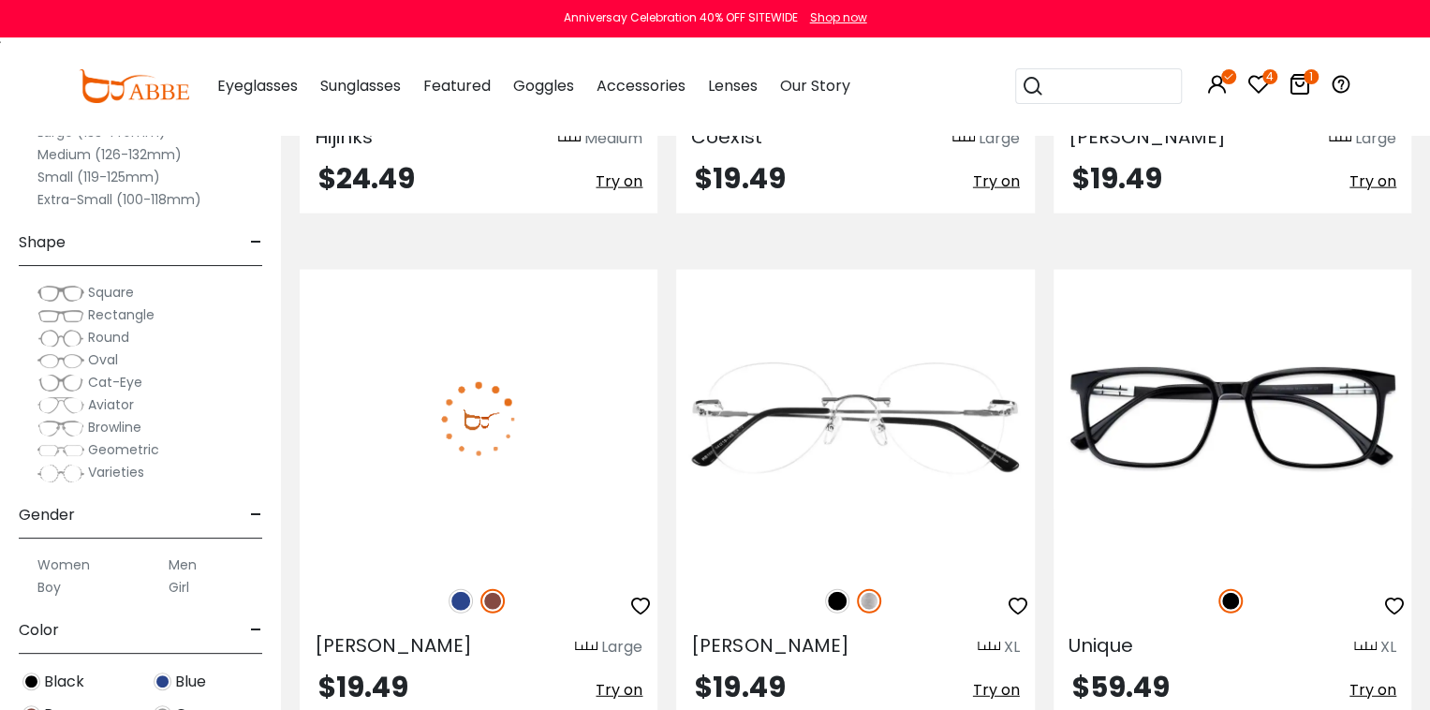
click at [463, 597] on img at bounding box center [461, 601] width 24 height 24
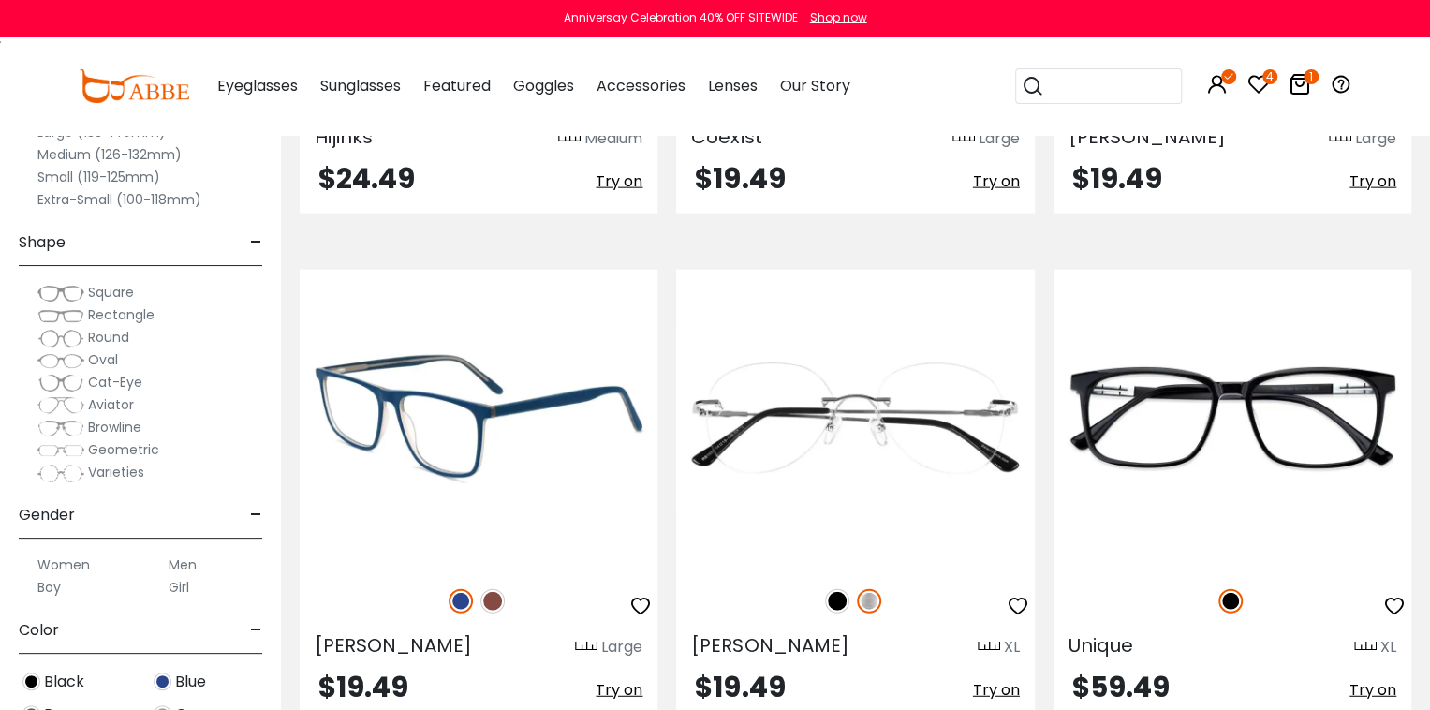
click at [495, 597] on img at bounding box center [493, 601] width 24 height 24
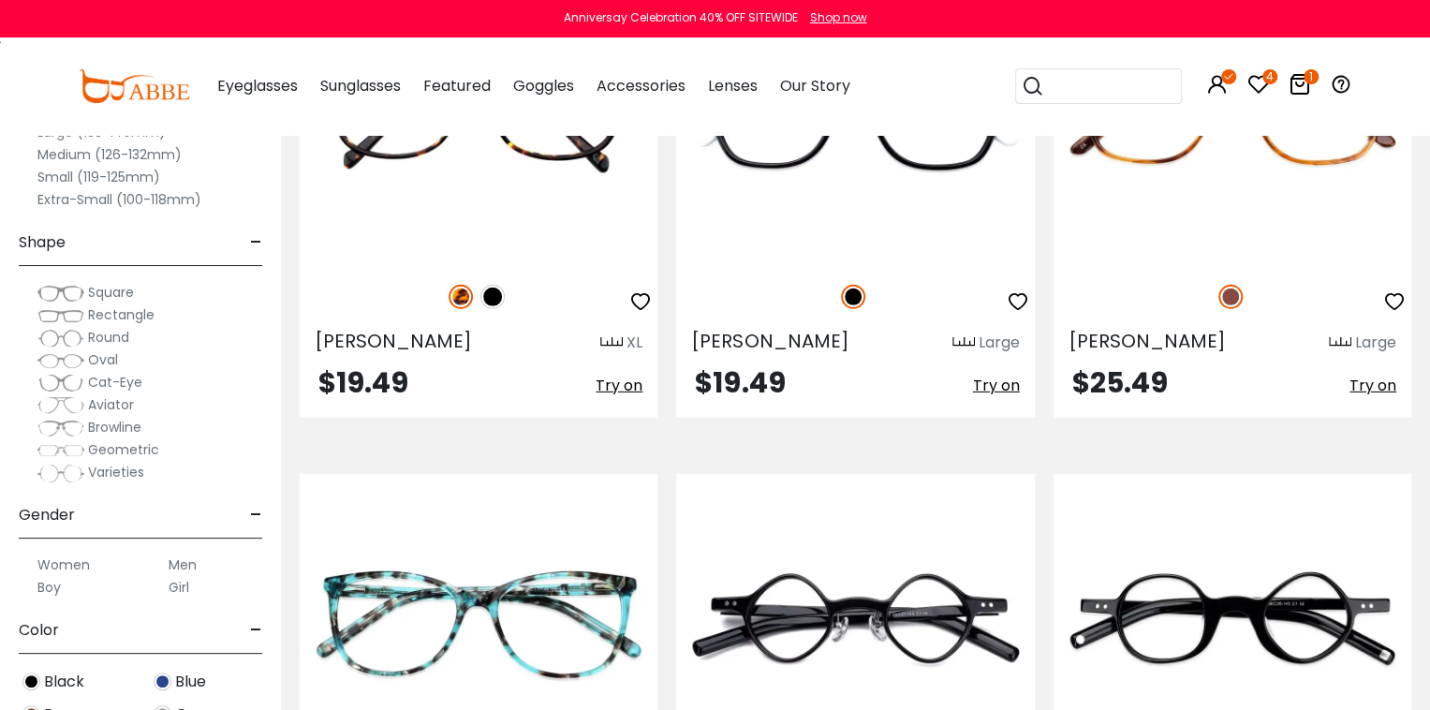
scroll to position [406, 0]
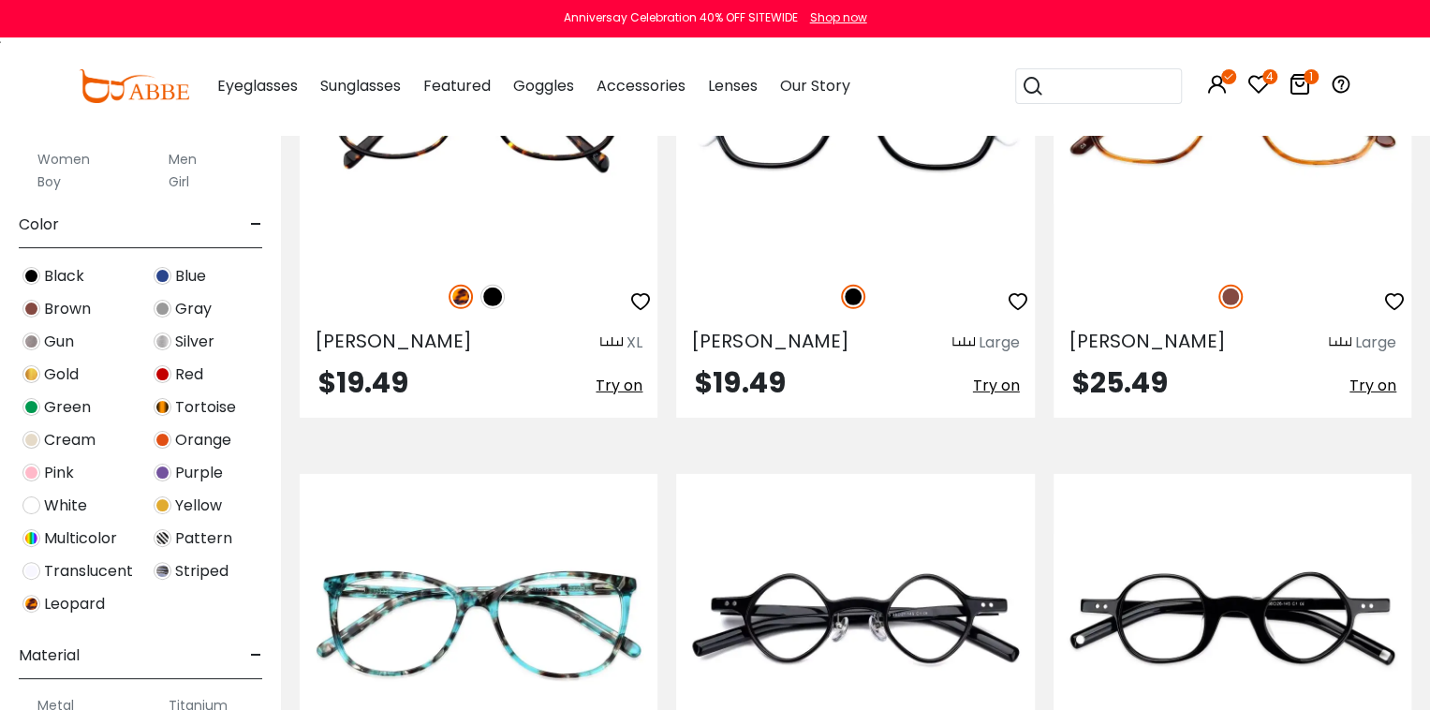
click at [184, 157] on label "Men" at bounding box center [183, 159] width 28 height 22
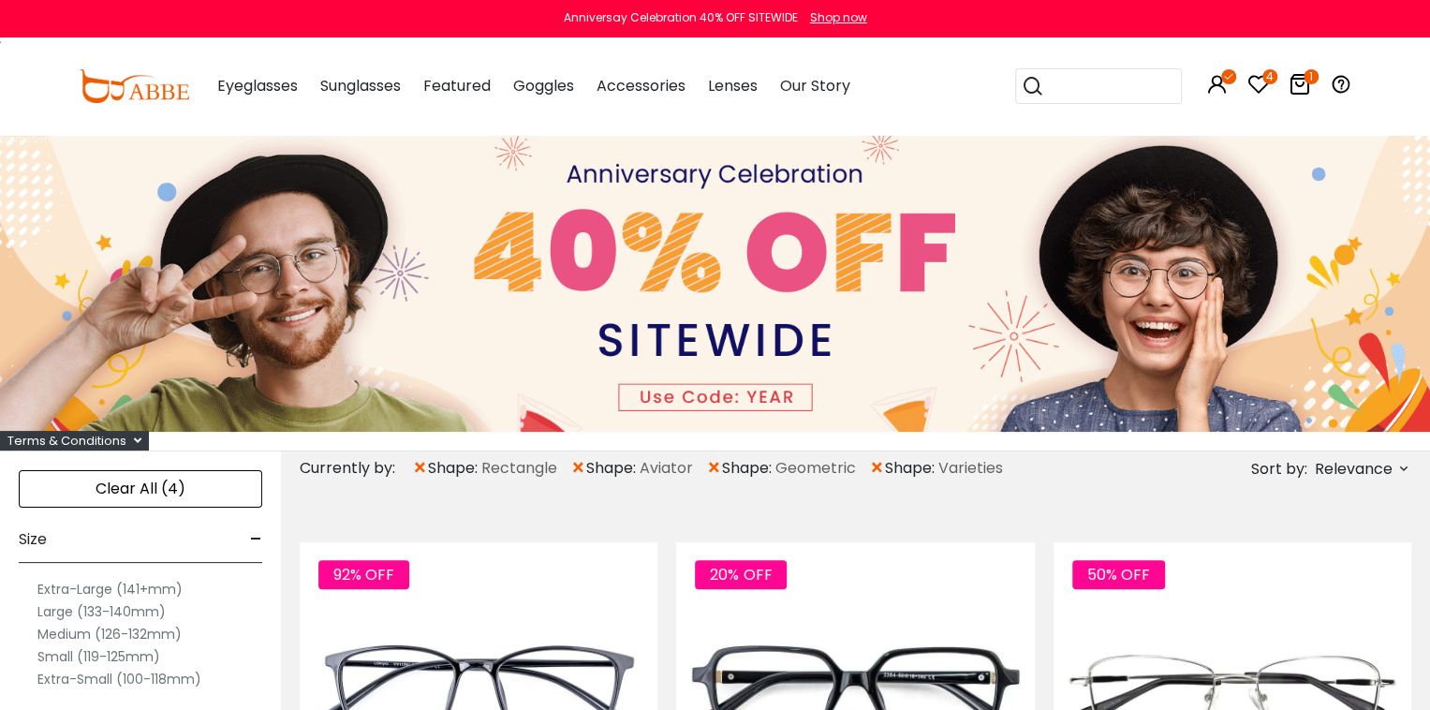
click at [141, 582] on label "Extra-Large (141+mm)" at bounding box center [109, 589] width 145 height 22
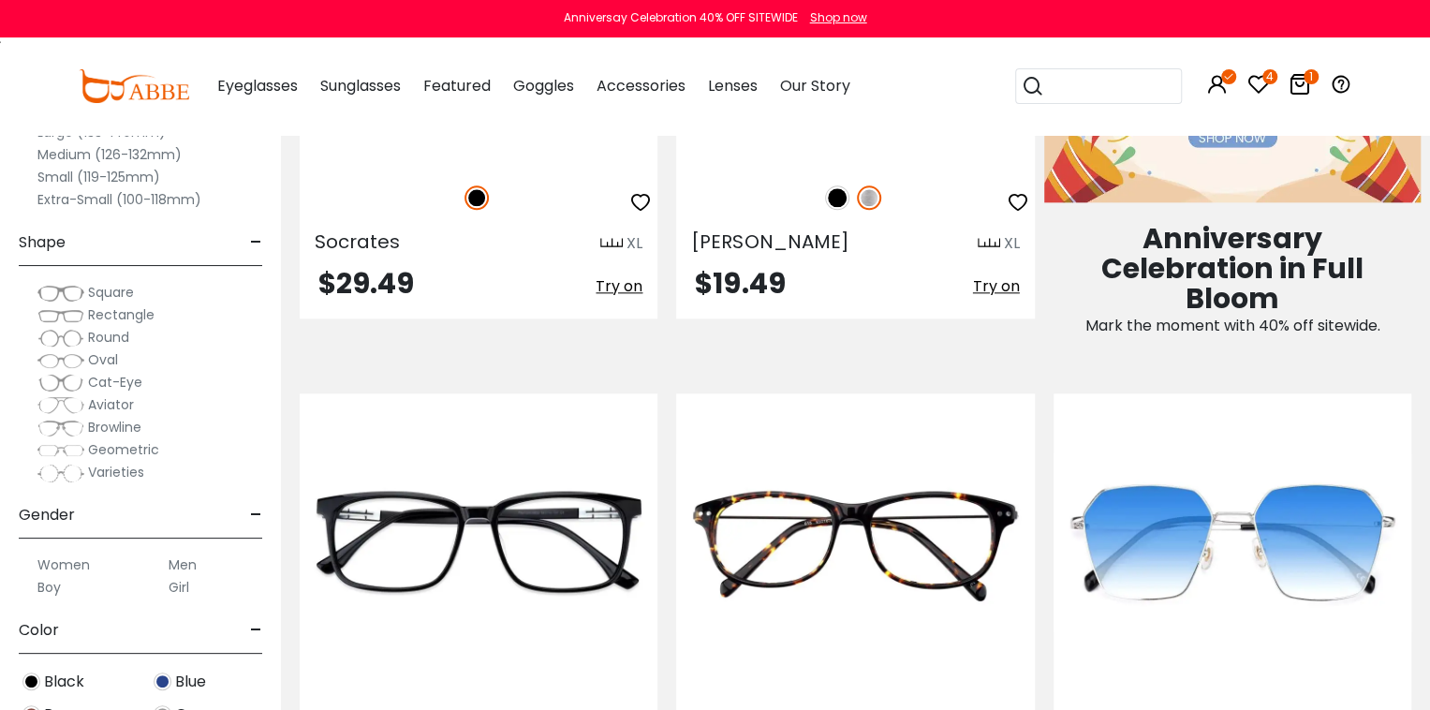
scroll to position [811, 0]
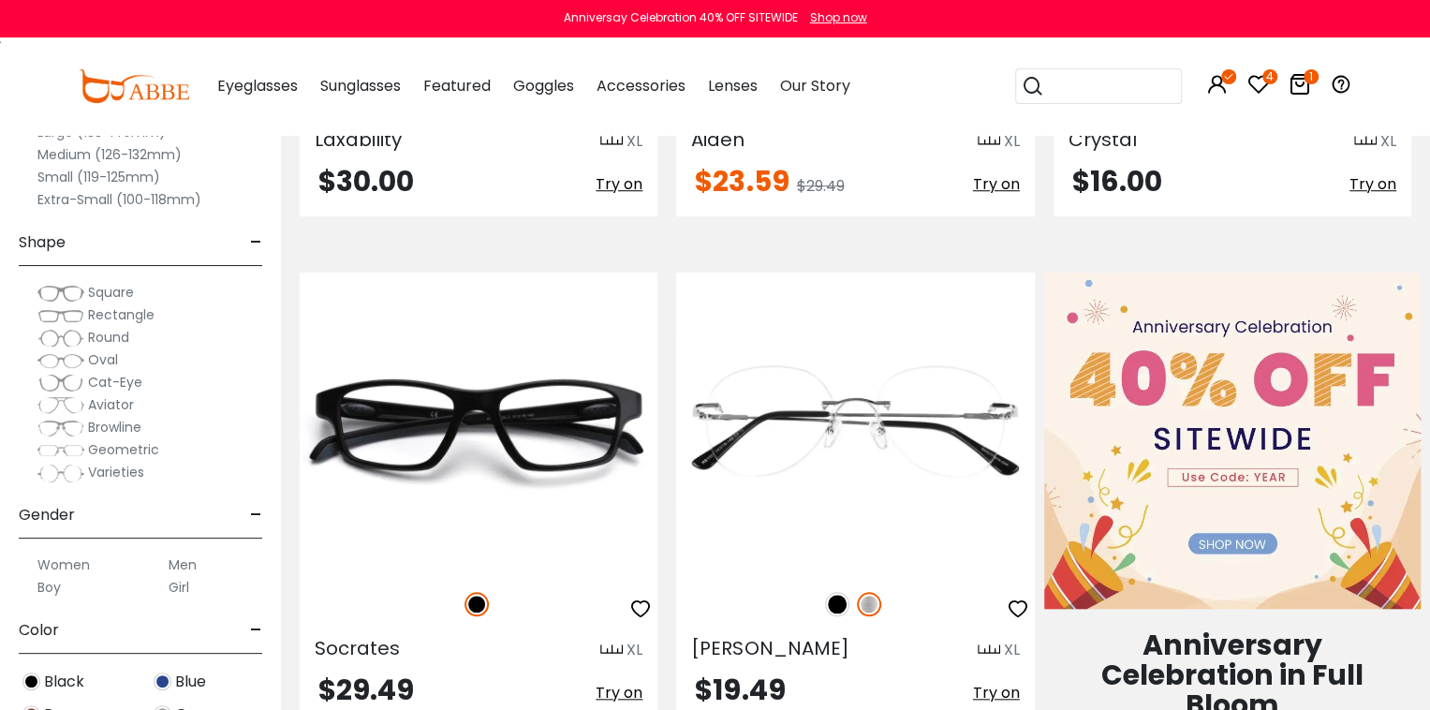
click at [170, 685] on div "Blue" at bounding box center [206, 681] width 131 height 25
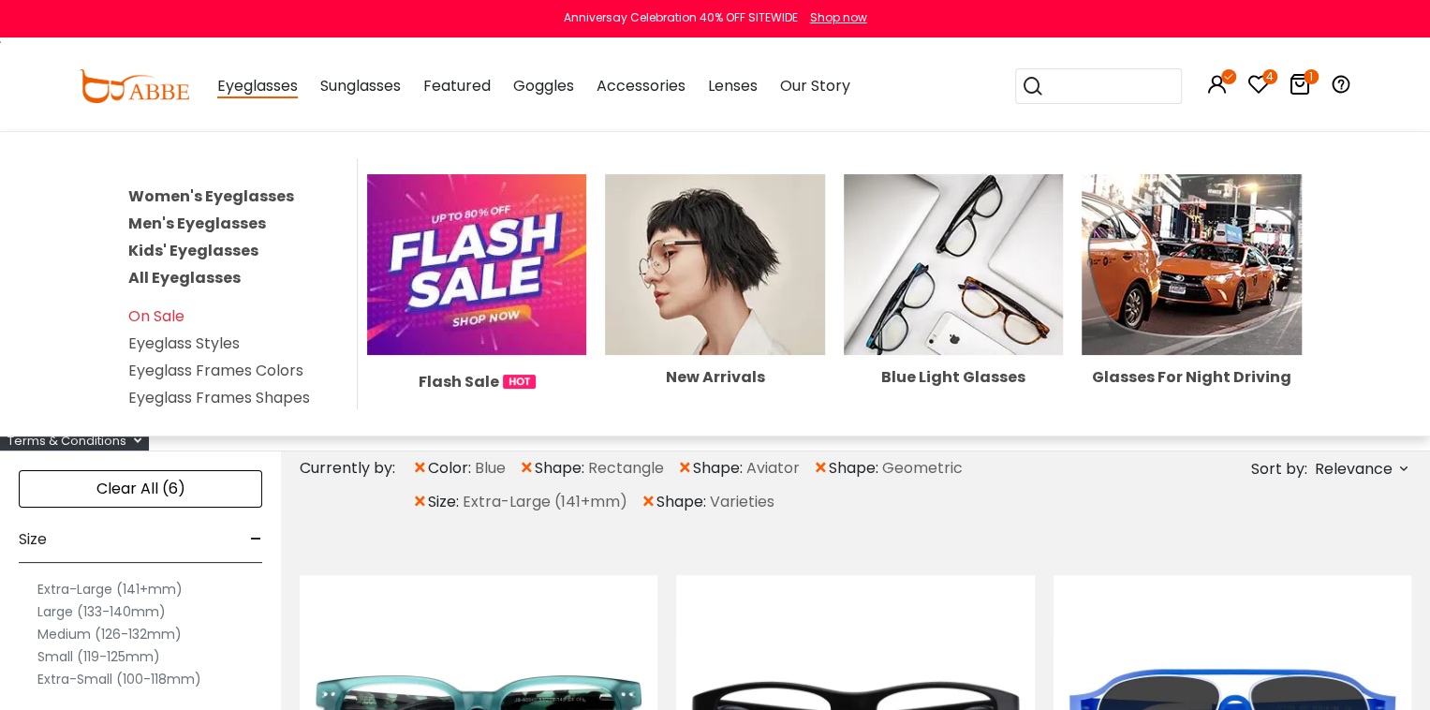
click at [199, 218] on link "Men's Eyeglasses" at bounding box center [197, 224] width 138 height 22
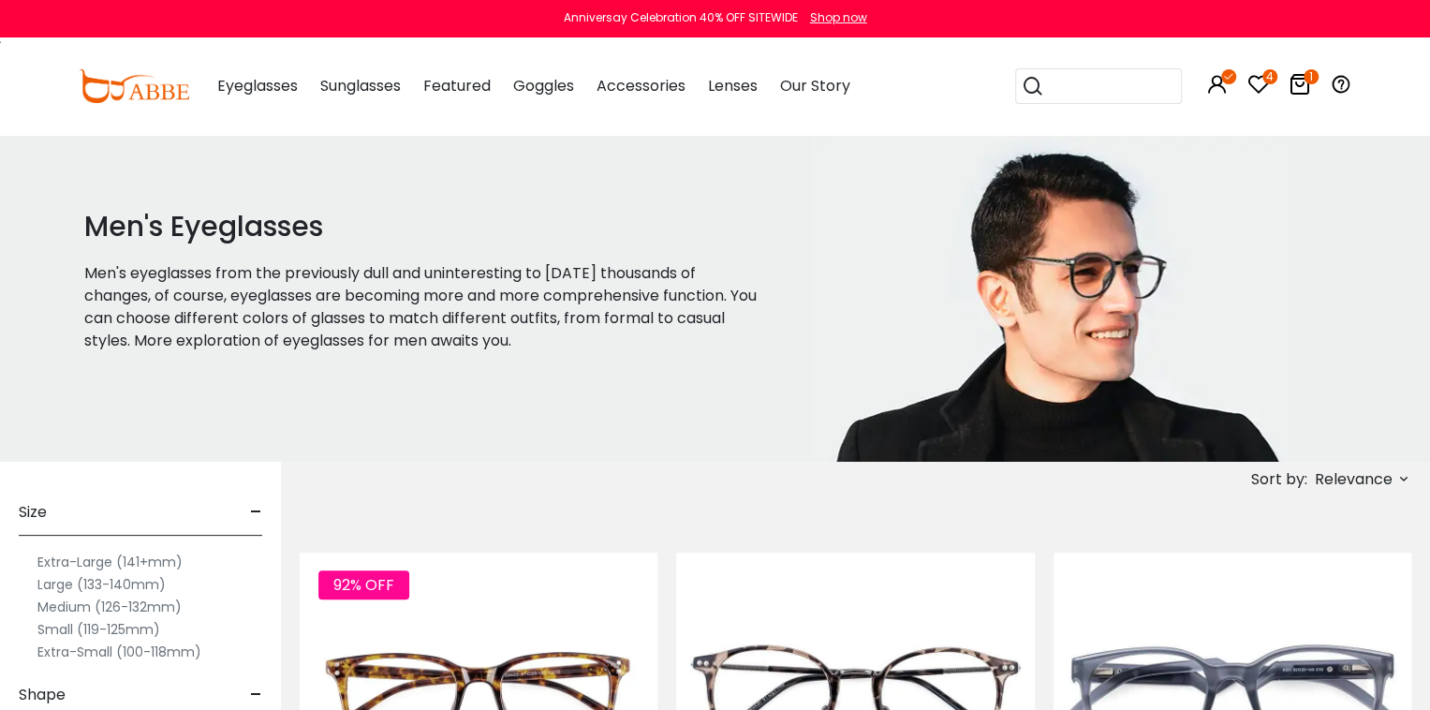
click at [144, 559] on label "Extra-Large (141+mm)" at bounding box center [109, 562] width 145 height 22
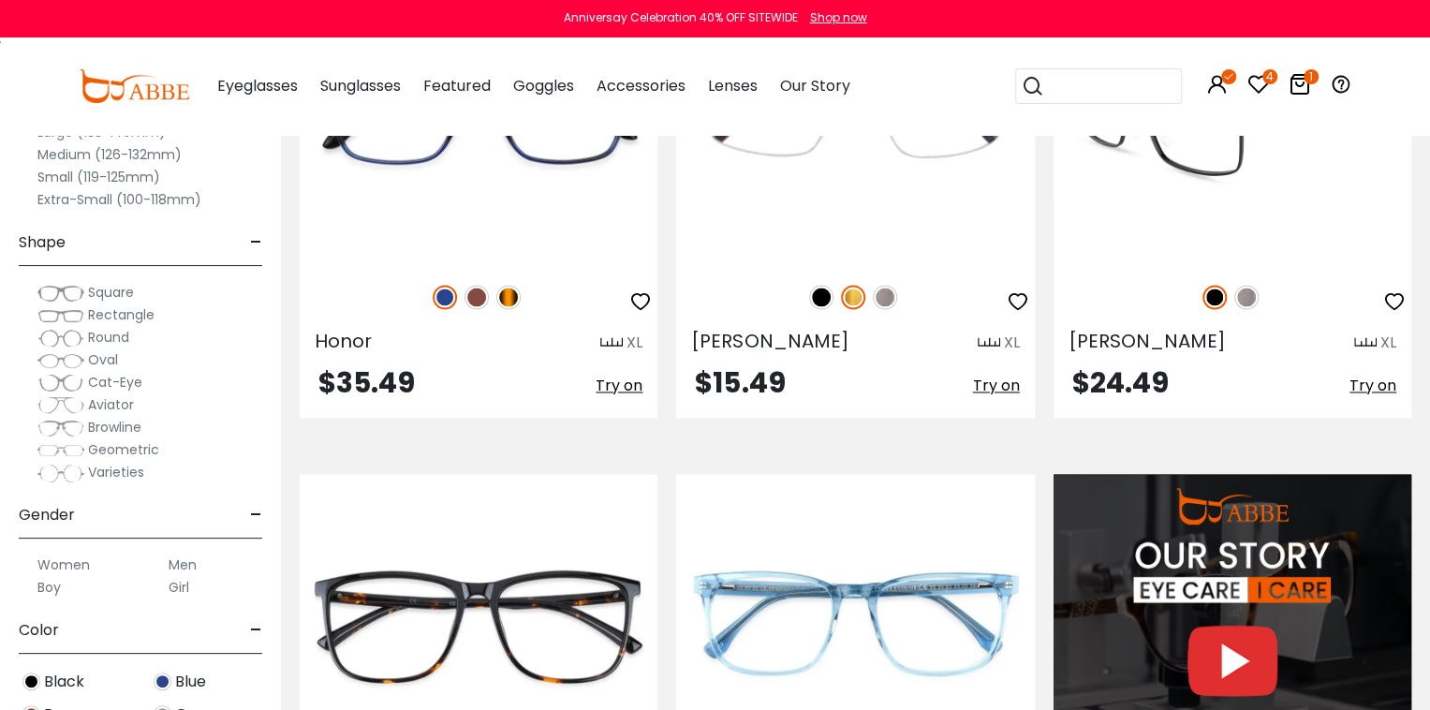
scroll to position [1218, 0]
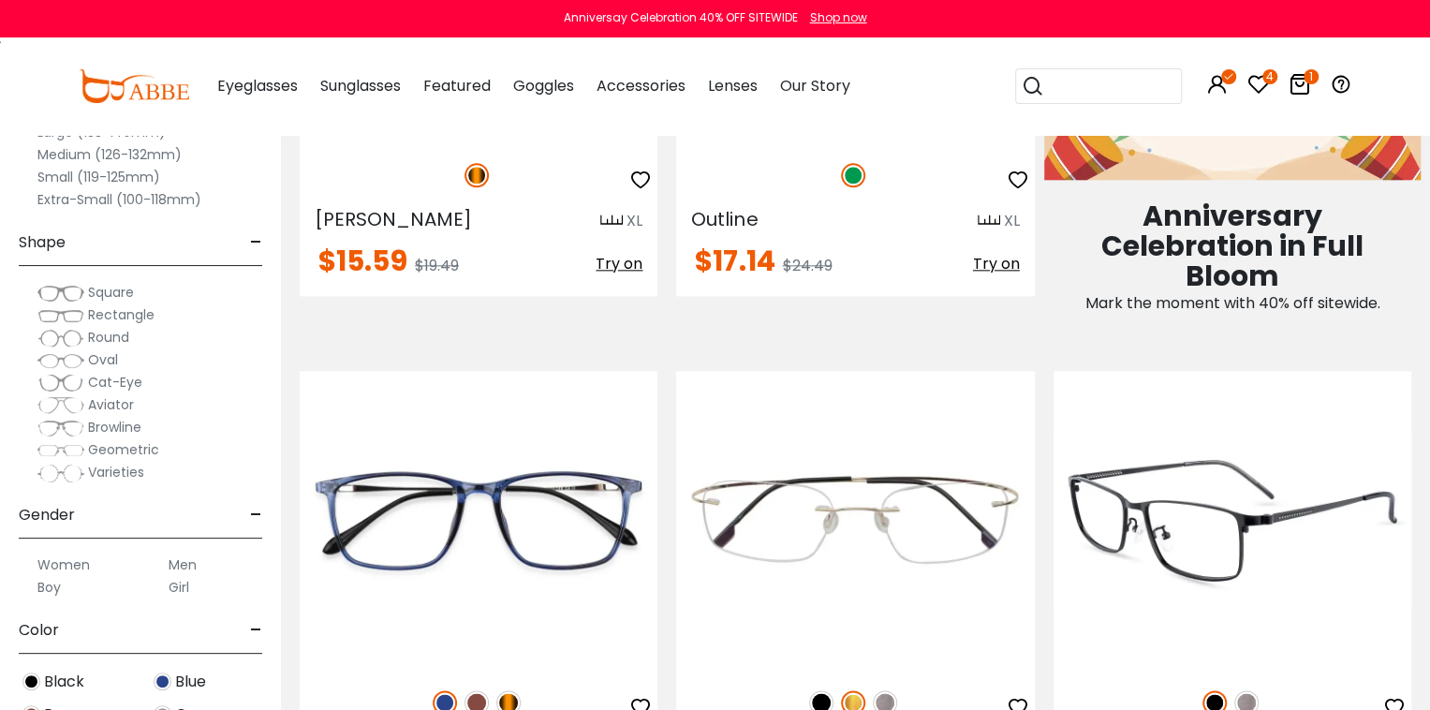
click at [1242, 696] on img at bounding box center [1247, 702] width 24 height 24
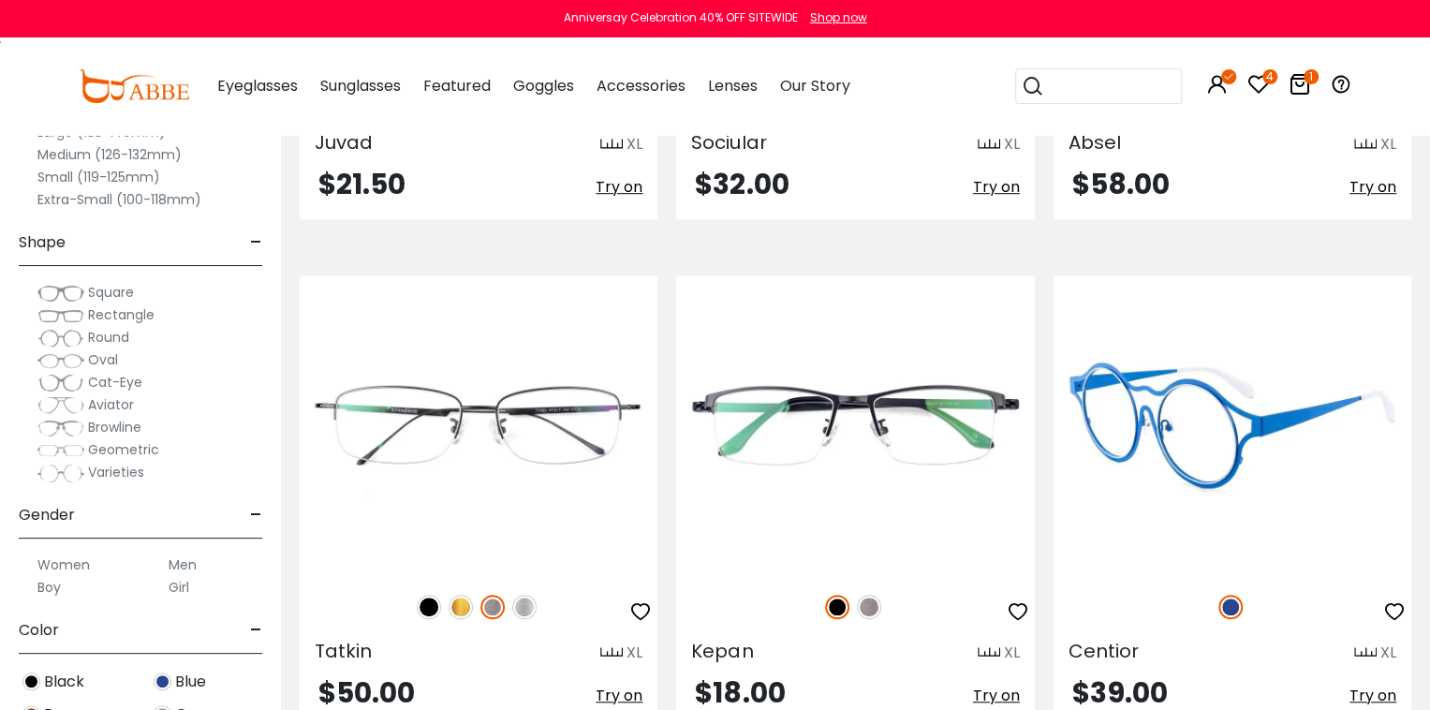
scroll to position [4465, 0]
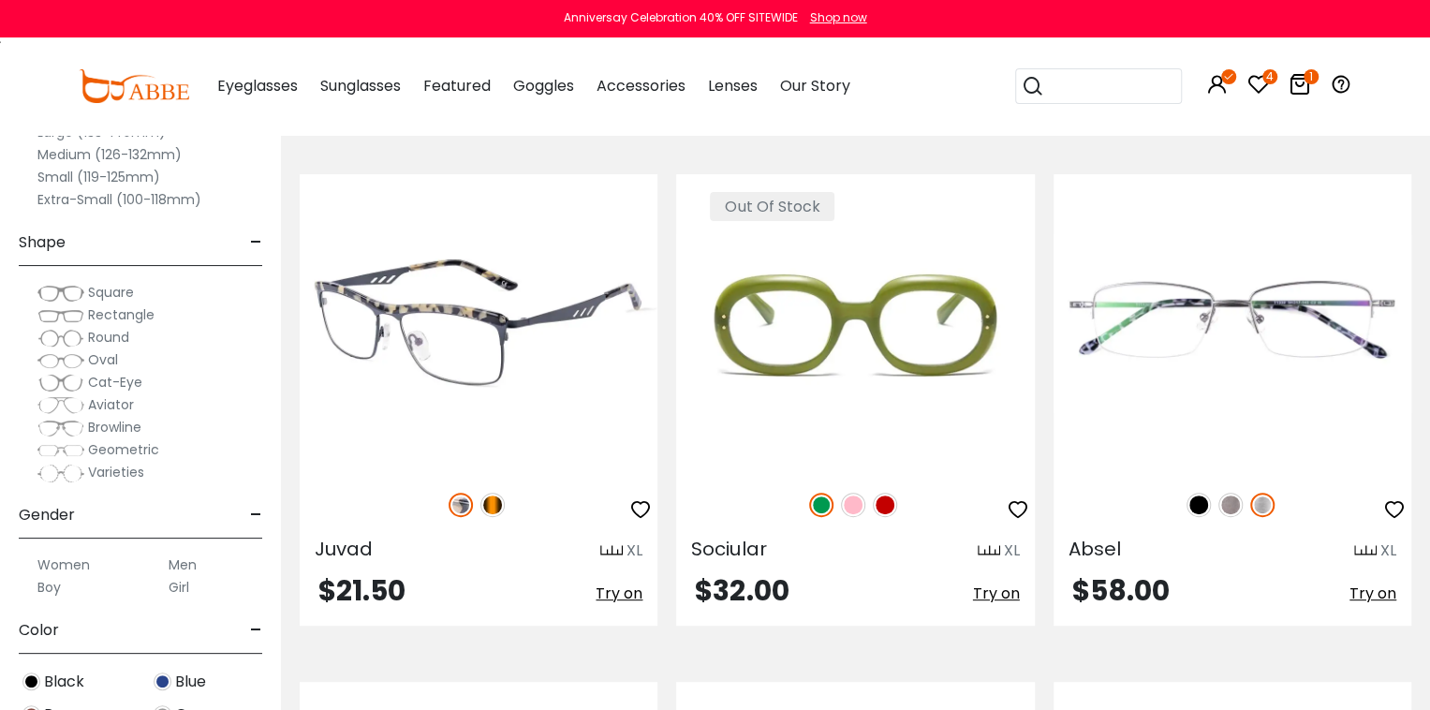
click at [497, 503] on img at bounding box center [493, 505] width 24 height 24
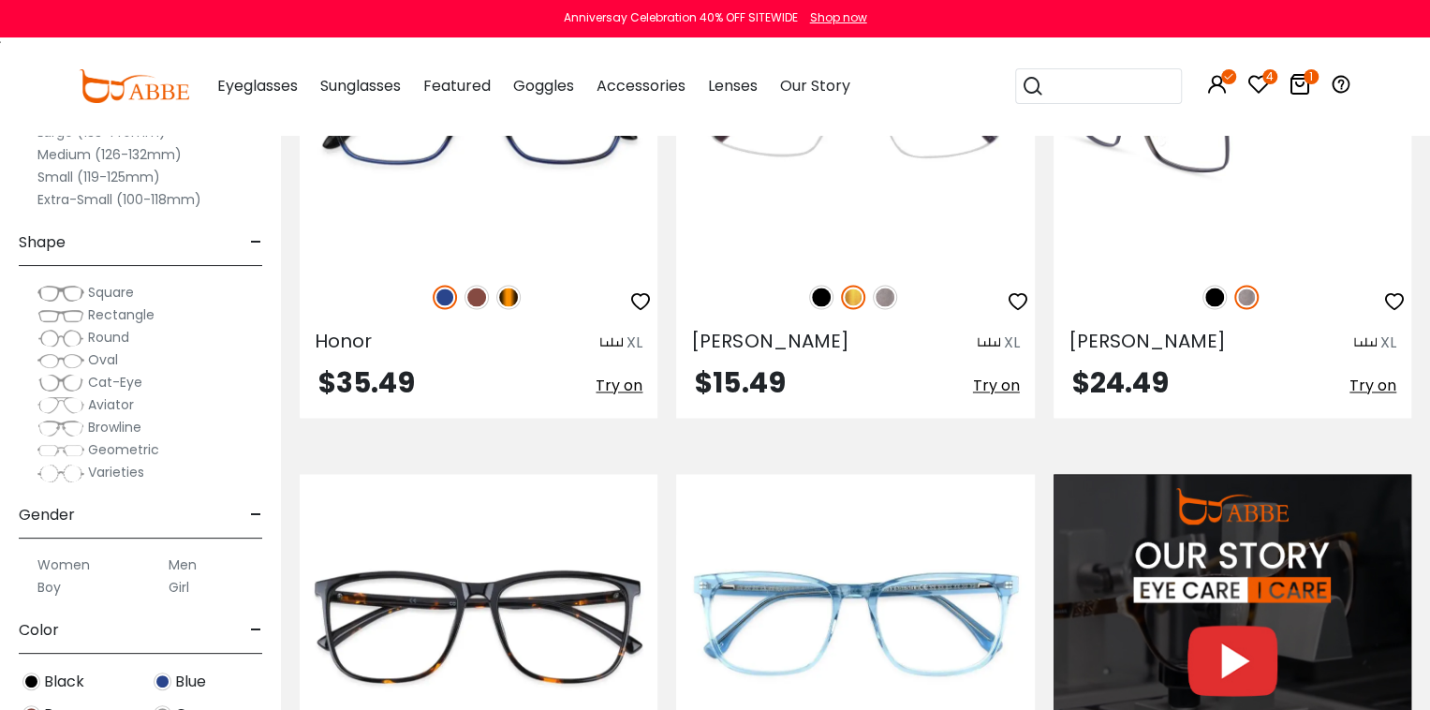
scroll to position [1218, 0]
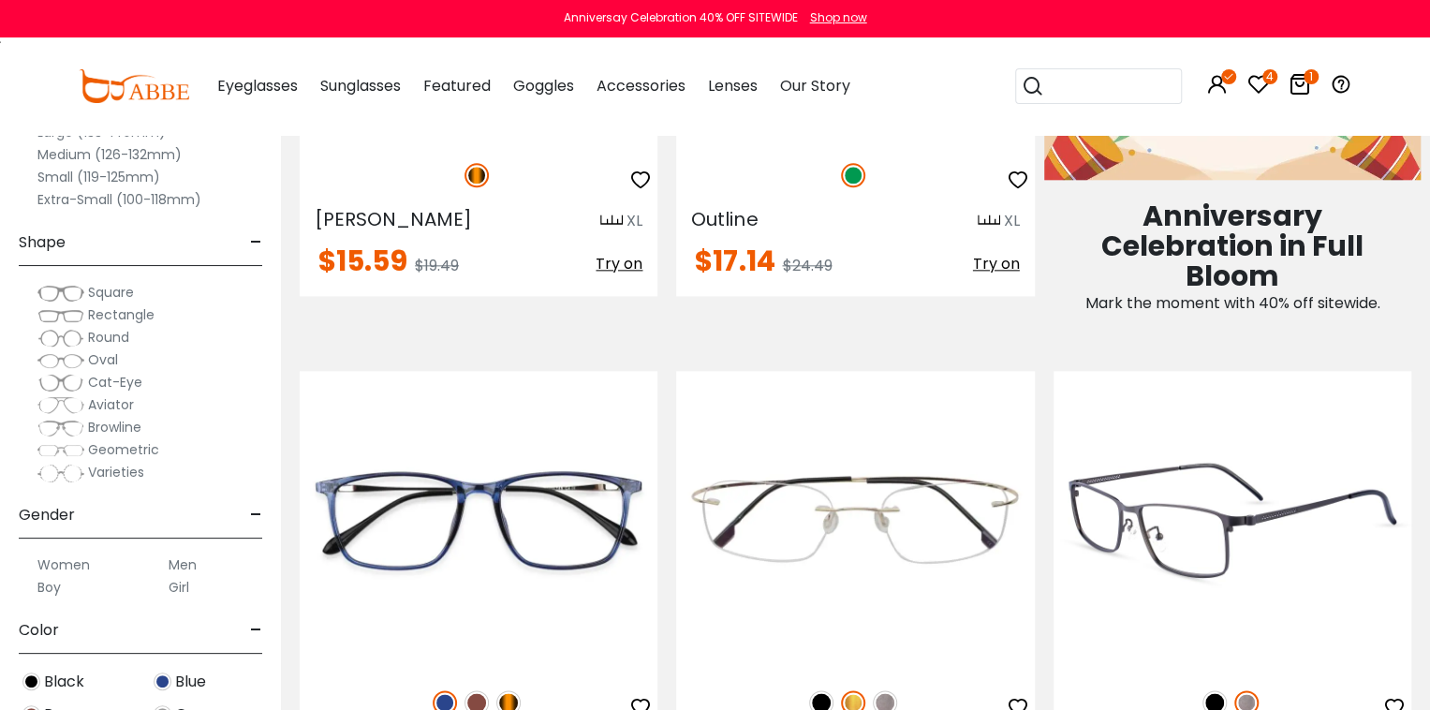
click at [1128, 581] on img at bounding box center [1233, 520] width 358 height 299
